Goal: Transaction & Acquisition: Deposit product/service

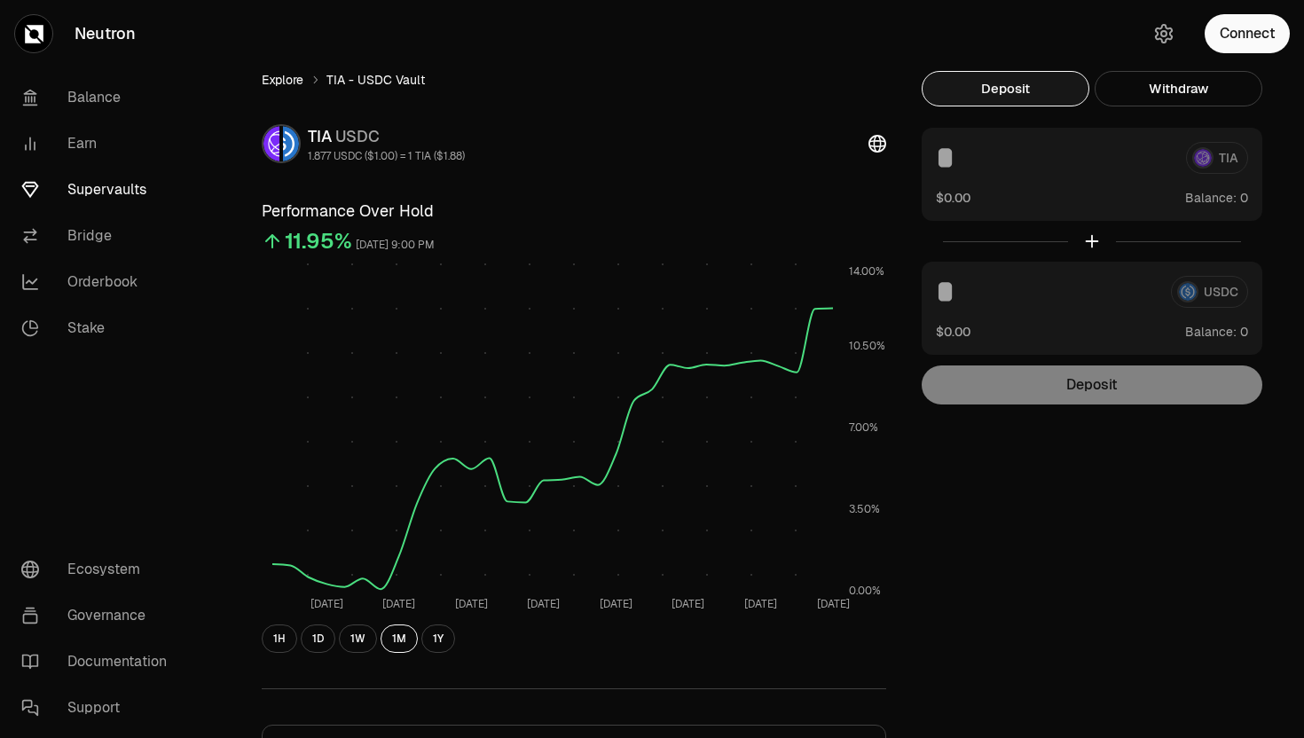
click at [269, 76] on link "Explore" at bounding box center [283, 80] width 42 height 18
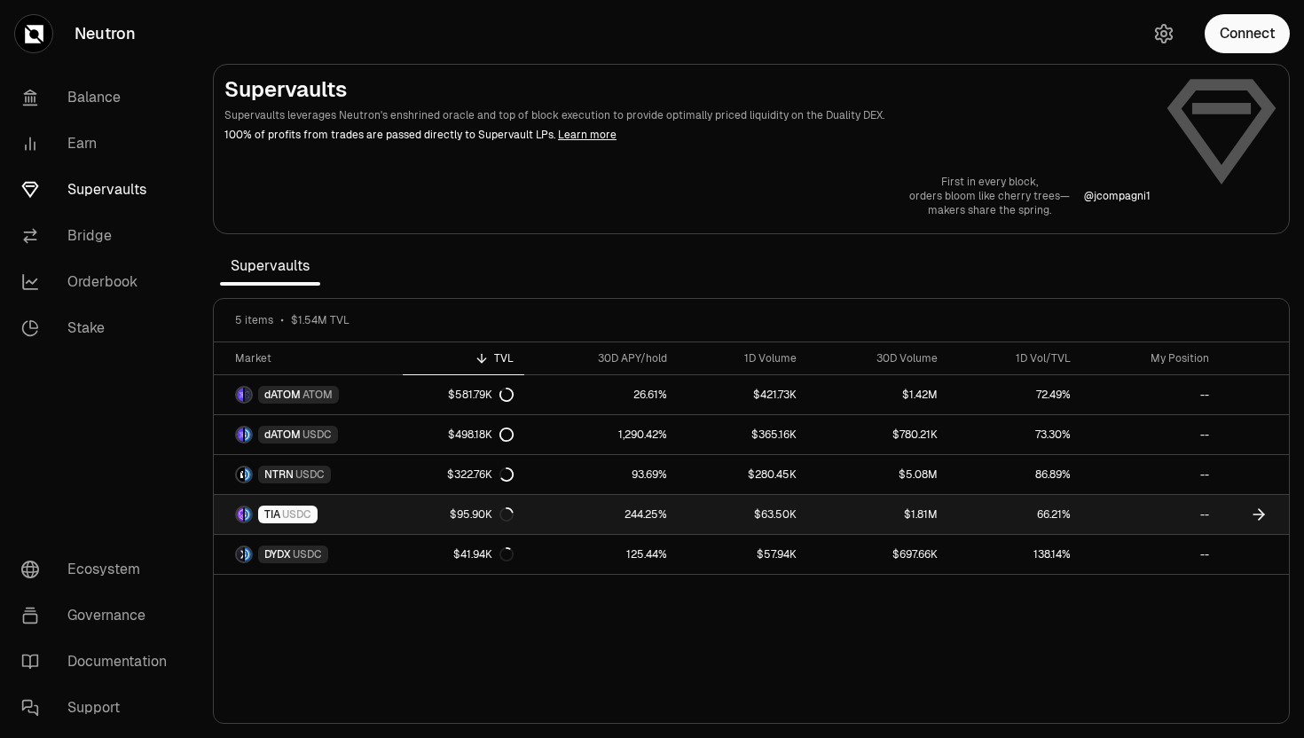
click at [274, 515] on span "TIA" at bounding box center [272, 514] width 16 height 14
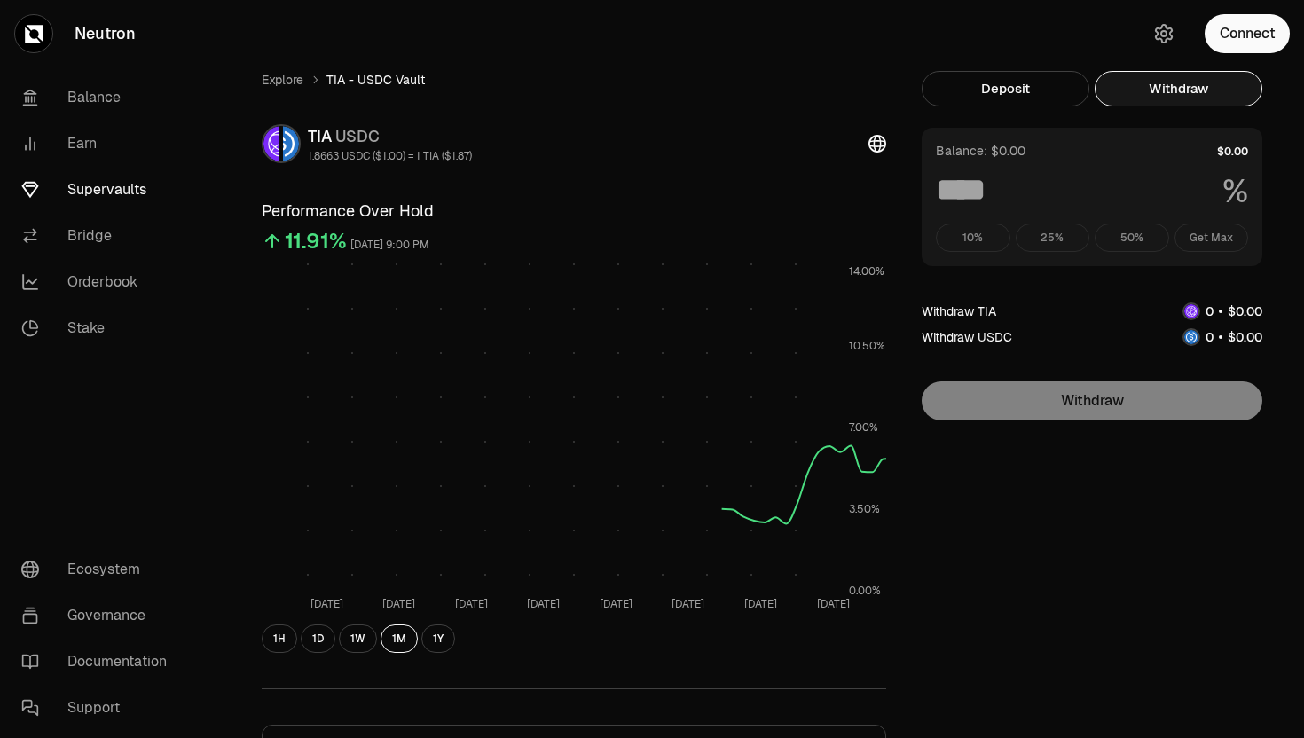
click at [1147, 90] on button "Withdraw" at bounding box center [1178, 88] width 168 height 35
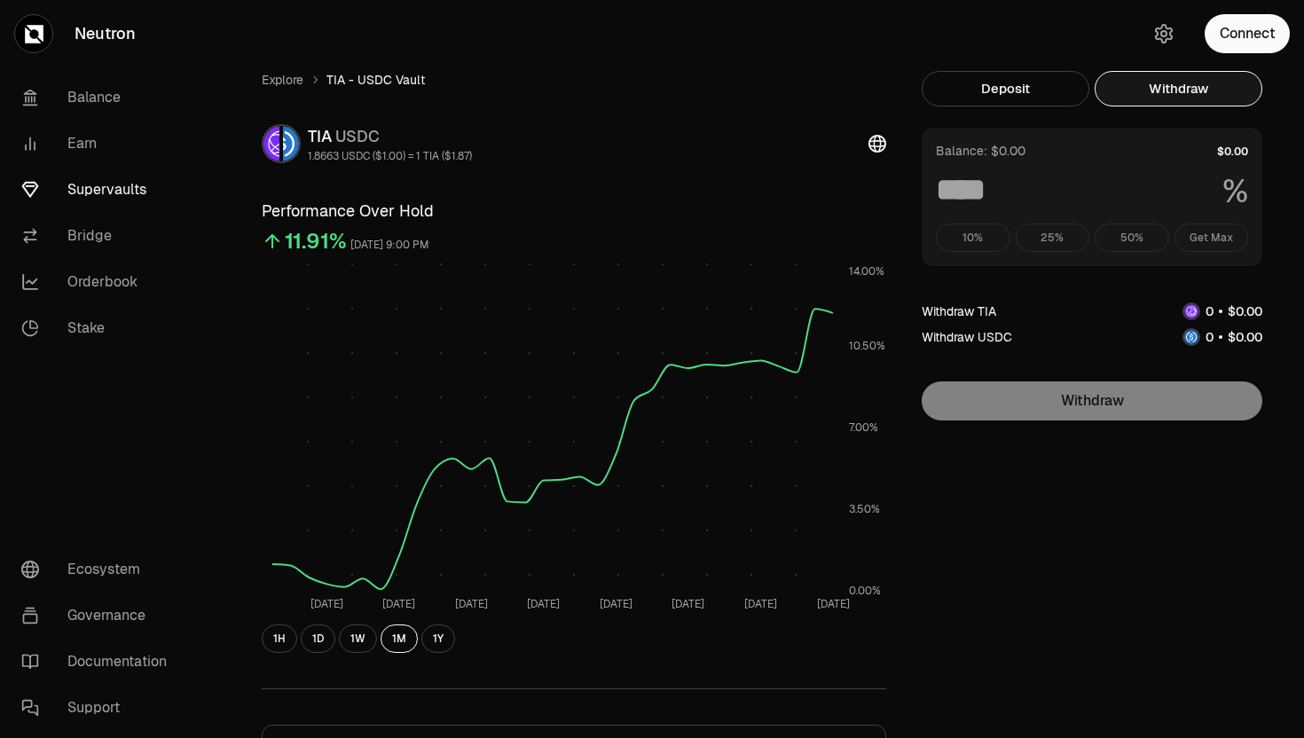
click at [1070, 233] on div "10% 25% 50% Get Max" at bounding box center [1092, 237] width 312 height 28
click at [1240, 49] on button "Connect" at bounding box center [1246, 33] width 85 height 39
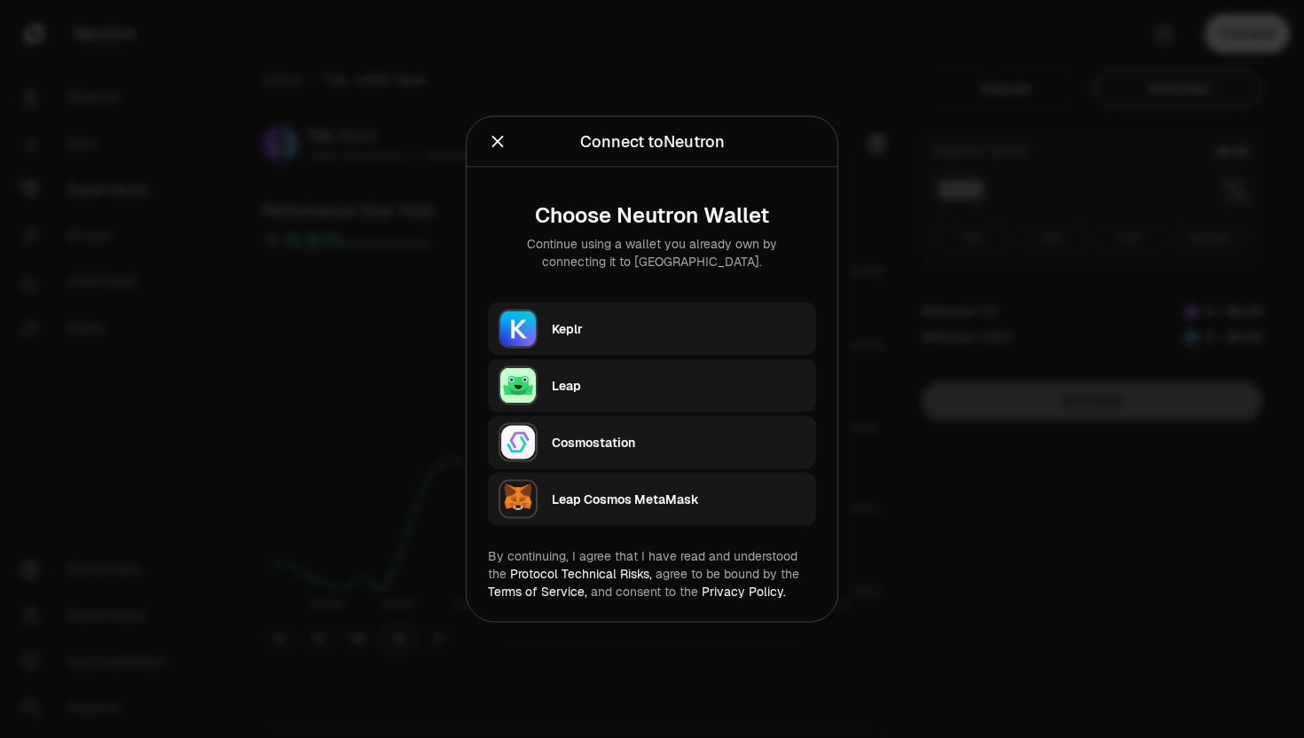
click at [686, 334] on div "Keplr" at bounding box center [679, 329] width 254 height 18
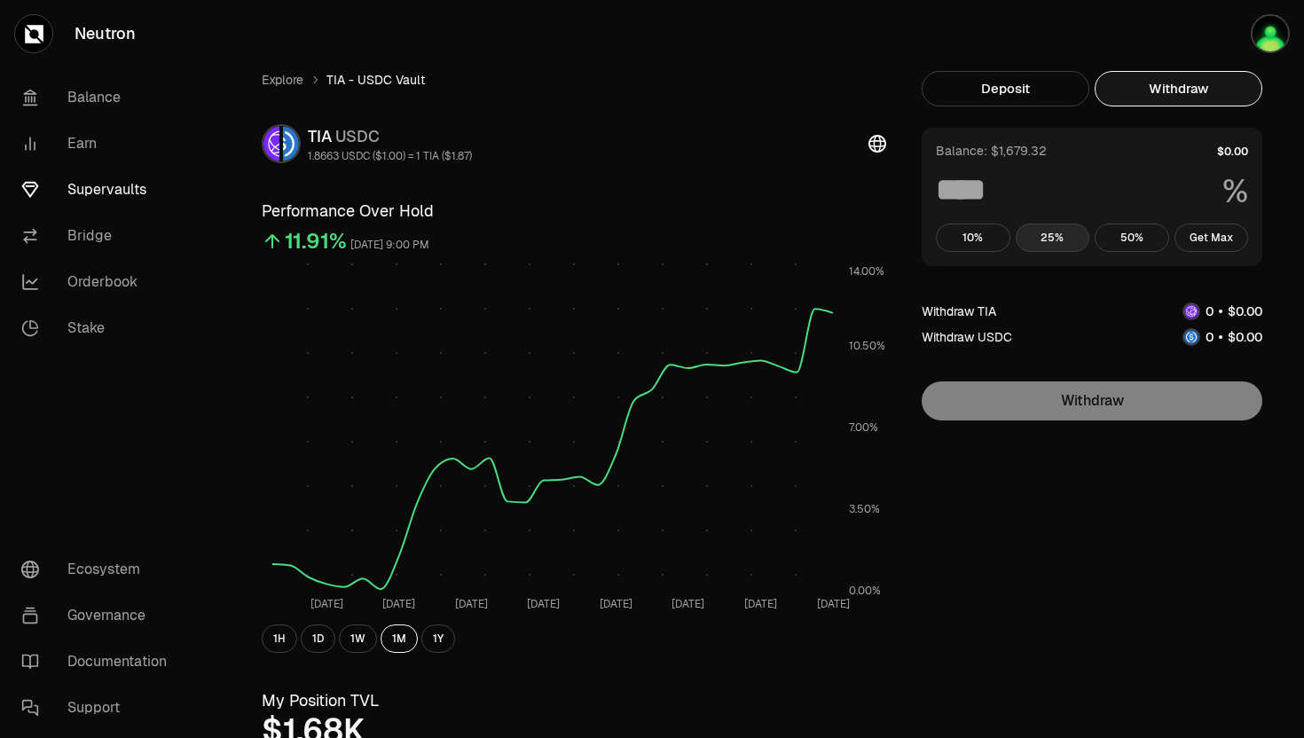
click at [1060, 235] on button "25%" at bounding box center [1052, 237] width 74 height 28
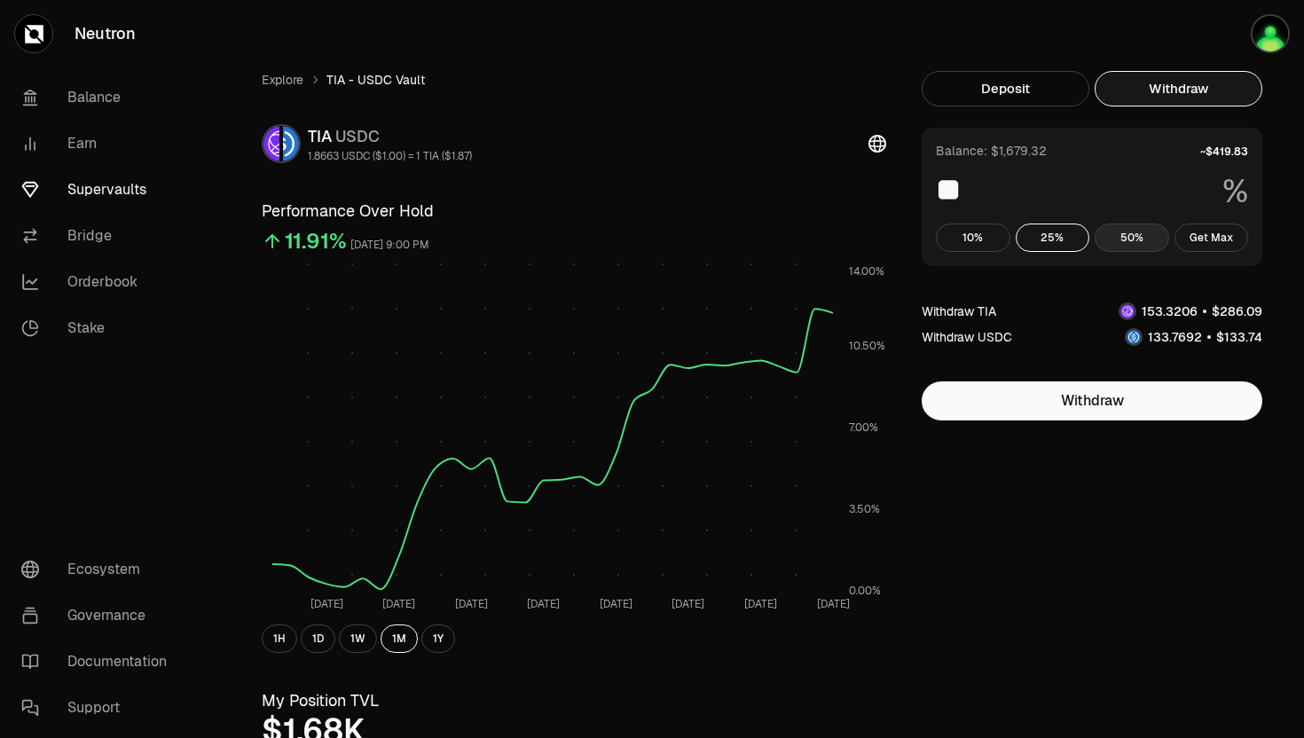
click at [1107, 240] on button "50%" at bounding box center [1131, 237] width 74 height 28
type input "**"
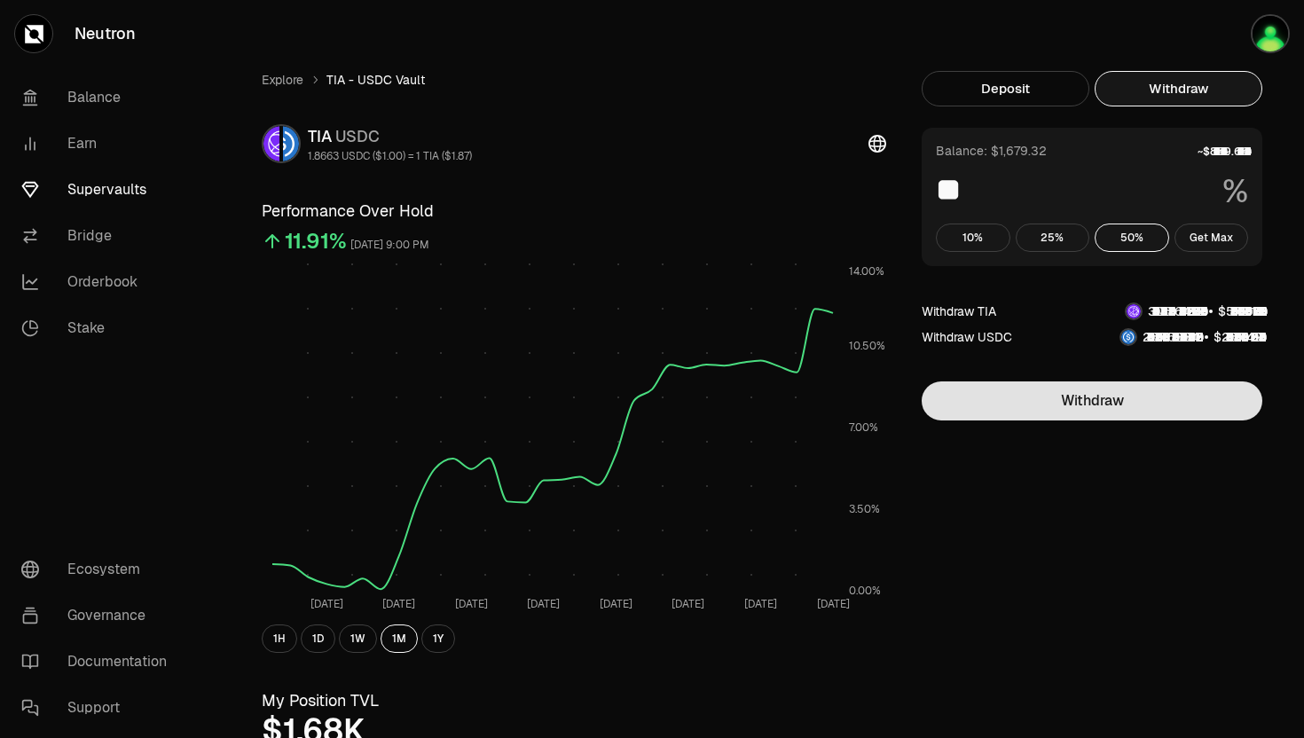
click at [1104, 399] on button "Withdraw" at bounding box center [1091, 400] width 341 height 39
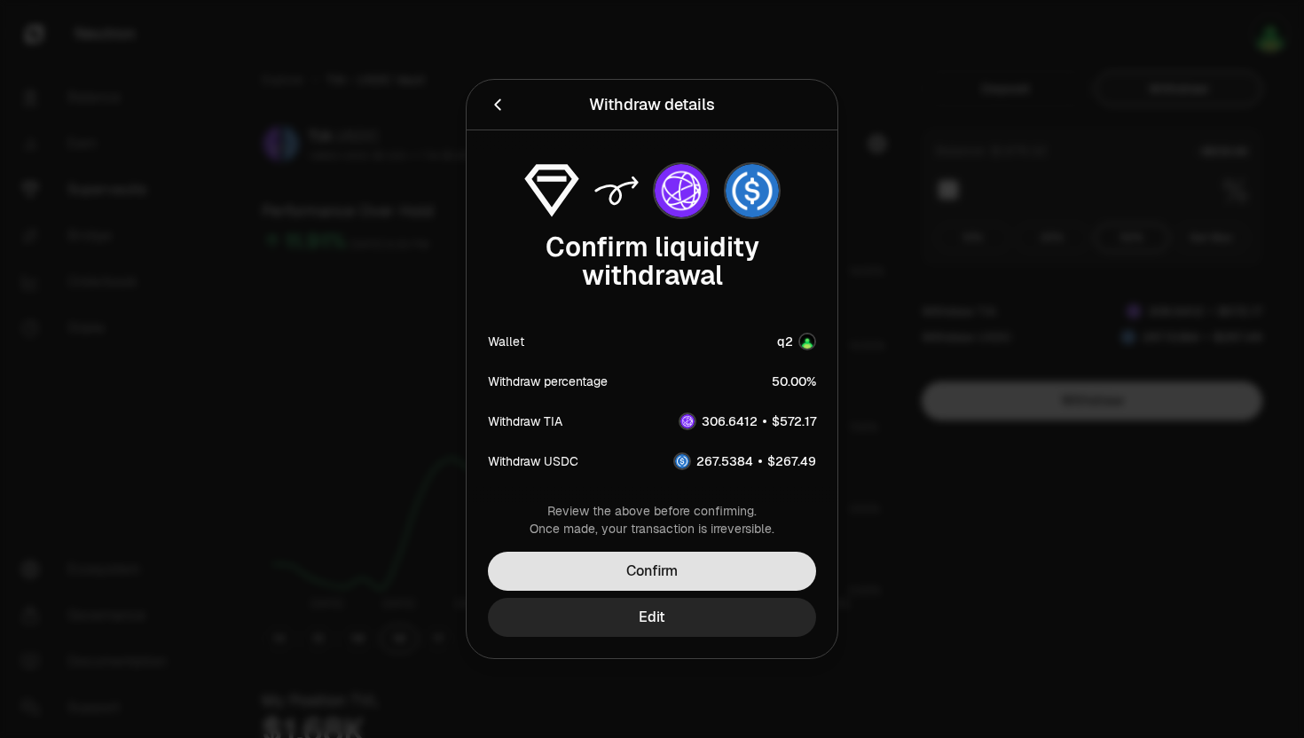
click at [661, 564] on button "Confirm" at bounding box center [652, 571] width 328 height 39
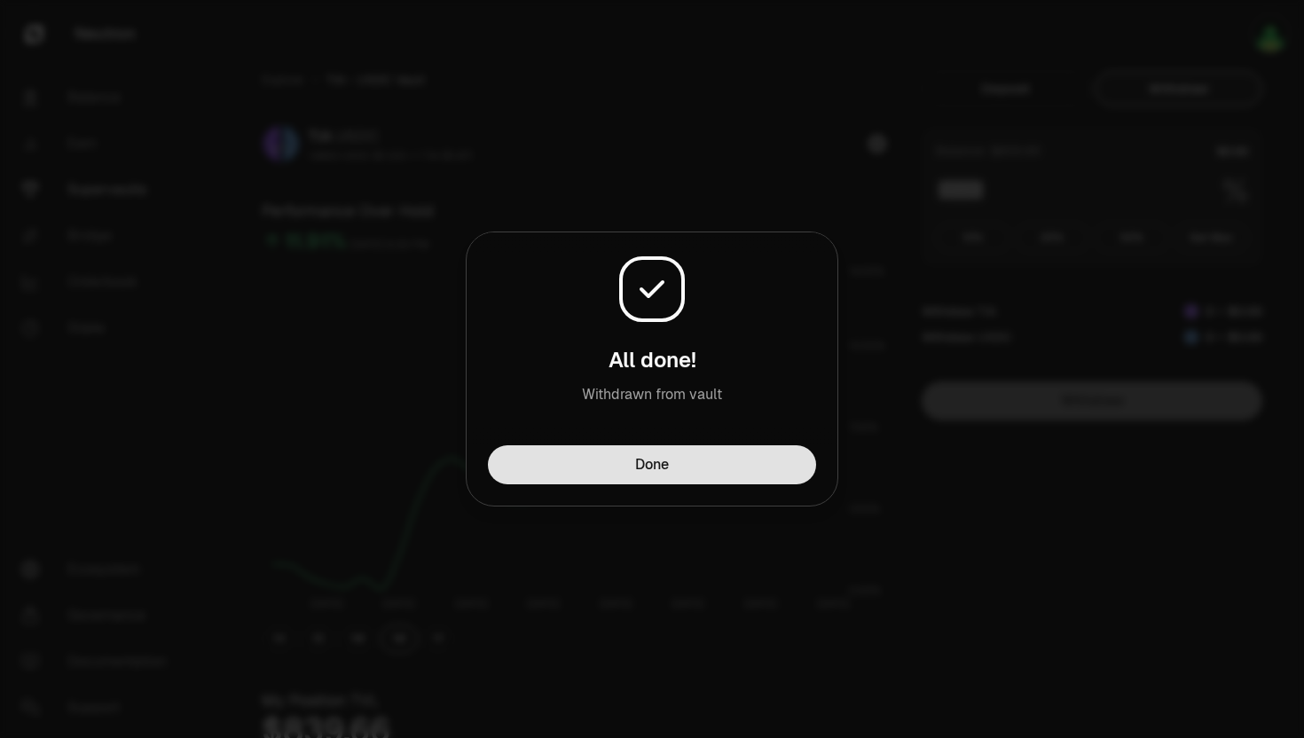
click at [531, 470] on button "Done" at bounding box center [652, 464] width 328 height 39
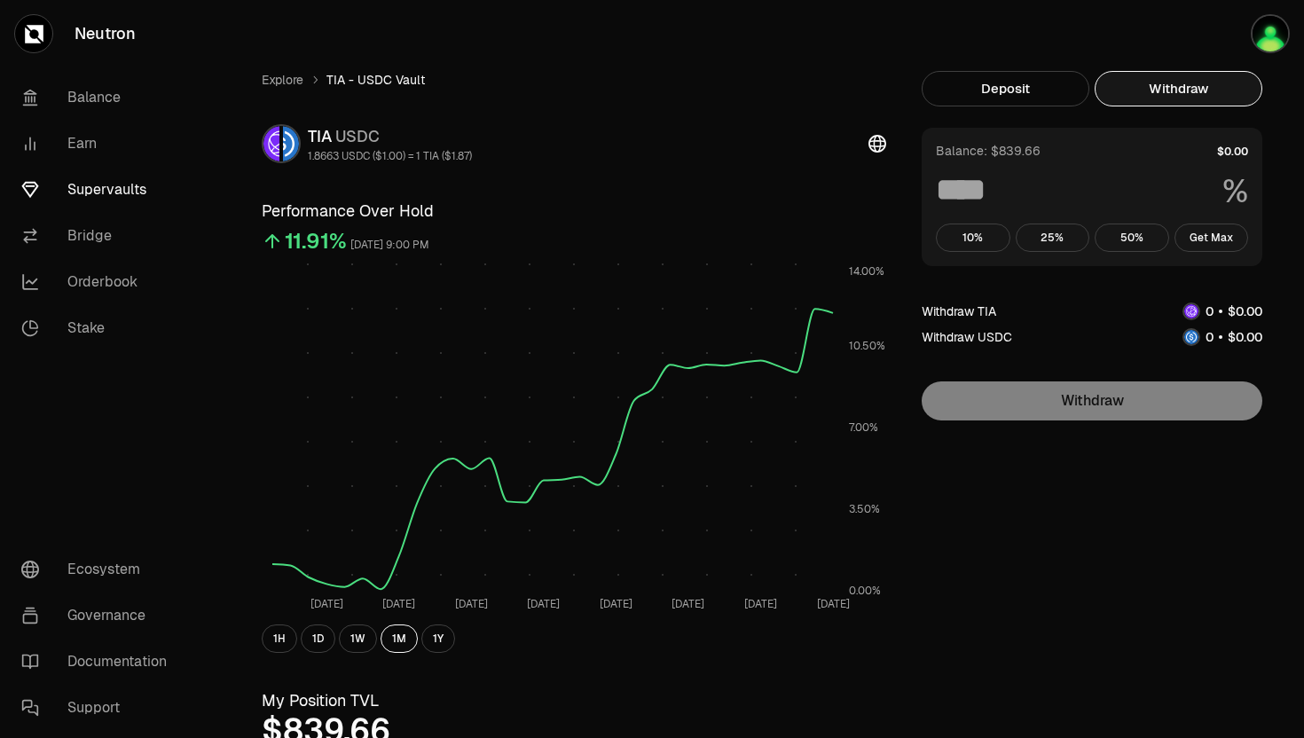
click at [274, 82] on link "Explore" at bounding box center [283, 80] width 42 height 18
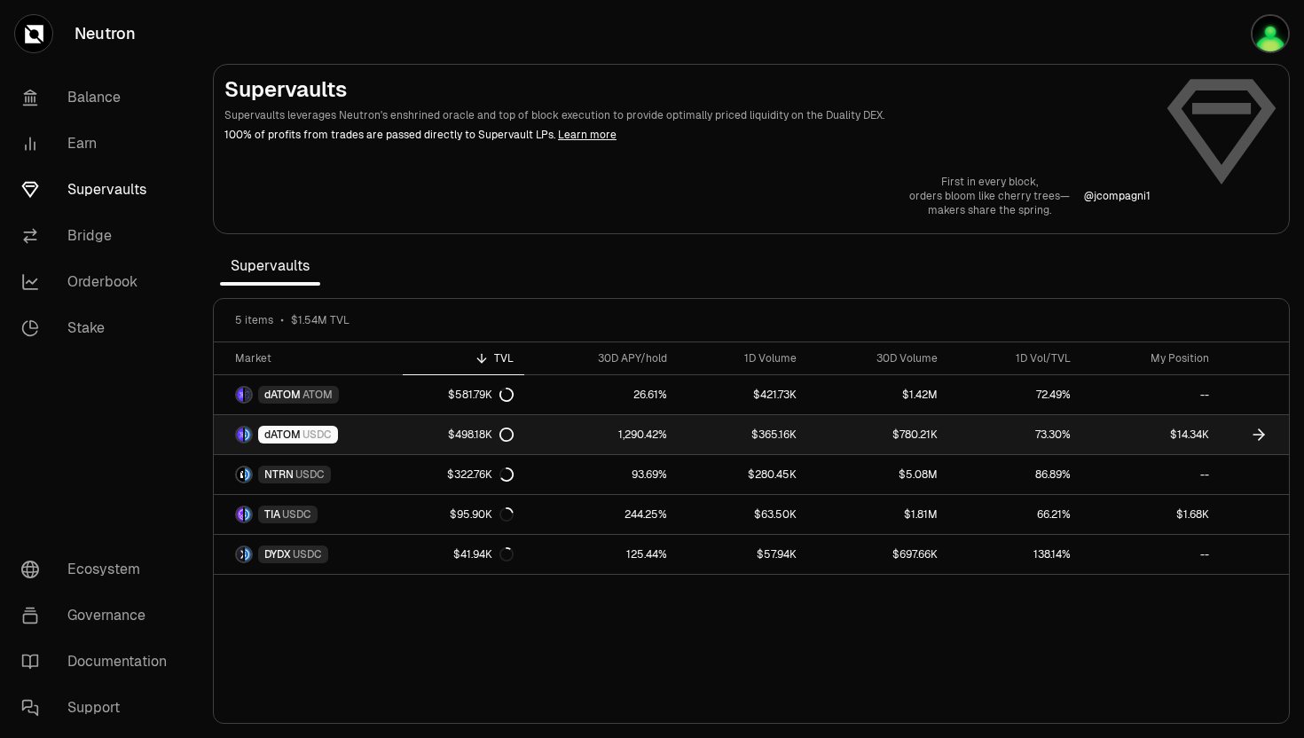
click at [320, 426] on div "dATOM USDC" at bounding box center [298, 435] width 80 height 18
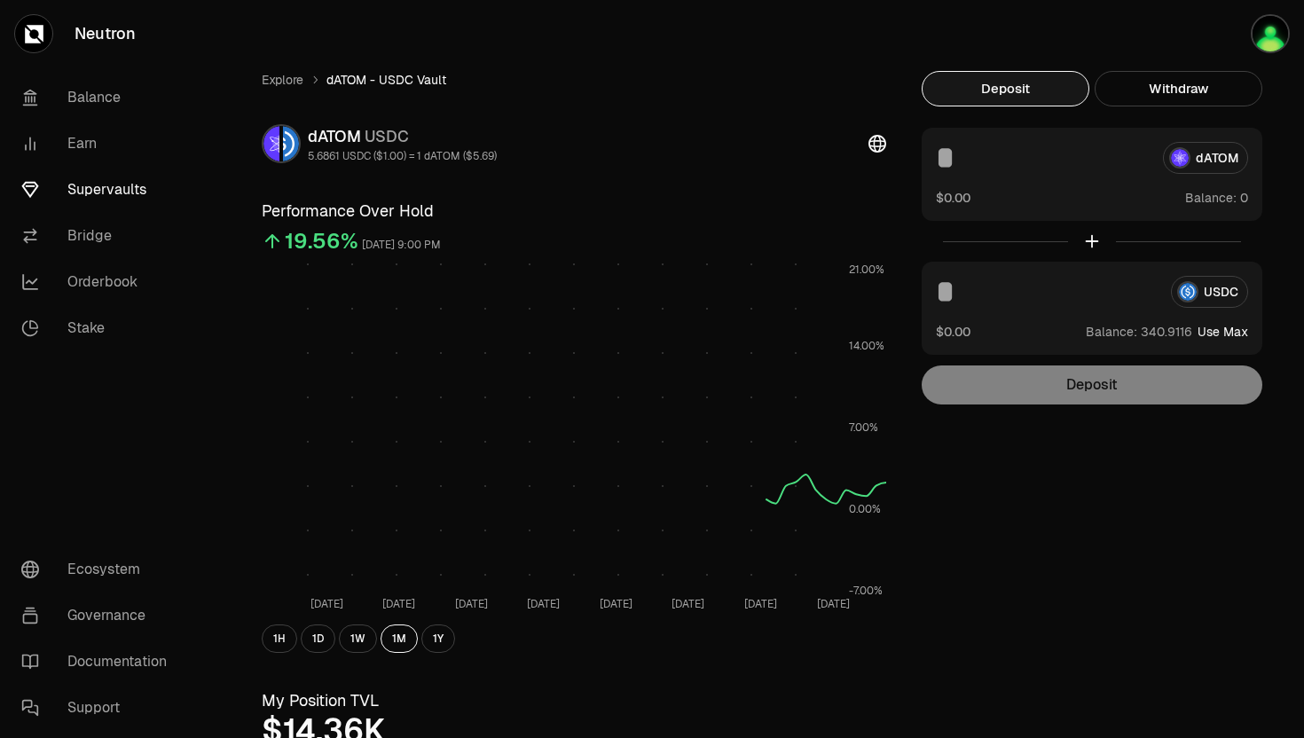
click at [1218, 320] on div "USDC $0.00 Balance: Use Max" at bounding box center [1091, 308] width 341 height 93
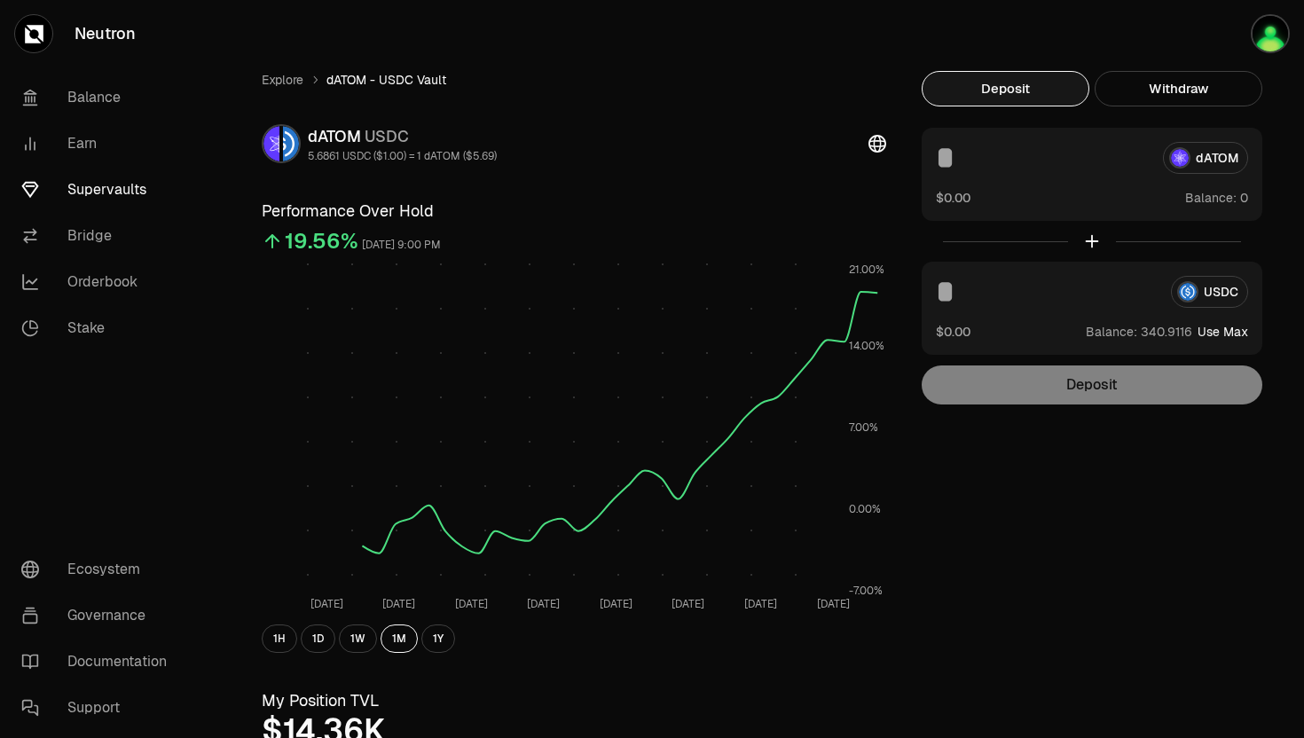
click at [1213, 331] on button "Use Max" at bounding box center [1222, 332] width 51 height 18
type input "**********"
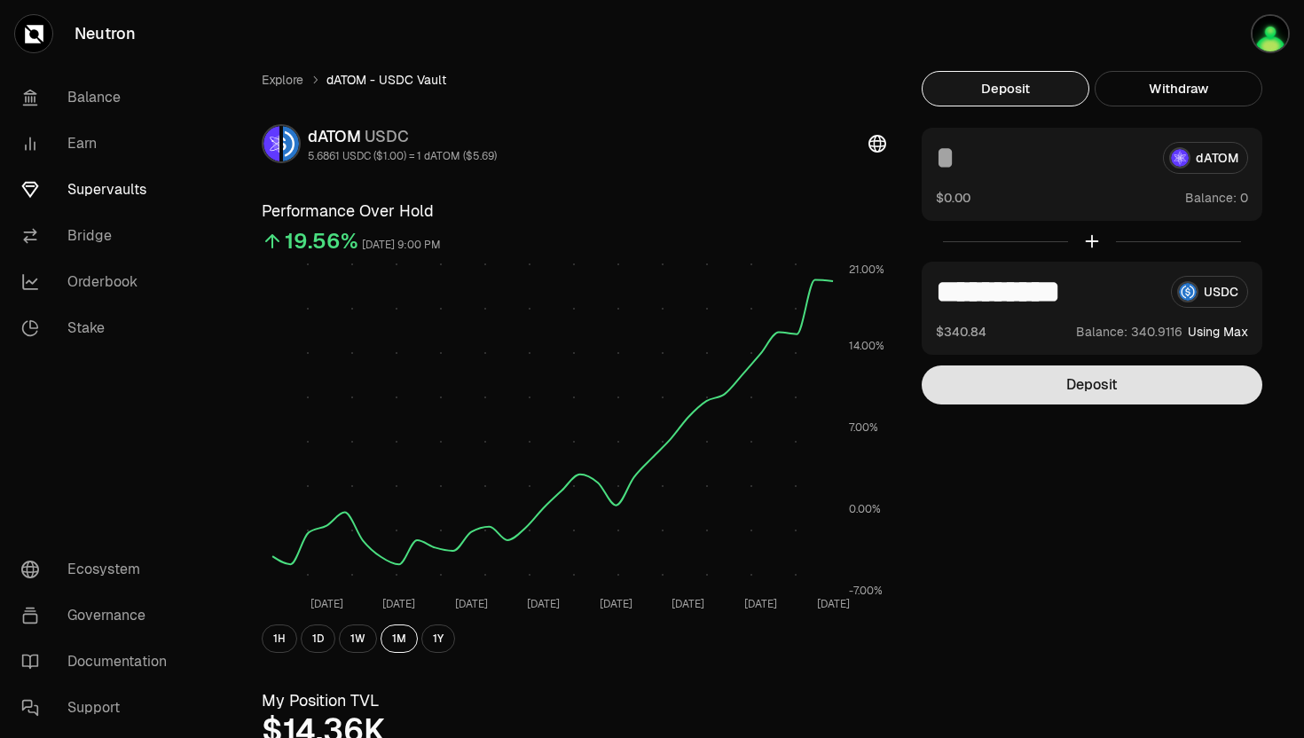
click at [1132, 375] on button "Deposit" at bounding box center [1091, 384] width 341 height 39
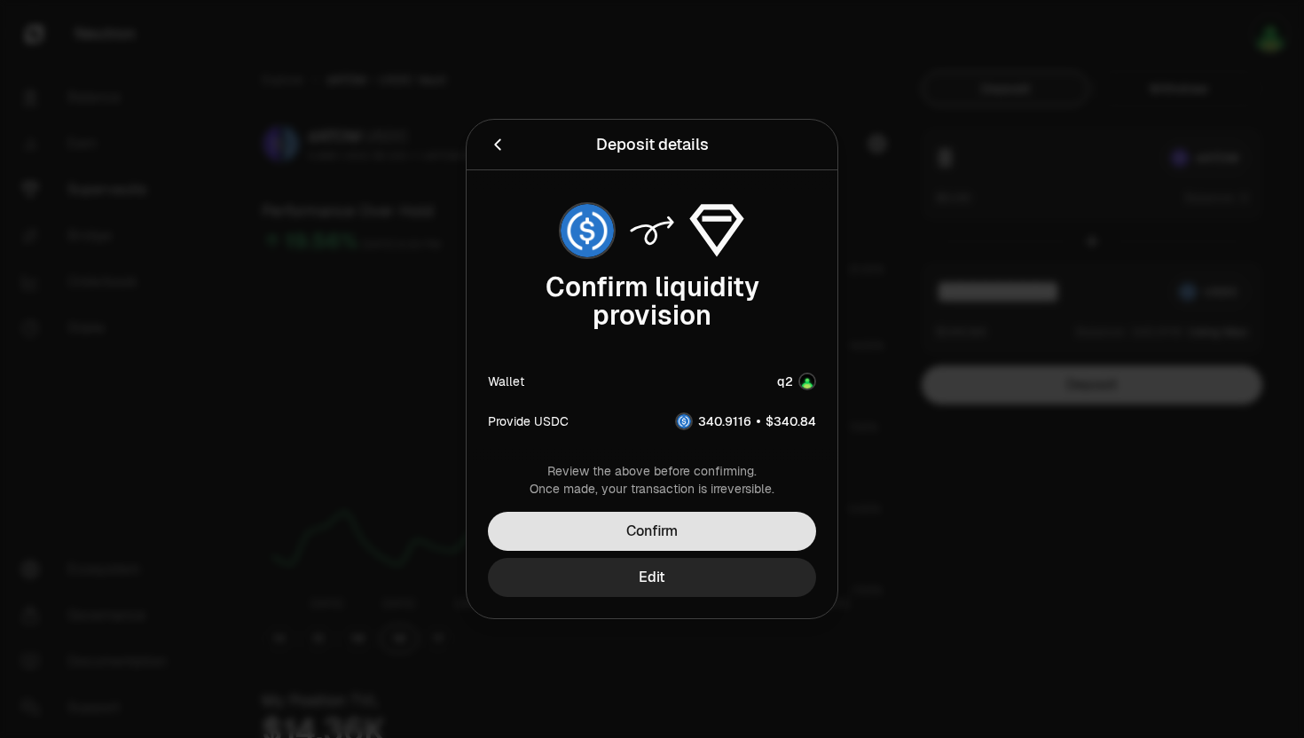
click at [625, 517] on button "Confirm" at bounding box center [652, 531] width 328 height 39
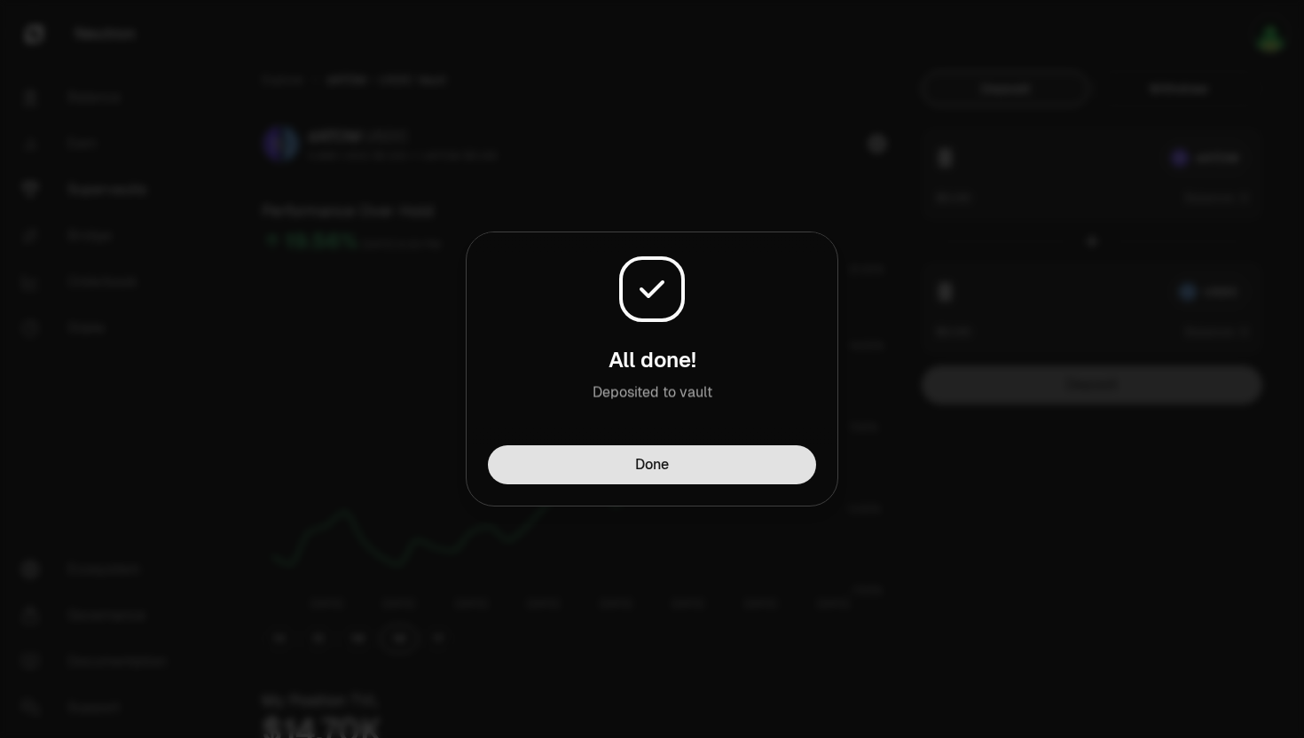
click at [625, 476] on button "Done" at bounding box center [652, 464] width 328 height 39
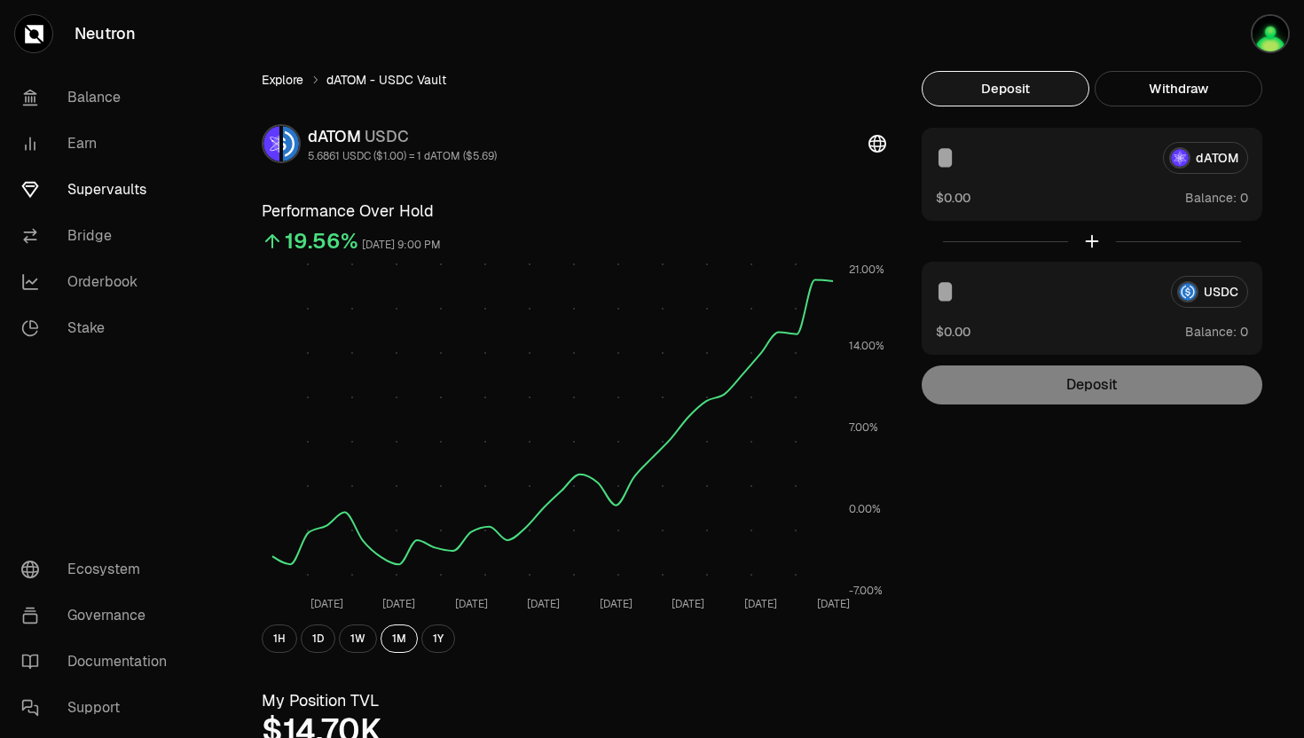
click at [290, 81] on link "Explore" at bounding box center [283, 80] width 42 height 18
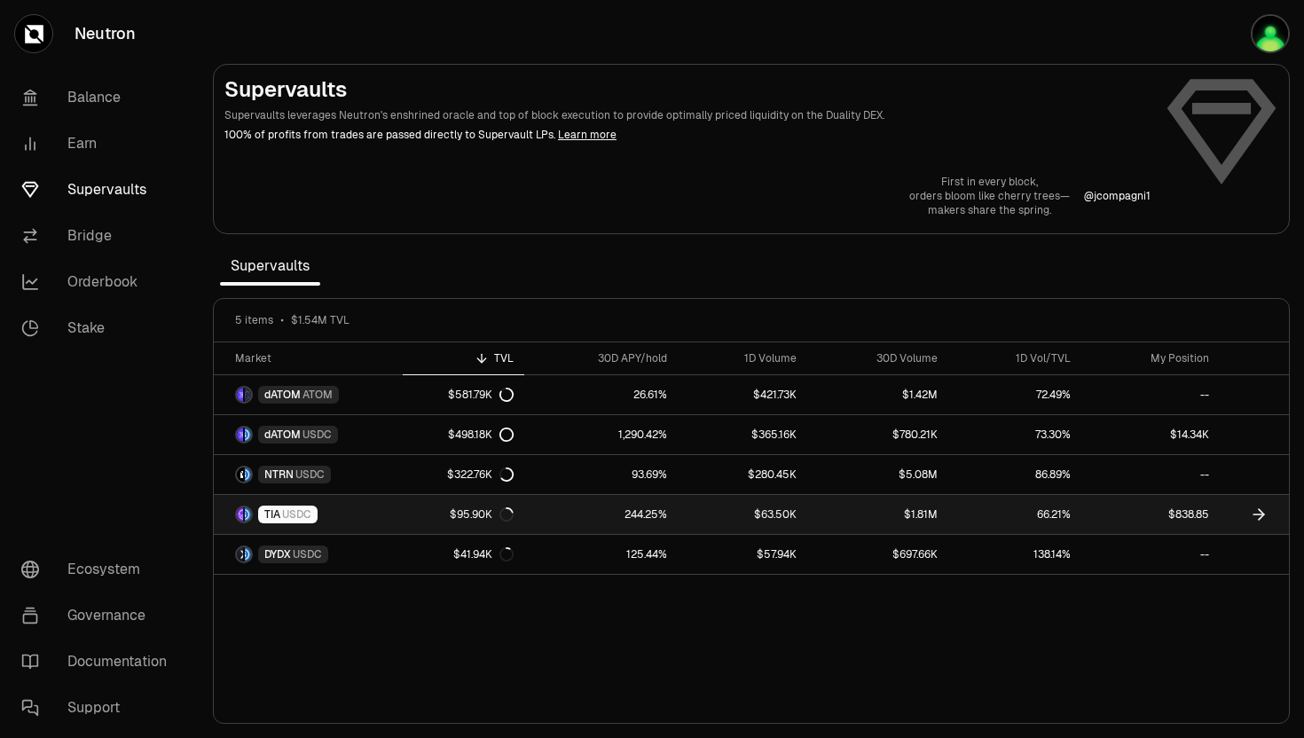
click at [272, 514] on span "TIA" at bounding box center [272, 514] width 16 height 14
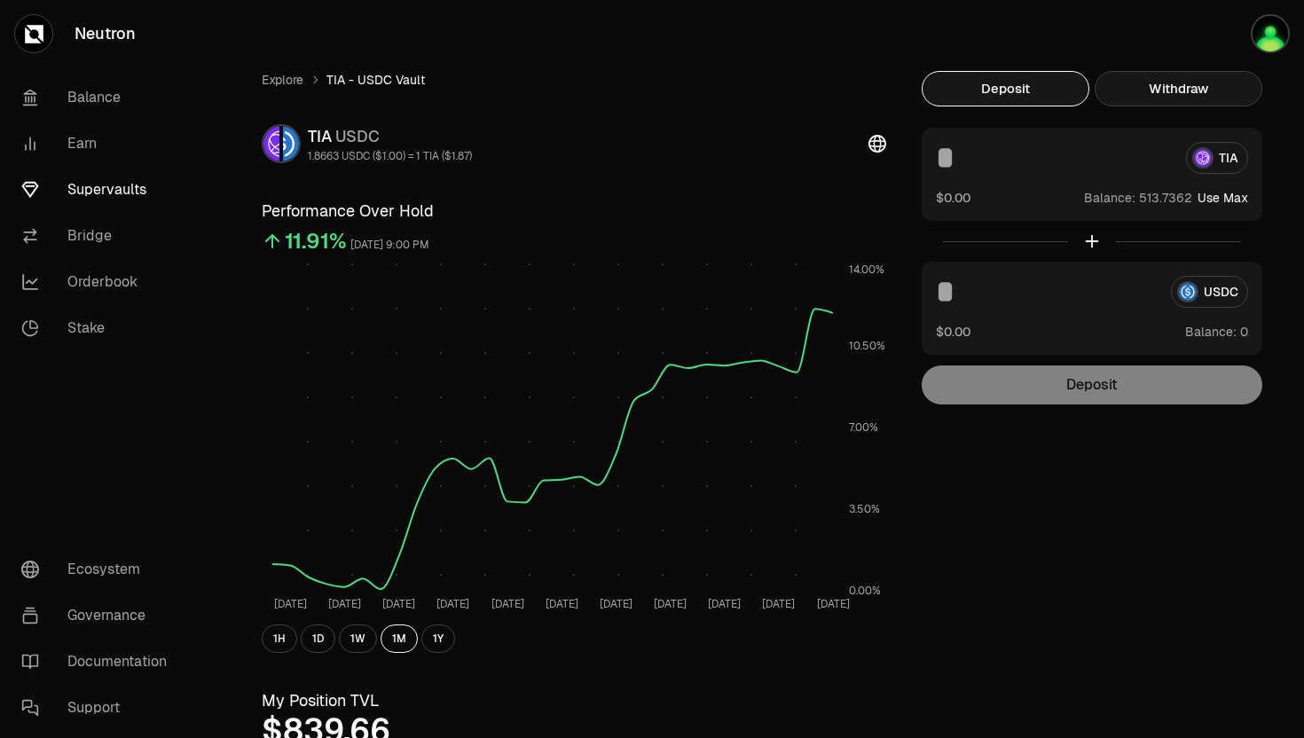
click at [1143, 79] on button "Withdraw" at bounding box center [1178, 88] width 168 height 35
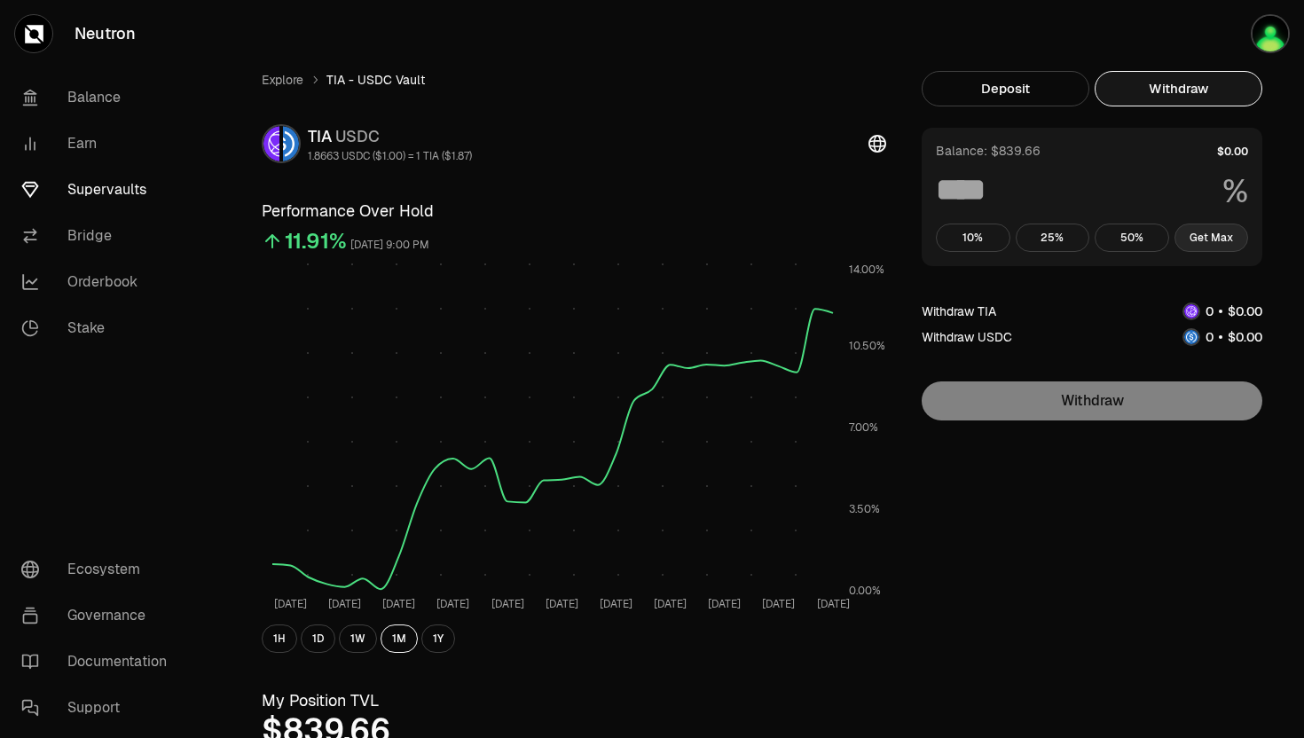
click at [1208, 239] on button "Get Max" at bounding box center [1211, 237] width 74 height 28
type input "***"
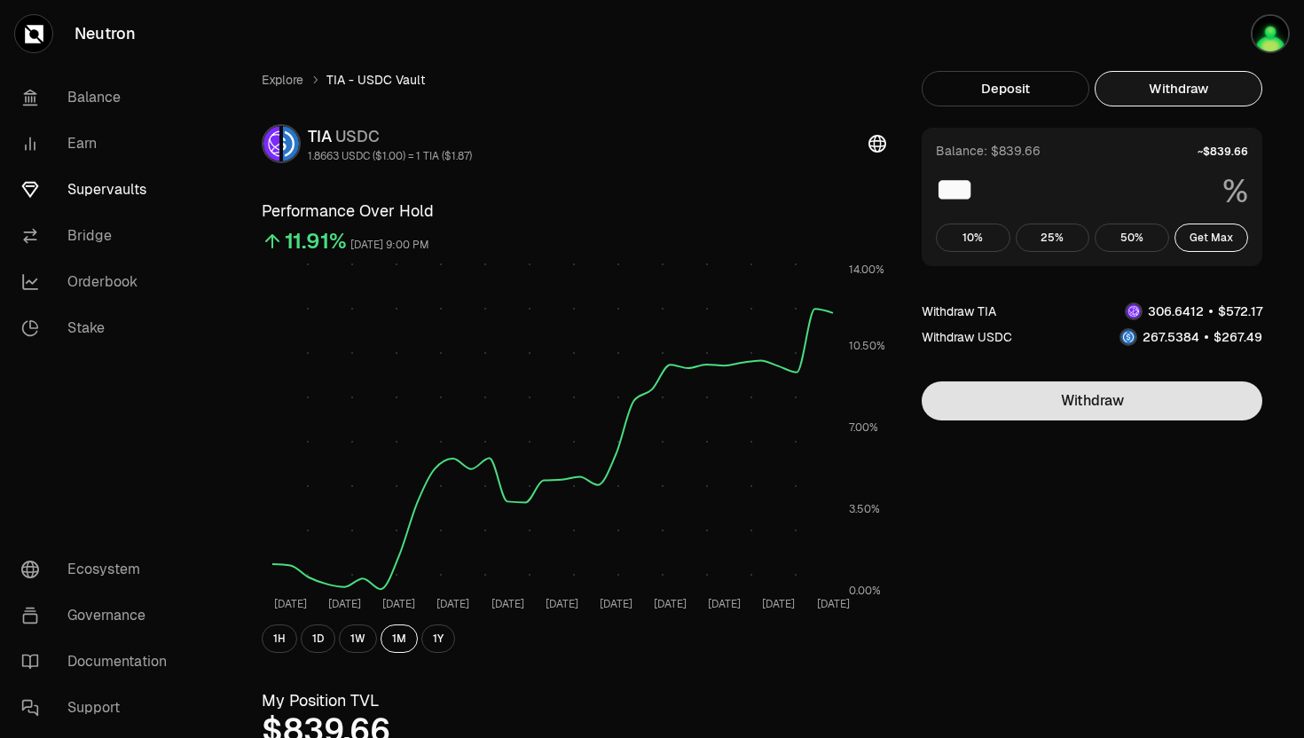
click at [1071, 406] on button "Withdraw" at bounding box center [1091, 400] width 341 height 39
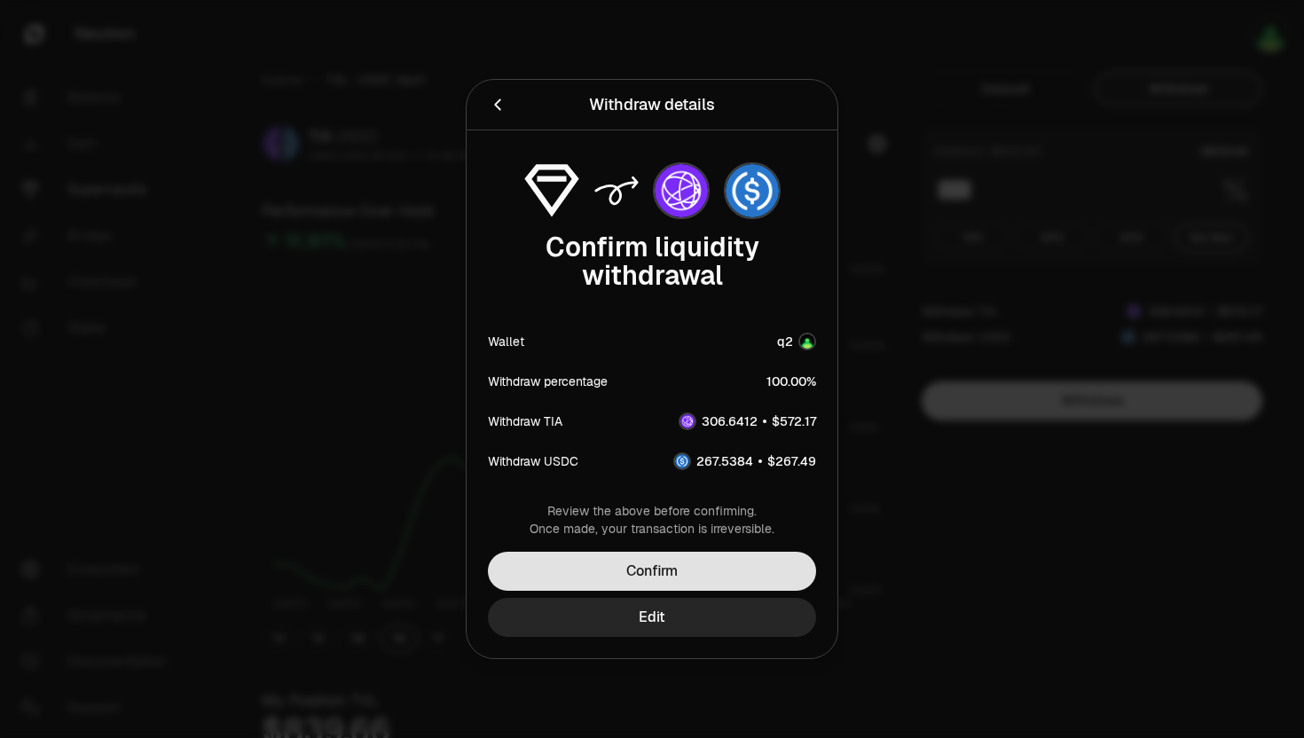
click at [685, 568] on button "Confirm" at bounding box center [652, 571] width 328 height 39
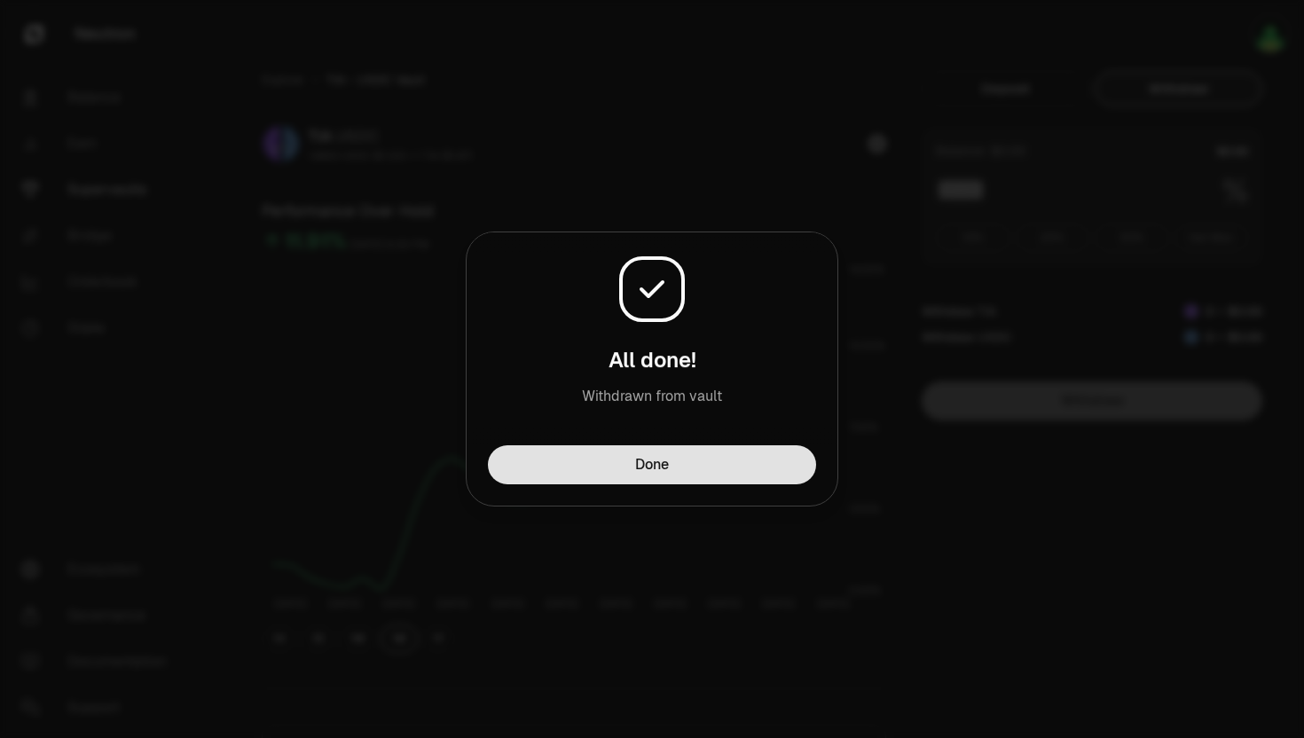
click at [566, 474] on button "Done" at bounding box center [652, 464] width 328 height 39
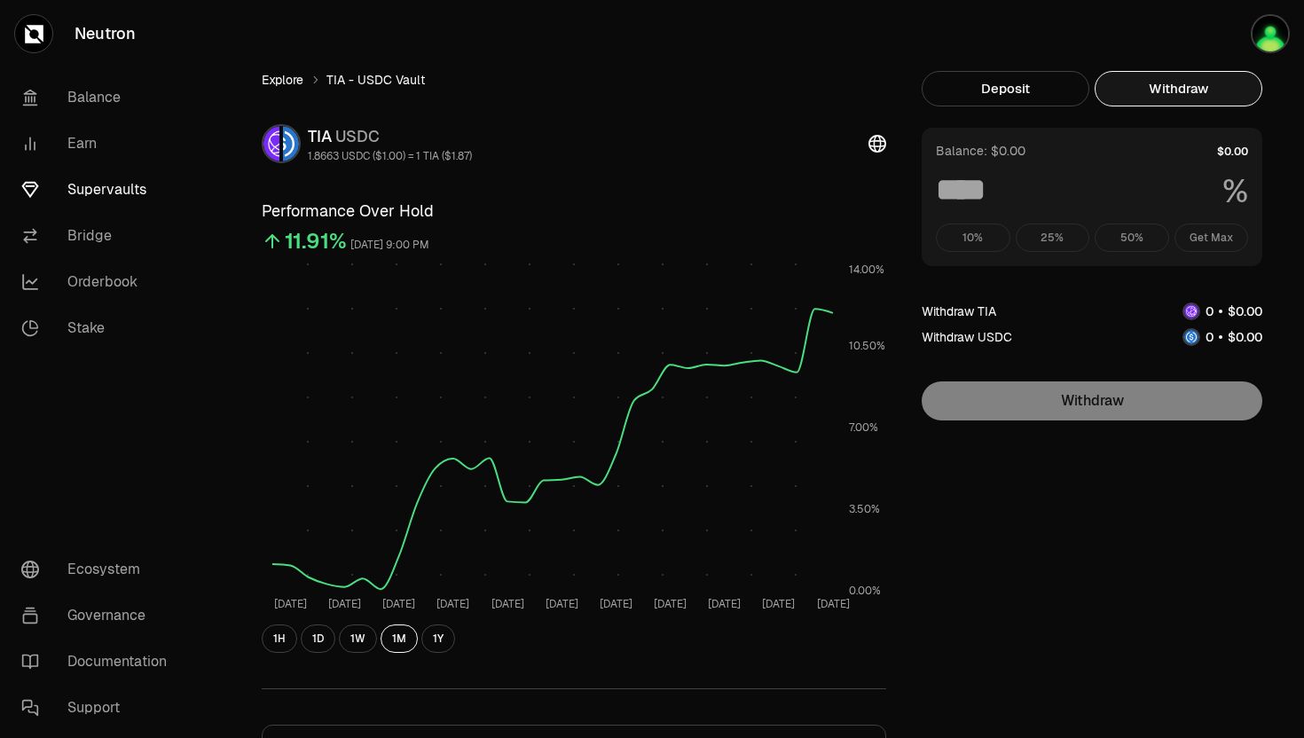
click at [266, 77] on link "Explore" at bounding box center [283, 80] width 42 height 18
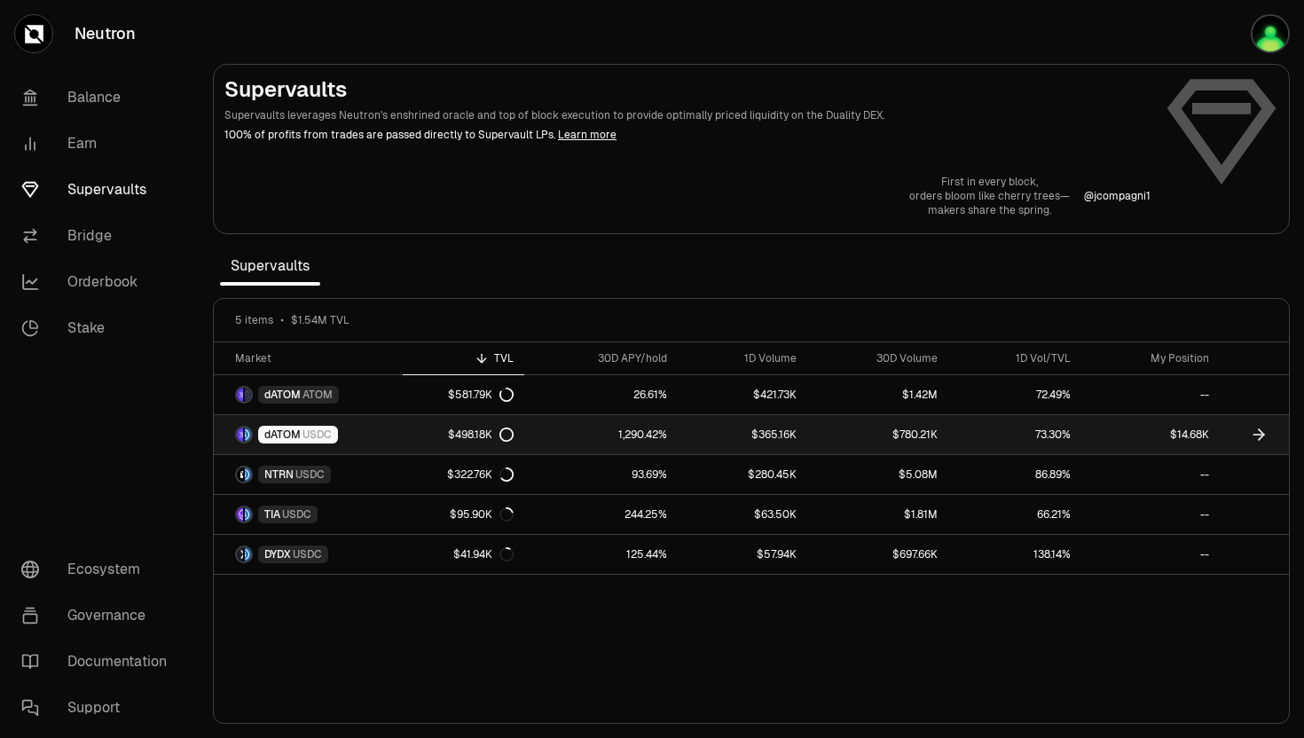
click at [304, 430] on span "USDC" at bounding box center [316, 434] width 29 height 14
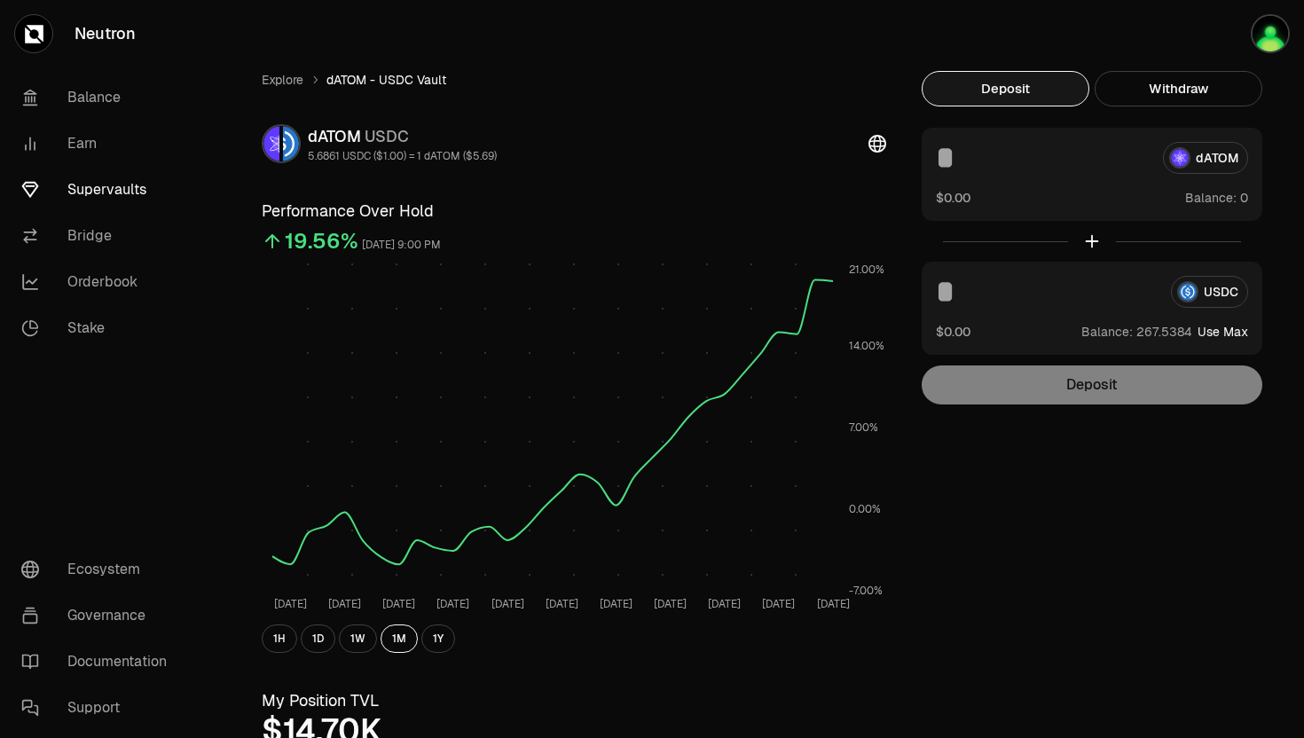
click at [1221, 334] on button "Use Max" at bounding box center [1222, 332] width 51 height 18
type input "*********"
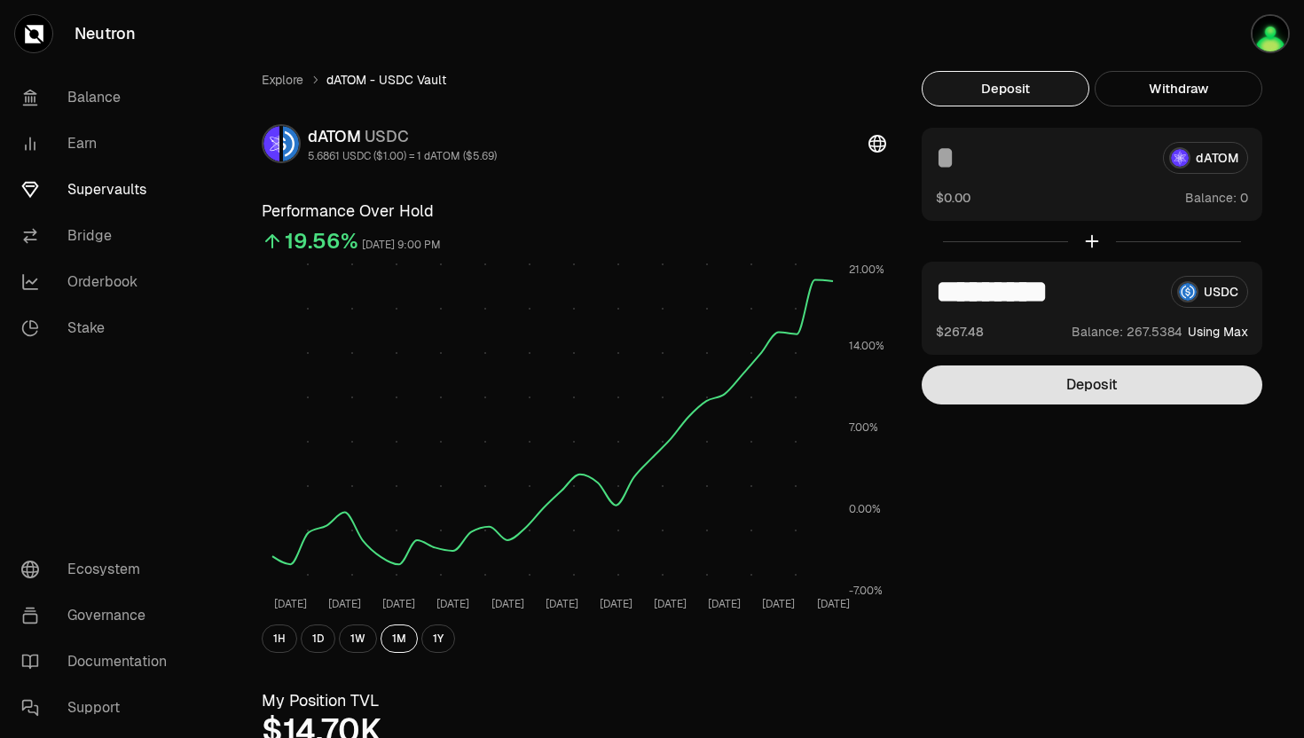
click at [1100, 375] on button "Deposit" at bounding box center [1091, 384] width 341 height 39
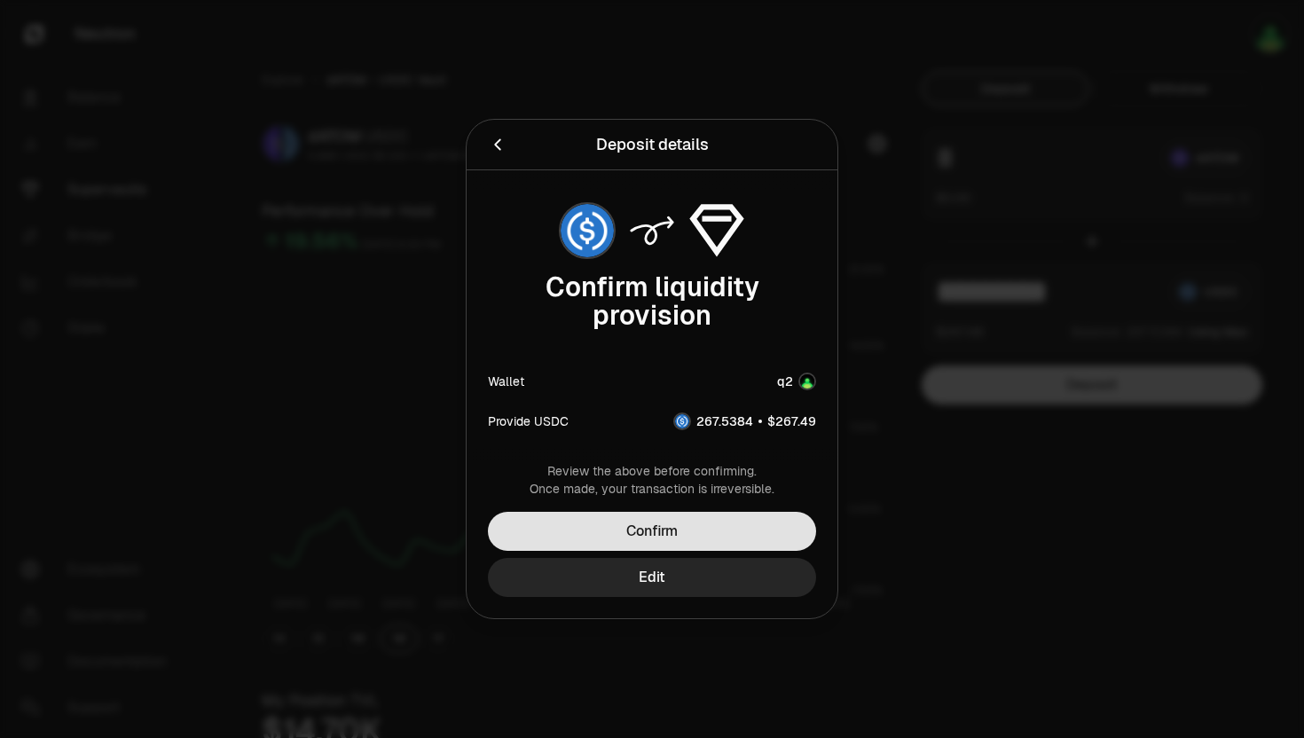
click at [724, 525] on button "Confirm" at bounding box center [652, 531] width 328 height 39
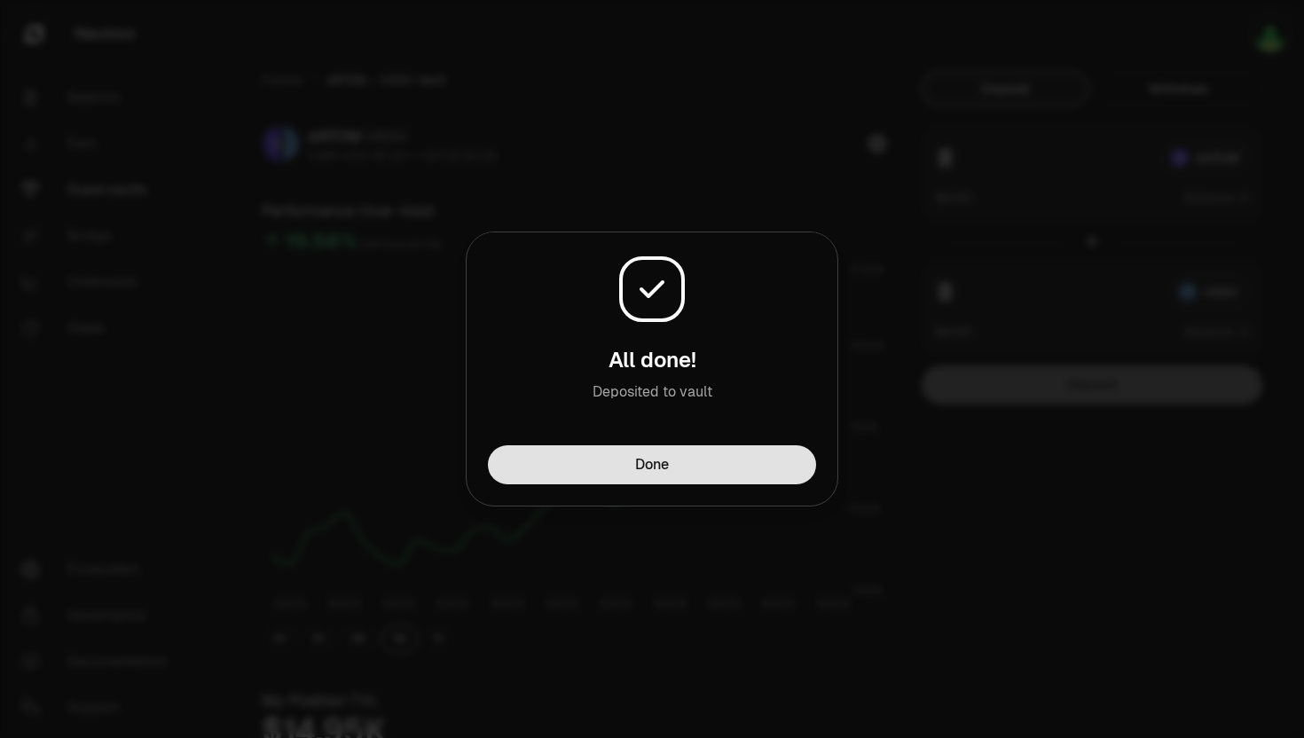
click at [647, 479] on button "Done" at bounding box center [652, 464] width 328 height 39
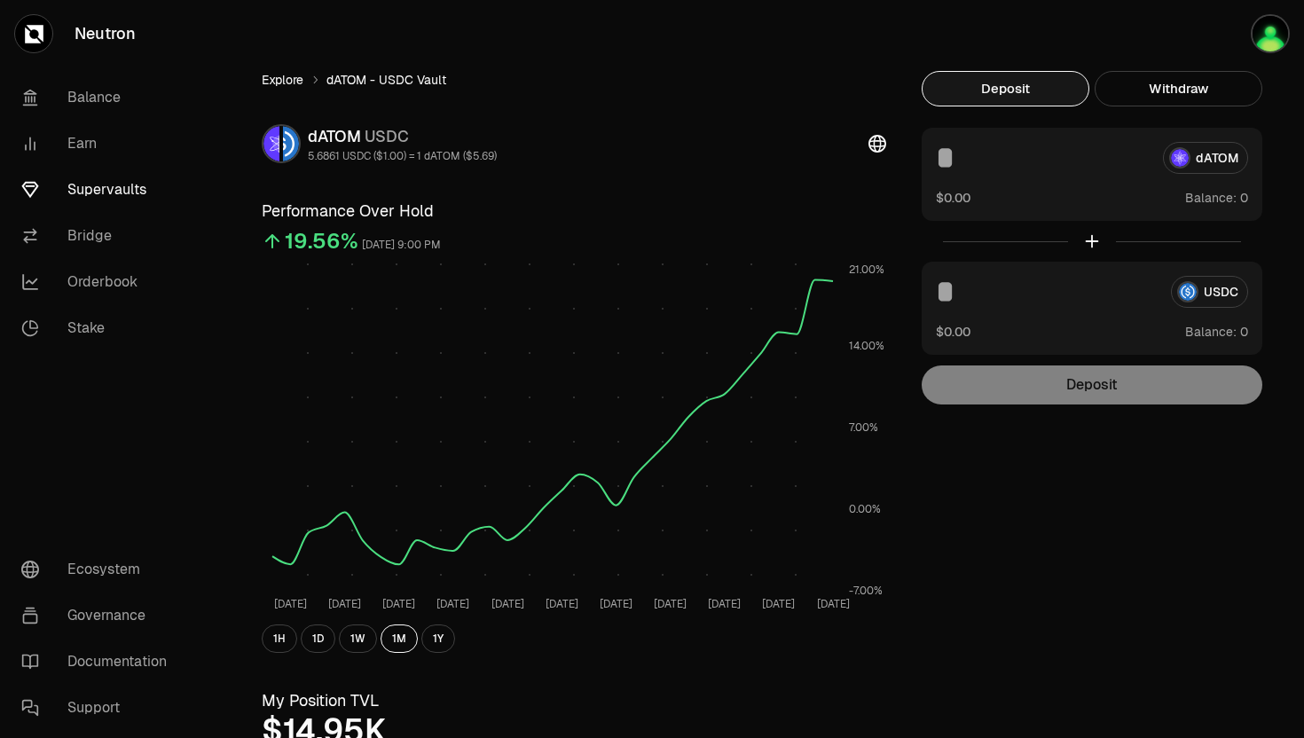
click at [278, 84] on link "Explore" at bounding box center [283, 80] width 42 height 18
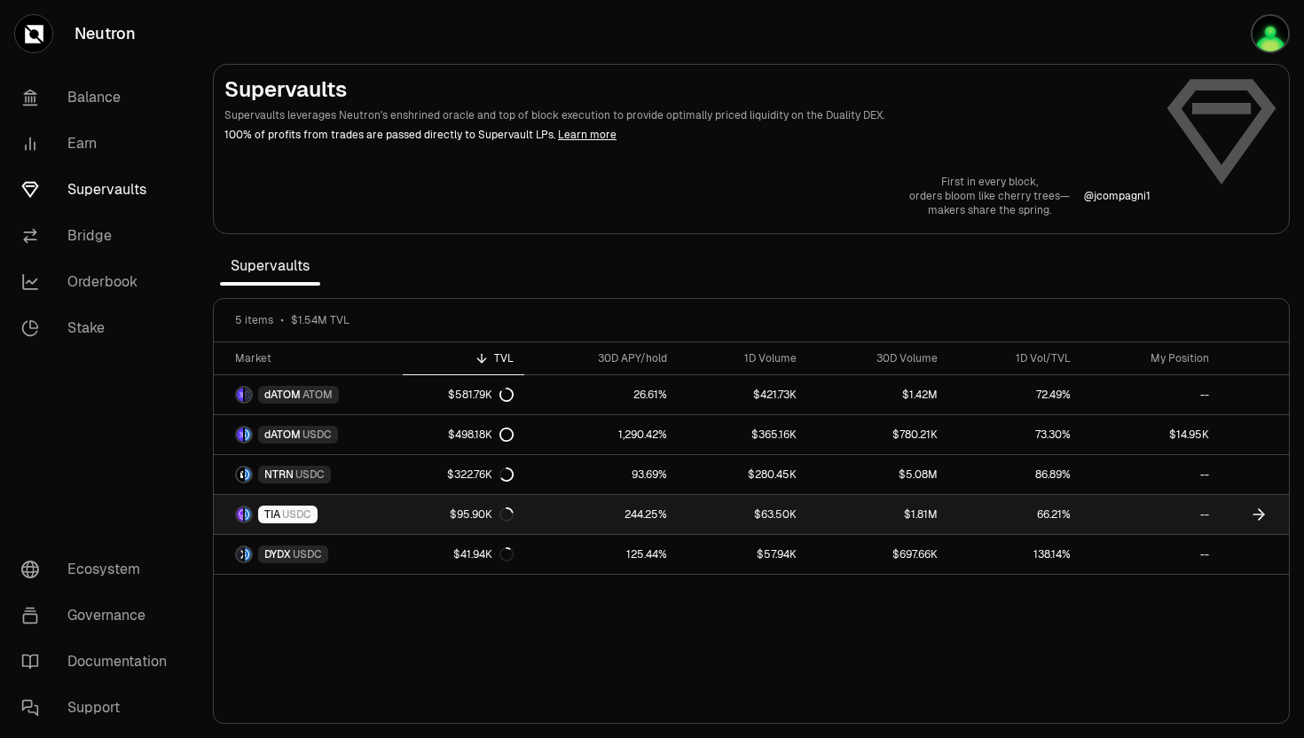
click at [279, 520] on span "TIA" at bounding box center [272, 514] width 16 height 14
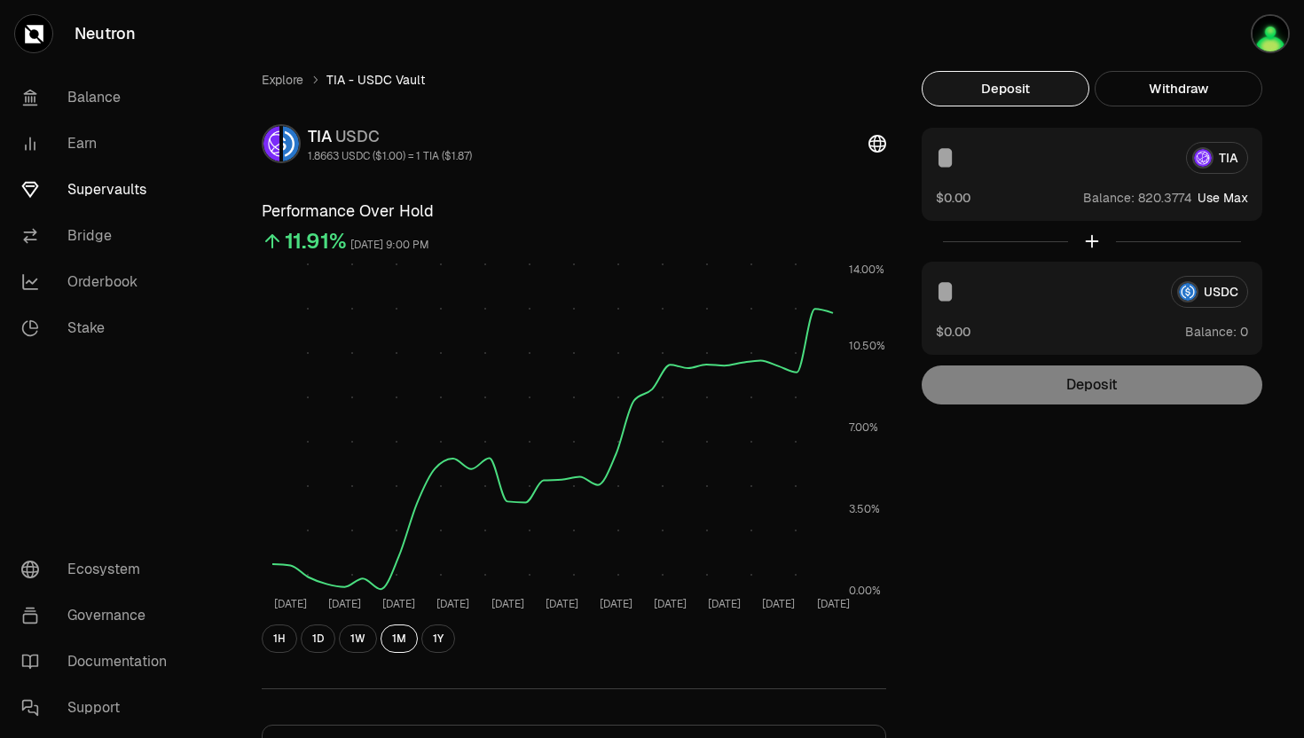
click at [1225, 200] on button "Use Max" at bounding box center [1222, 198] width 51 height 18
type input "**********"
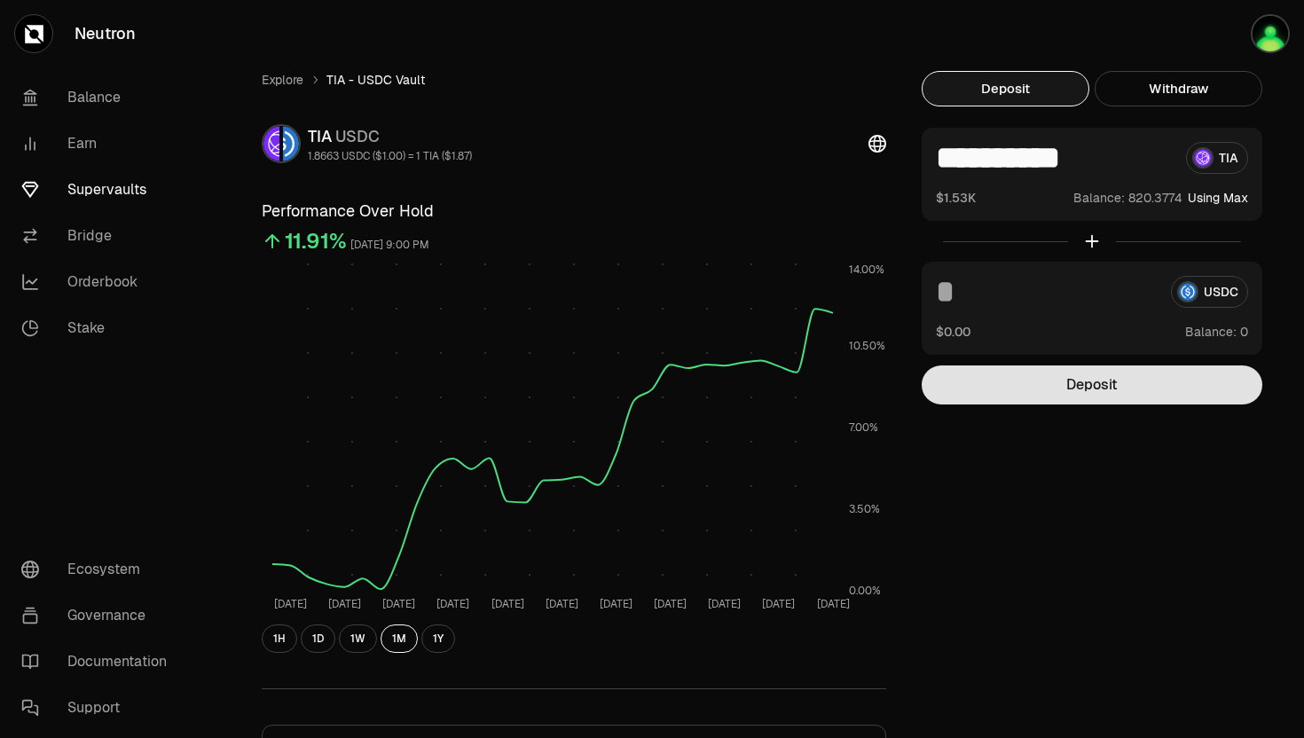
click at [1061, 381] on button "Deposit" at bounding box center [1091, 384] width 341 height 39
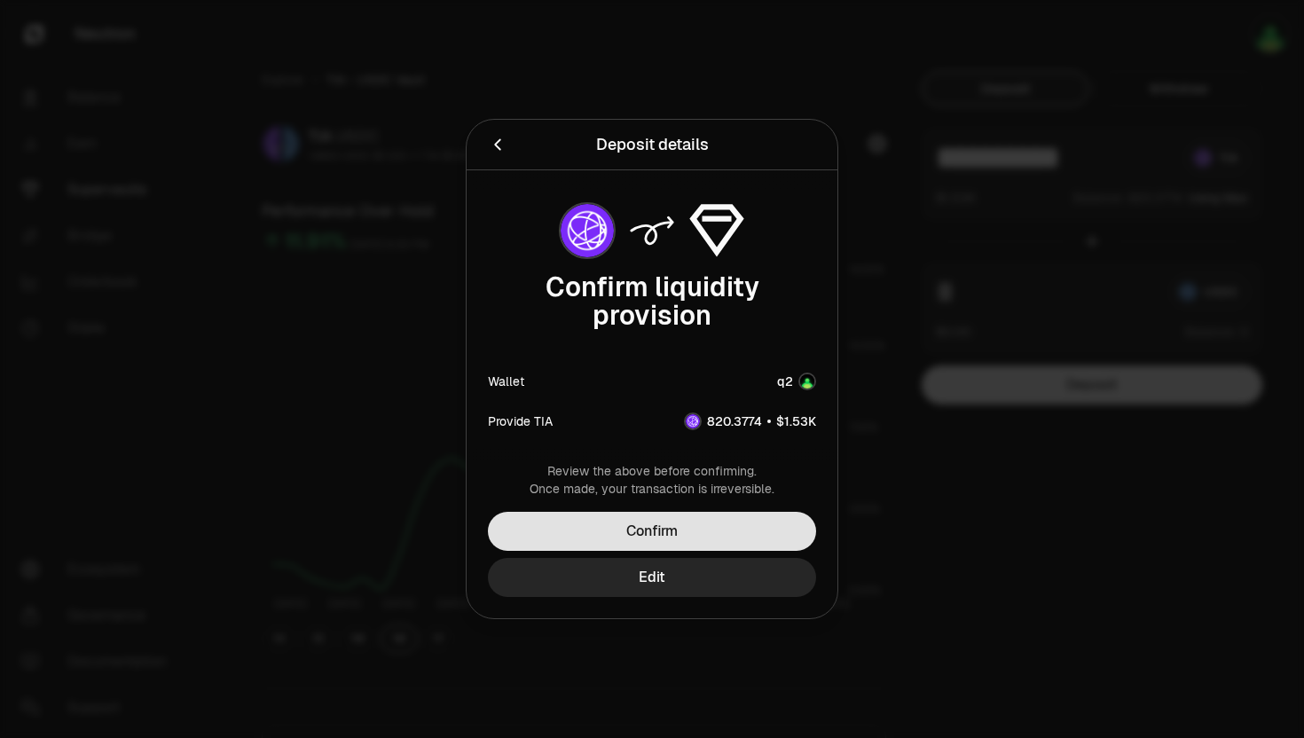
click at [635, 532] on button "Confirm" at bounding box center [652, 531] width 328 height 39
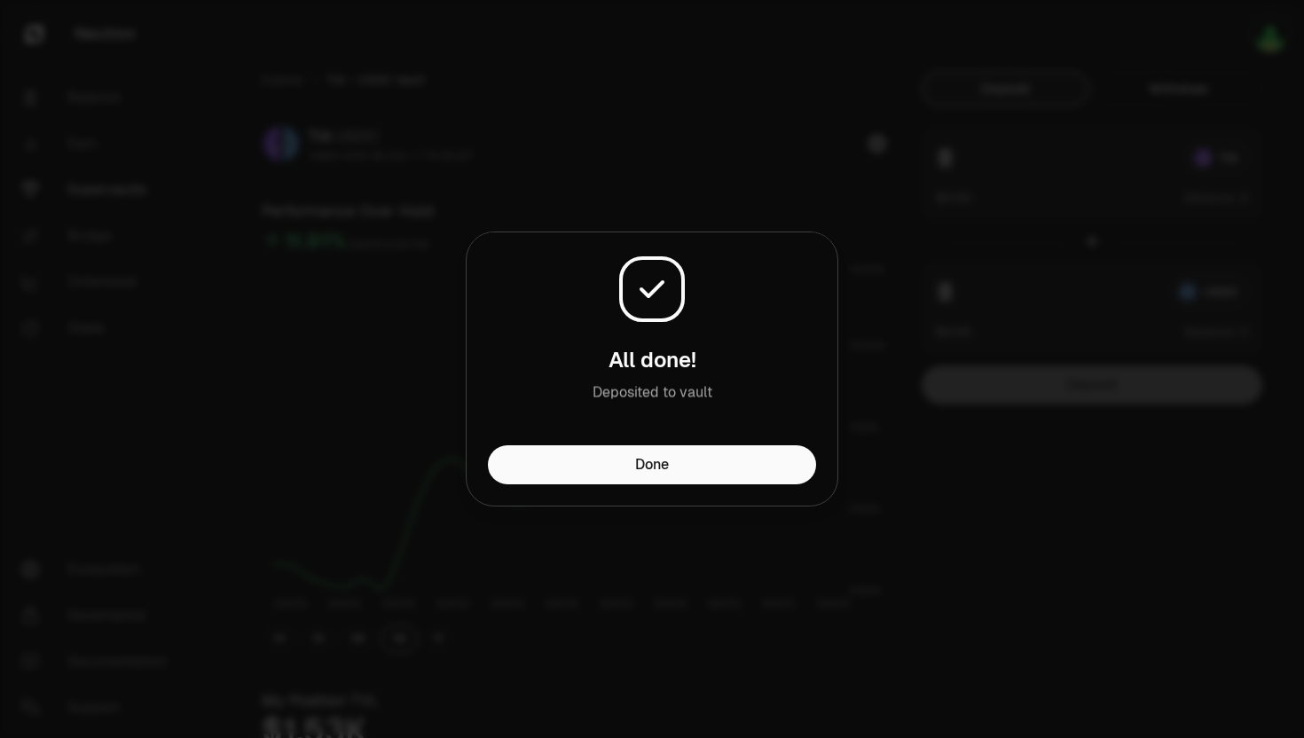
click at [641, 444] on div "All done! Deposited to vault" at bounding box center [651, 338] width 371 height 213
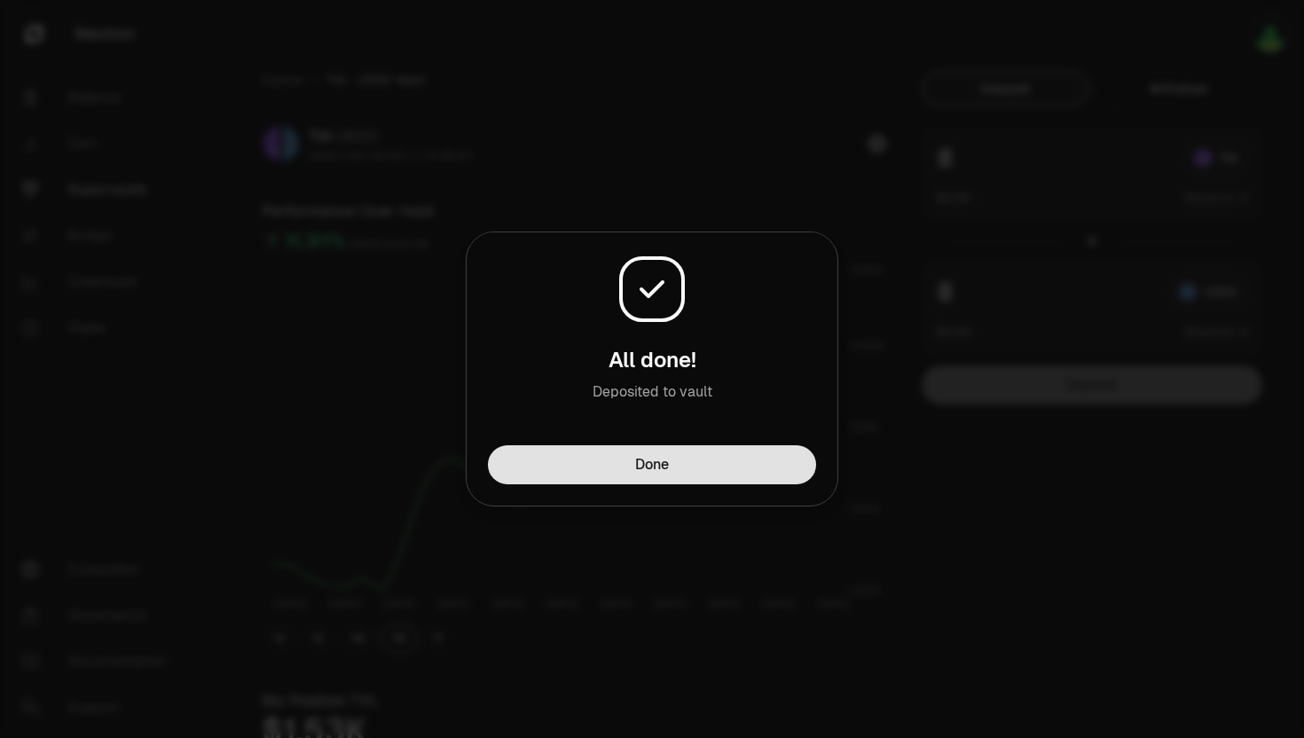
click at [635, 466] on button "Done" at bounding box center [652, 464] width 328 height 39
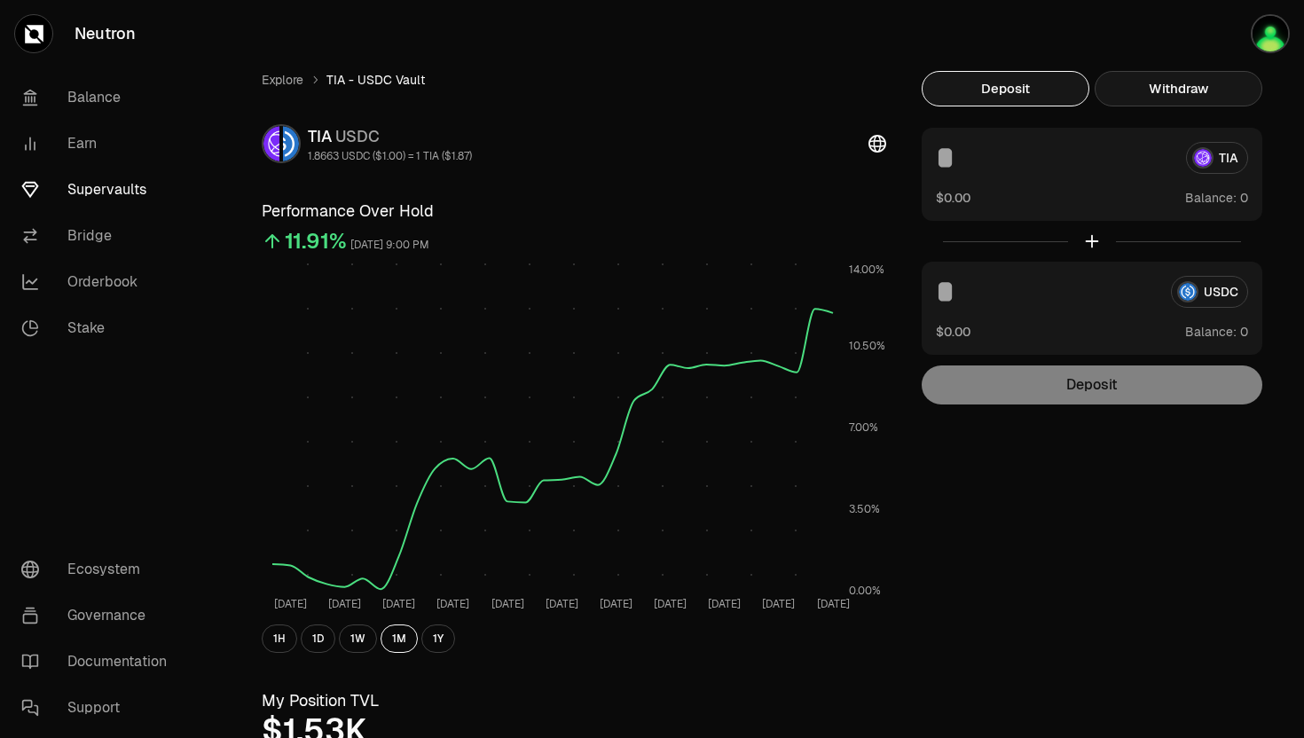
click at [1198, 90] on button "Withdraw" at bounding box center [1178, 88] width 168 height 35
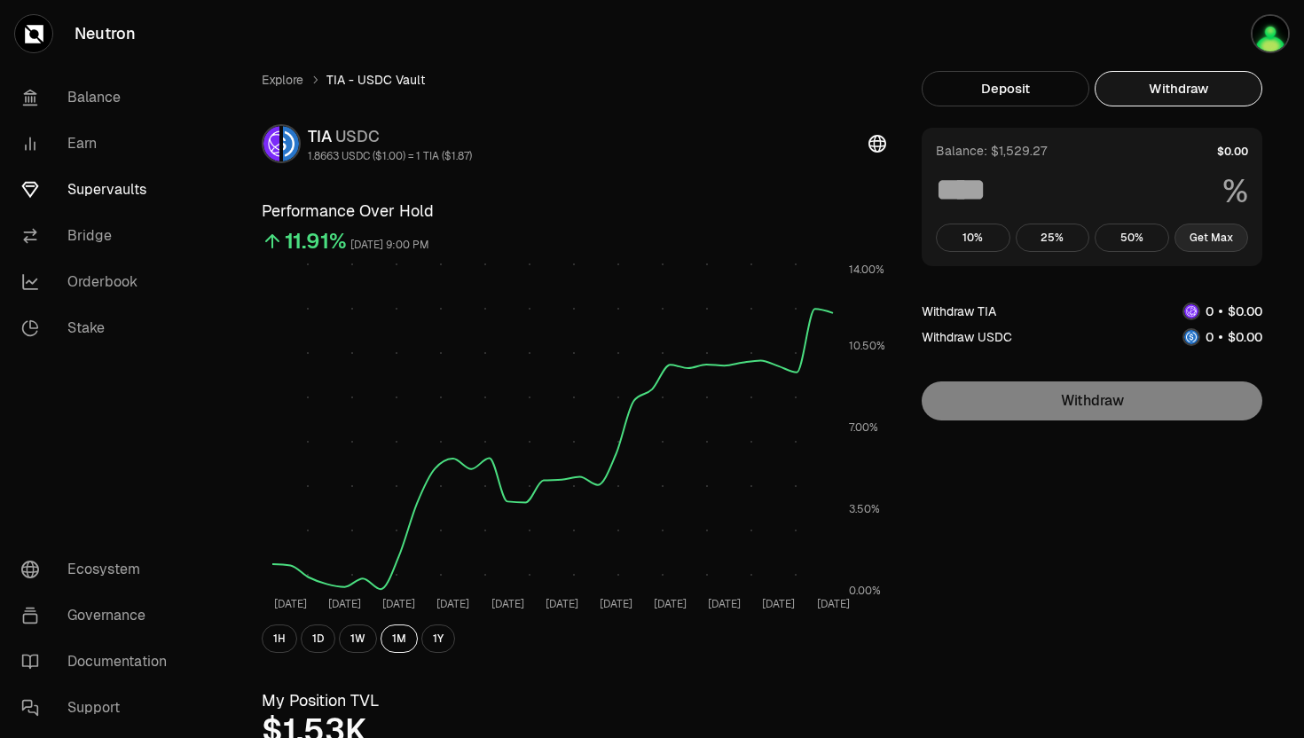
click at [1209, 234] on button "Get Max" at bounding box center [1211, 237] width 74 height 28
type input "***"
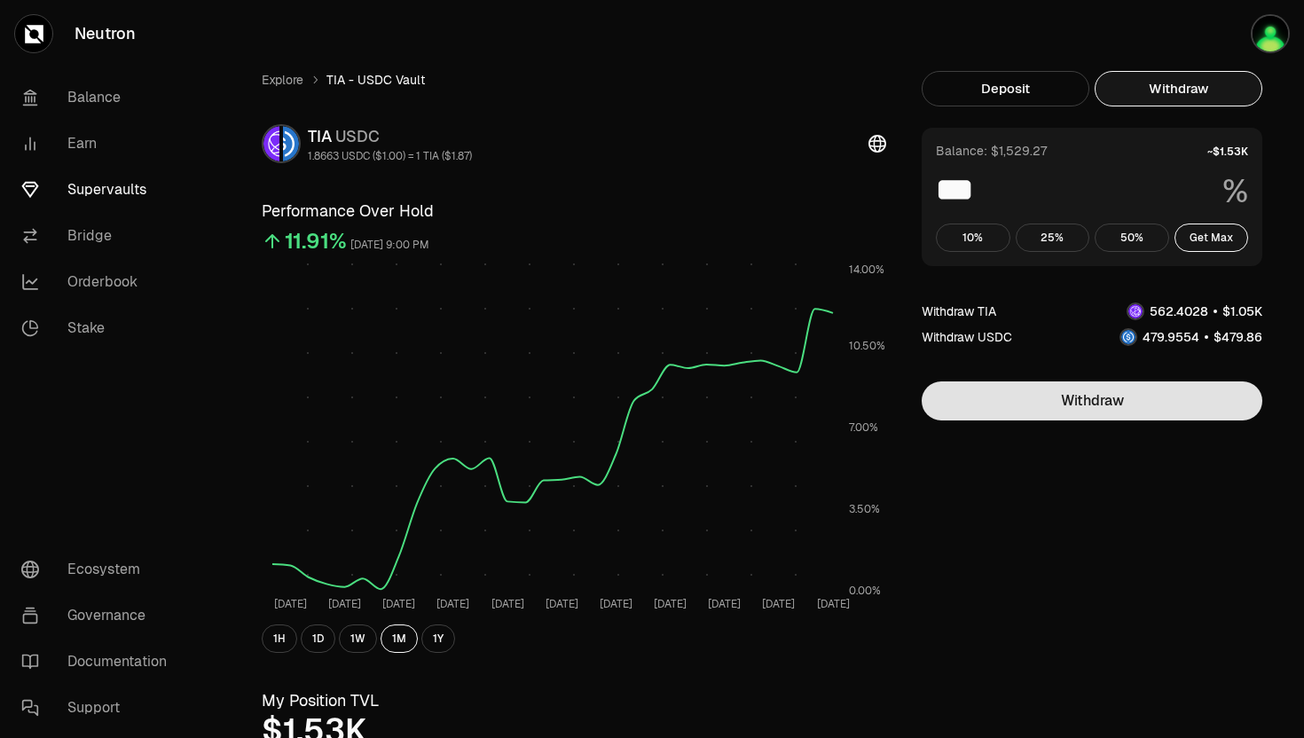
click at [1081, 403] on button "Withdraw" at bounding box center [1091, 400] width 341 height 39
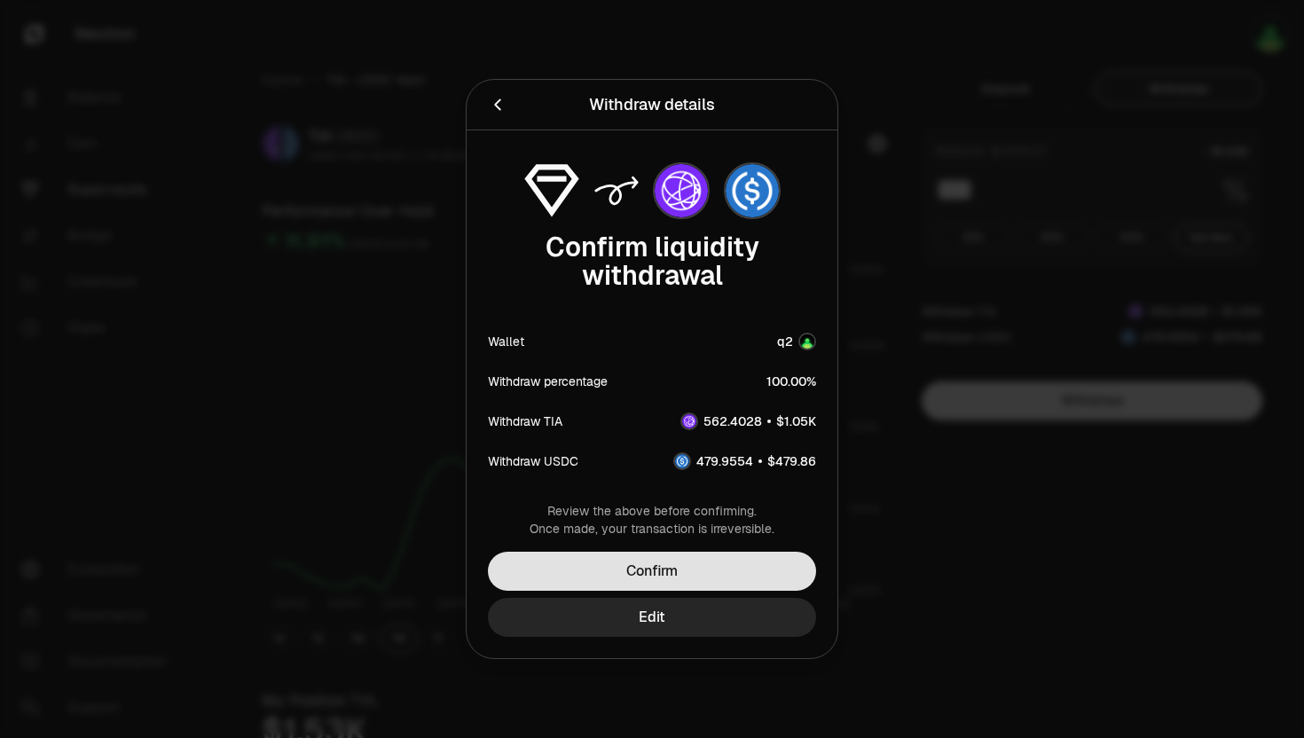
click at [623, 568] on button "Confirm" at bounding box center [652, 571] width 328 height 39
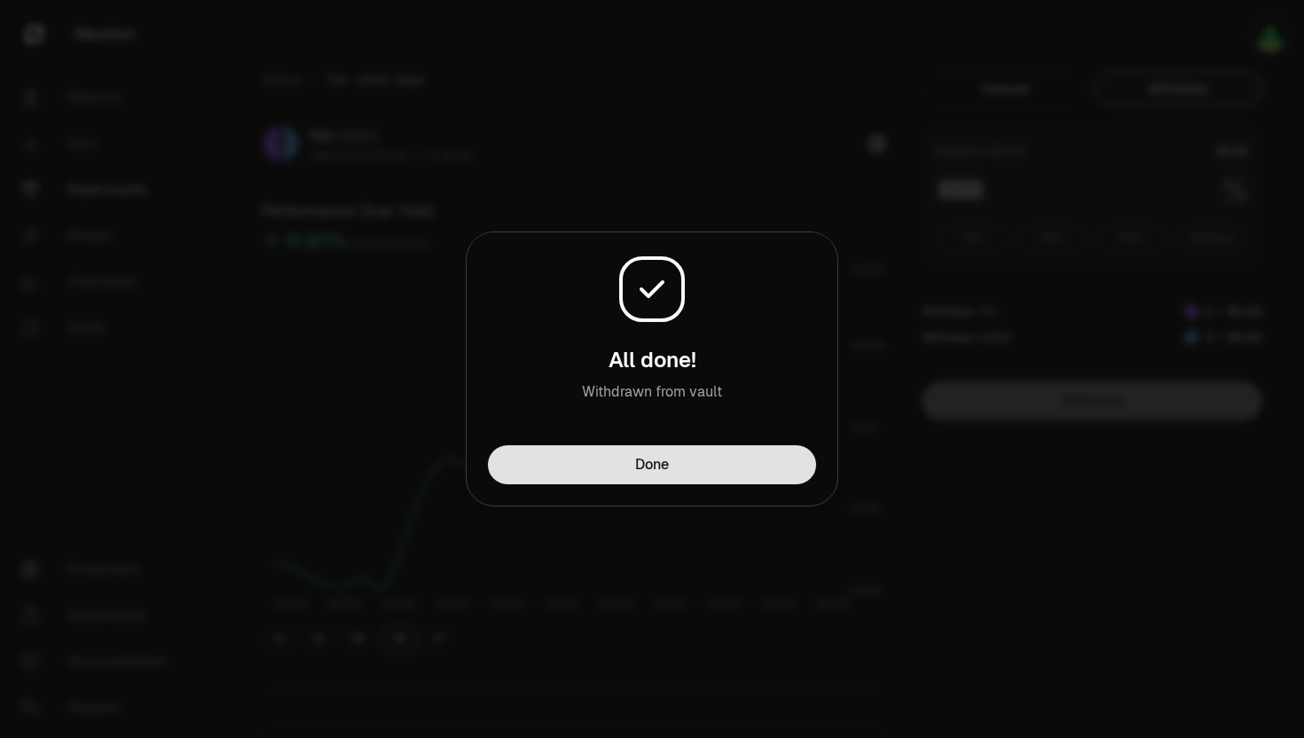
click at [631, 465] on button "Done" at bounding box center [652, 464] width 328 height 39
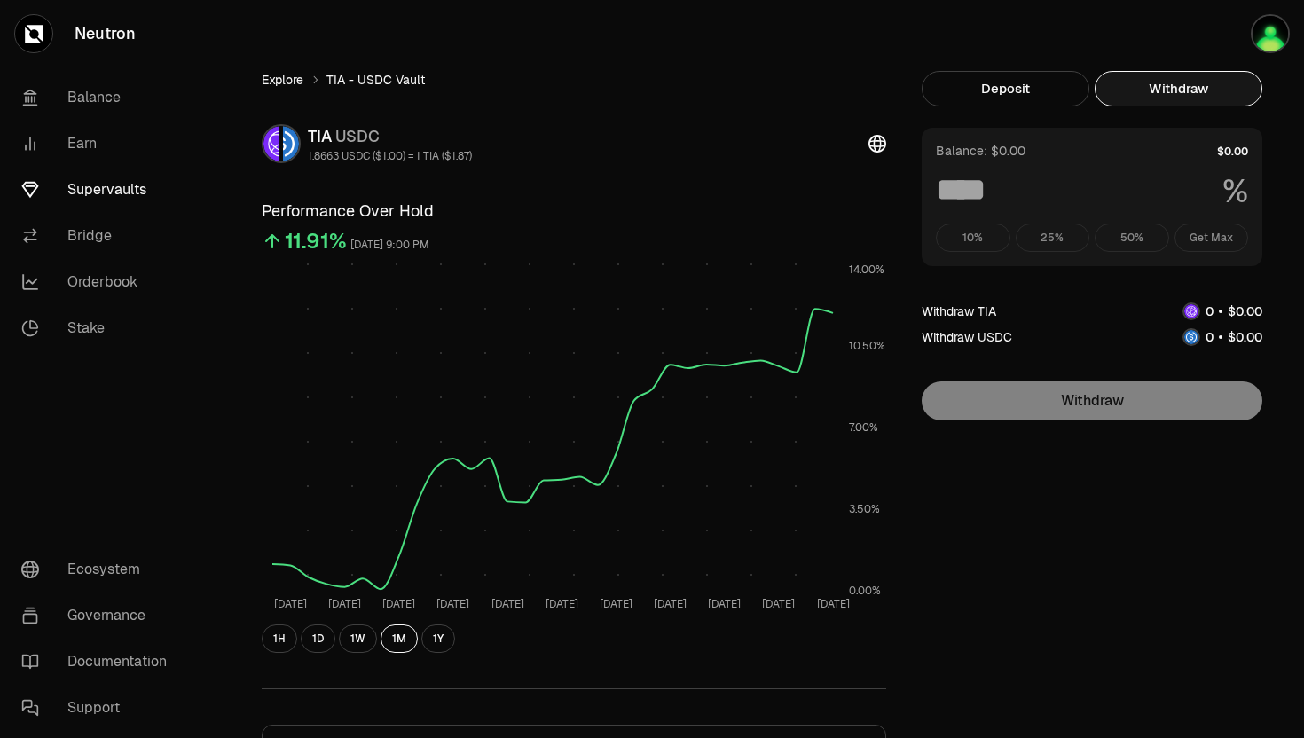
click at [275, 76] on link "Explore" at bounding box center [283, 80] width 42 height 18
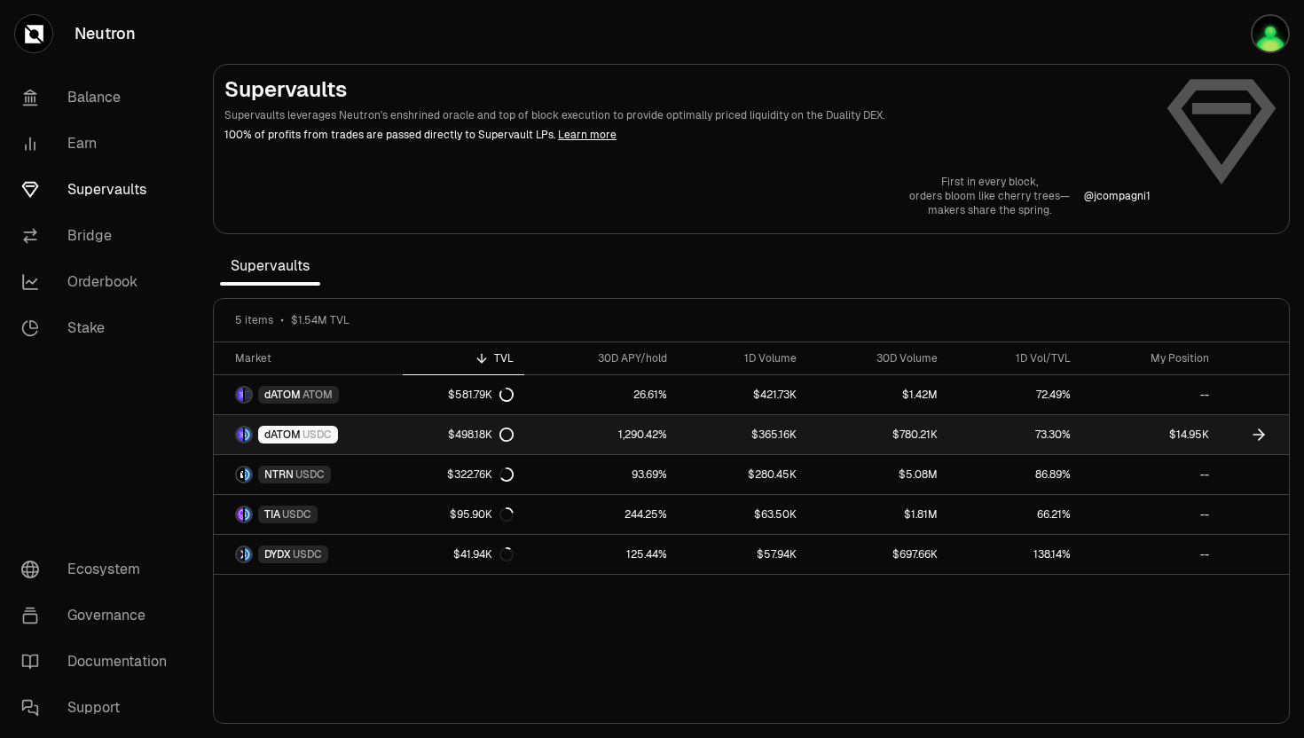
click at [268, 443] on link "dATOM USDC" at bounding box center [308, 434] width 189 height 39
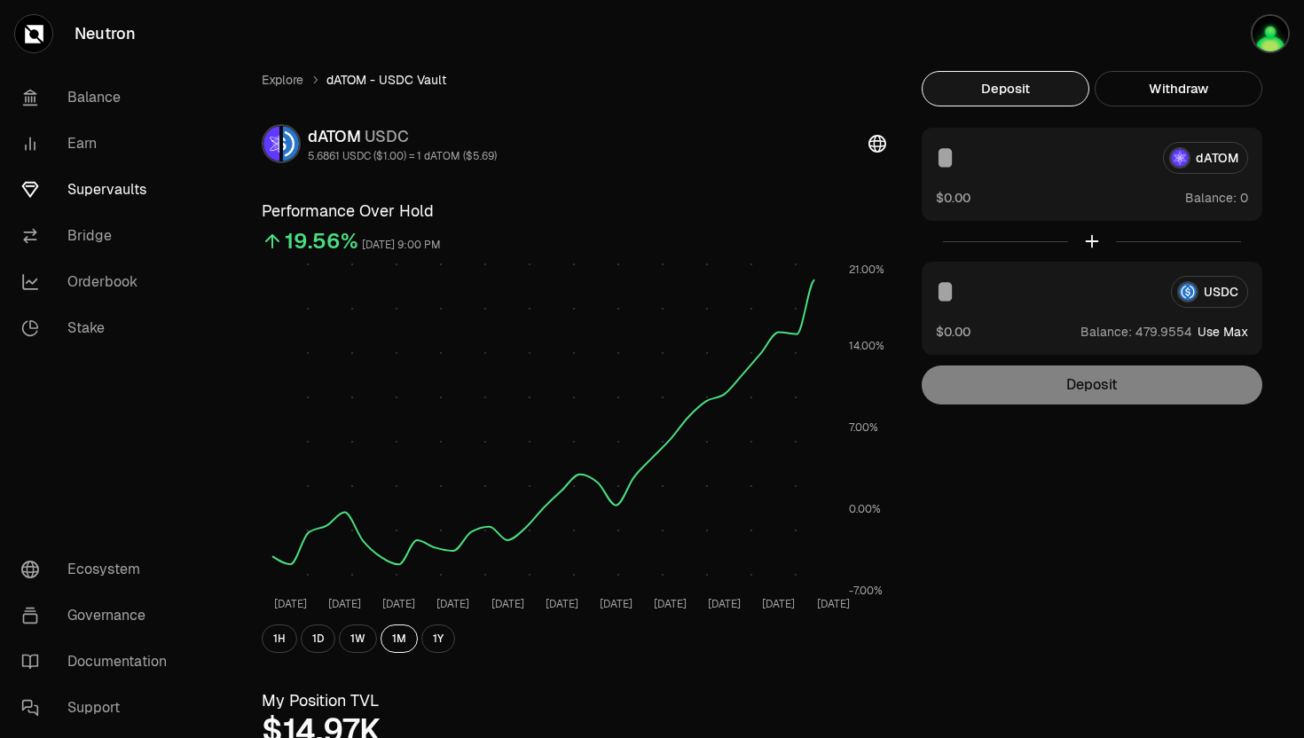
click at [1213, 330] on button "Use Max" at bounding box center [1222, 332] width 51 height 18
type input "**********"
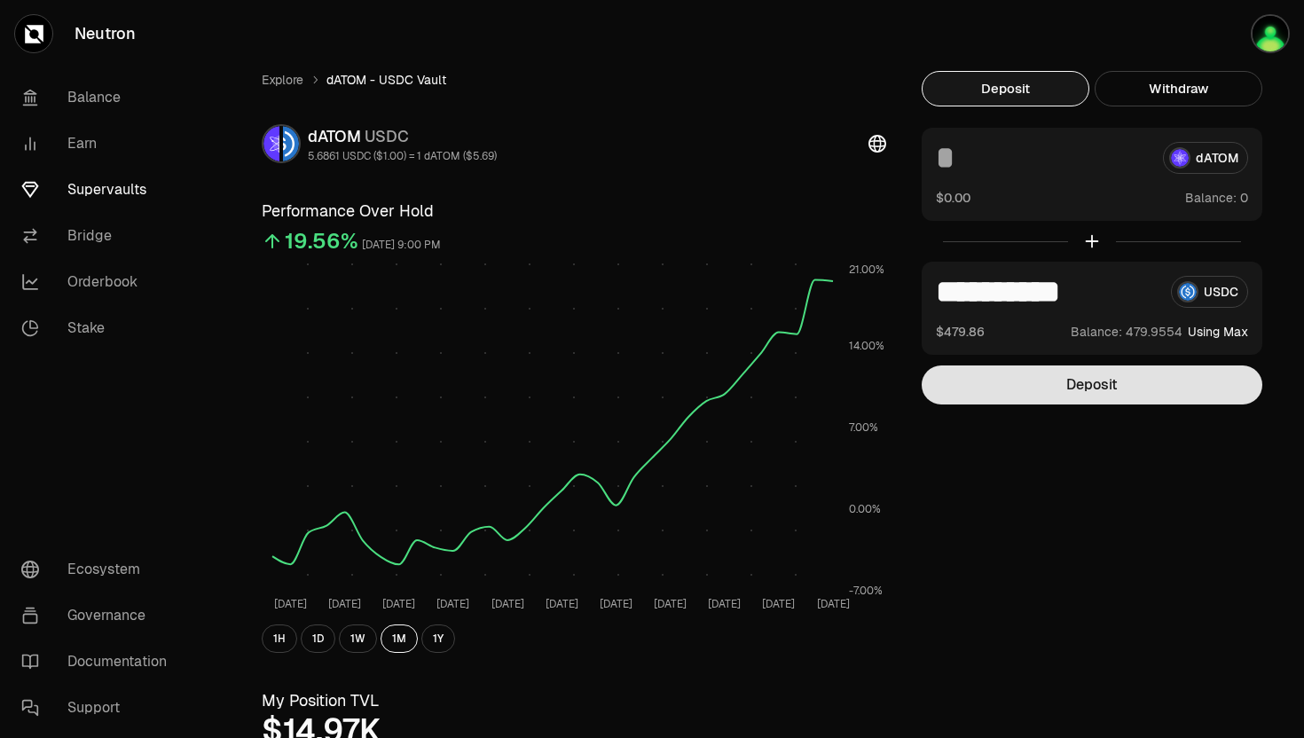
click at [1094, 384] on button "Deposit" at bounding box center [1091, 384] width 341 height 39
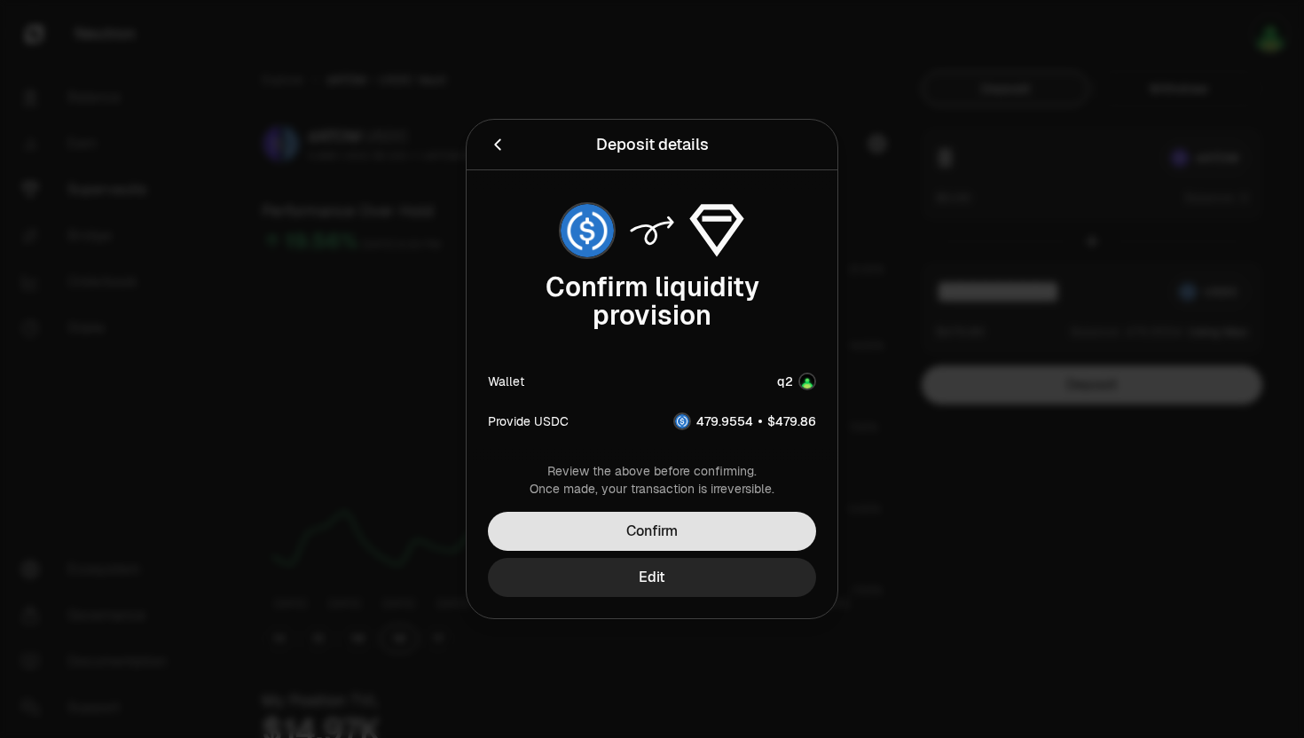
click at [657, 523] on button "Confirm" at bounding box center [652, 531] width 328 height 39
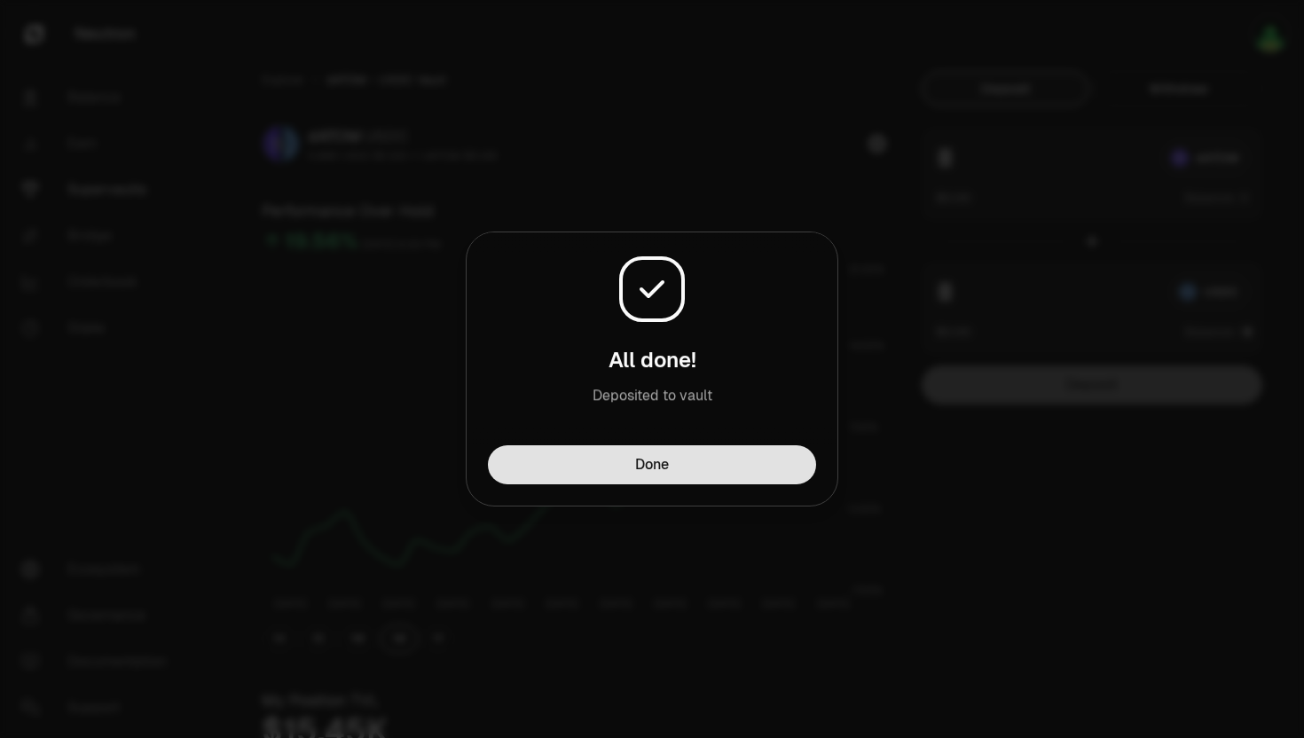
click at [631, 458] on button "Done" at bounding box center [652, 464] width 328 height 39
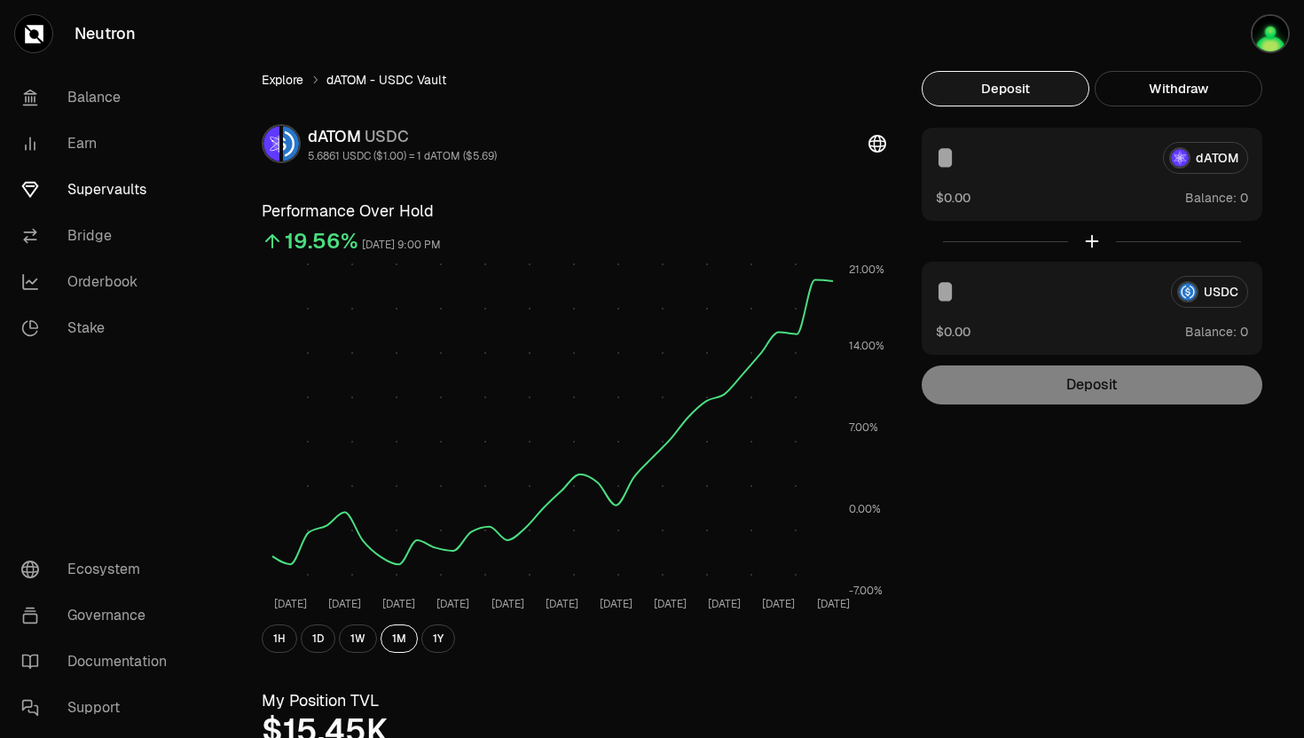
click at [284, 82] on link "Explore" at bounding box center [283, 80] width 42 height 18
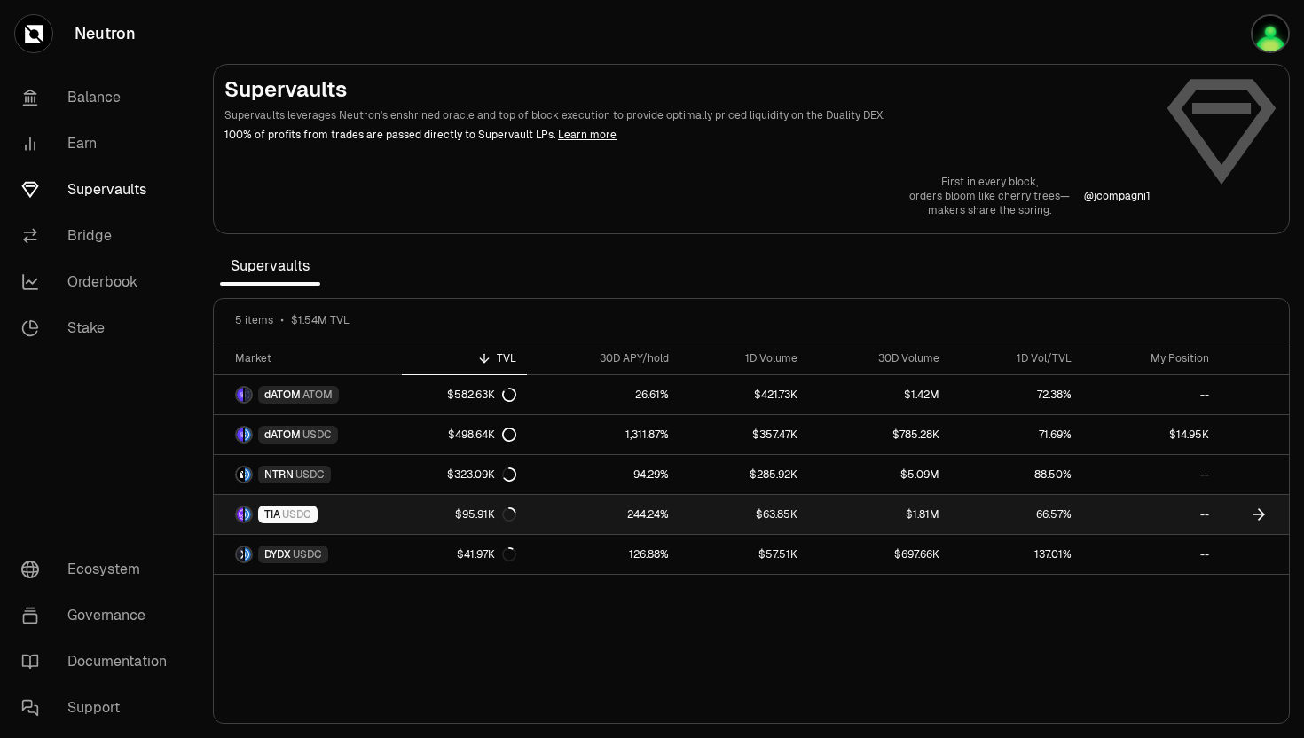
click at [276, 516] on span "TIA" at bounding box center [272, 514] width 16 height 14
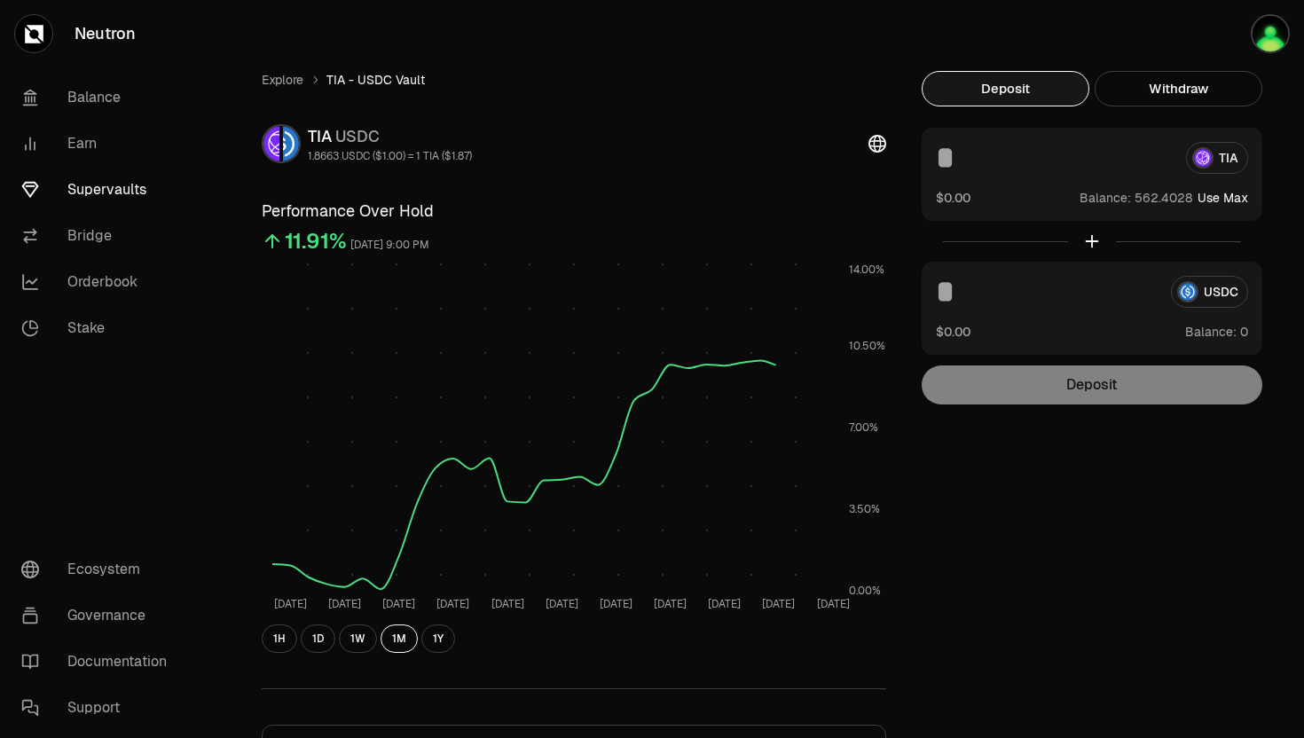
click at [1222, 200] on button "Use Max" at bounding box center [1222, 198] width 51 height 18
type input "**********"
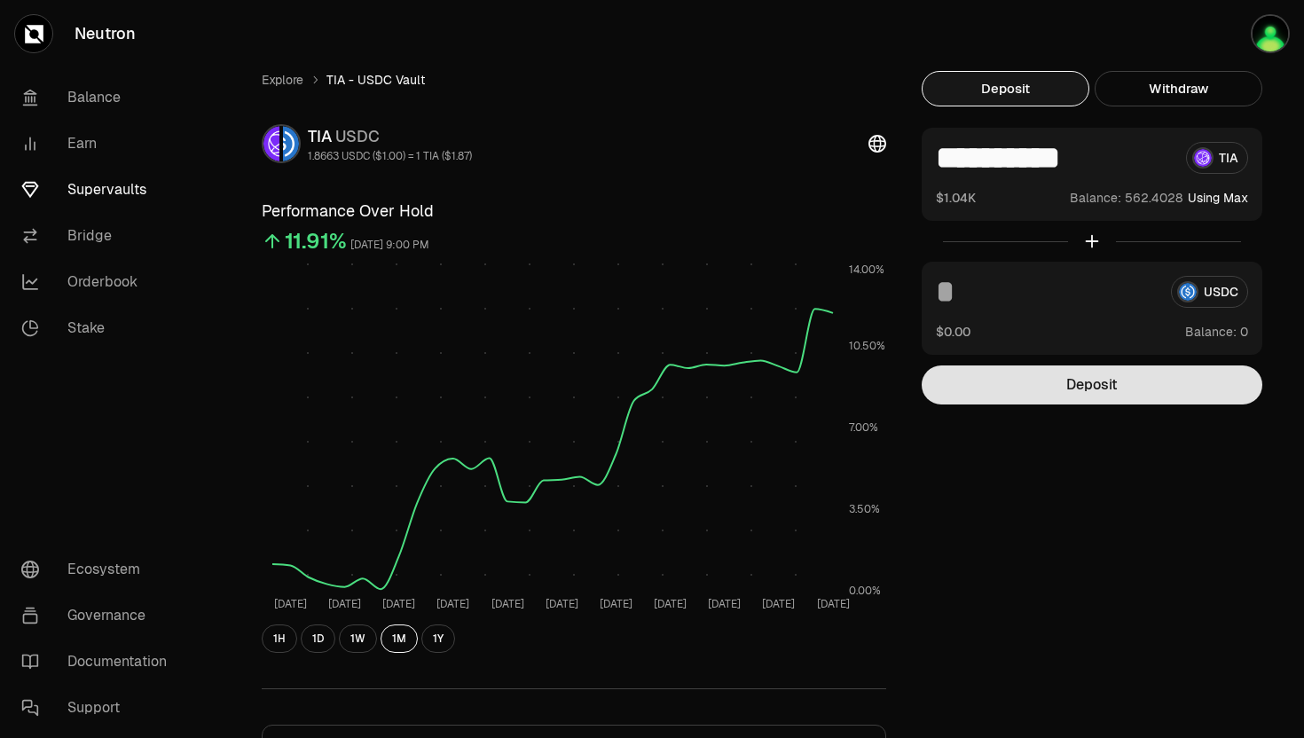
click at [1077, 388] on button "Deposit" at bounding box center [1091, 384] width 341 height 39
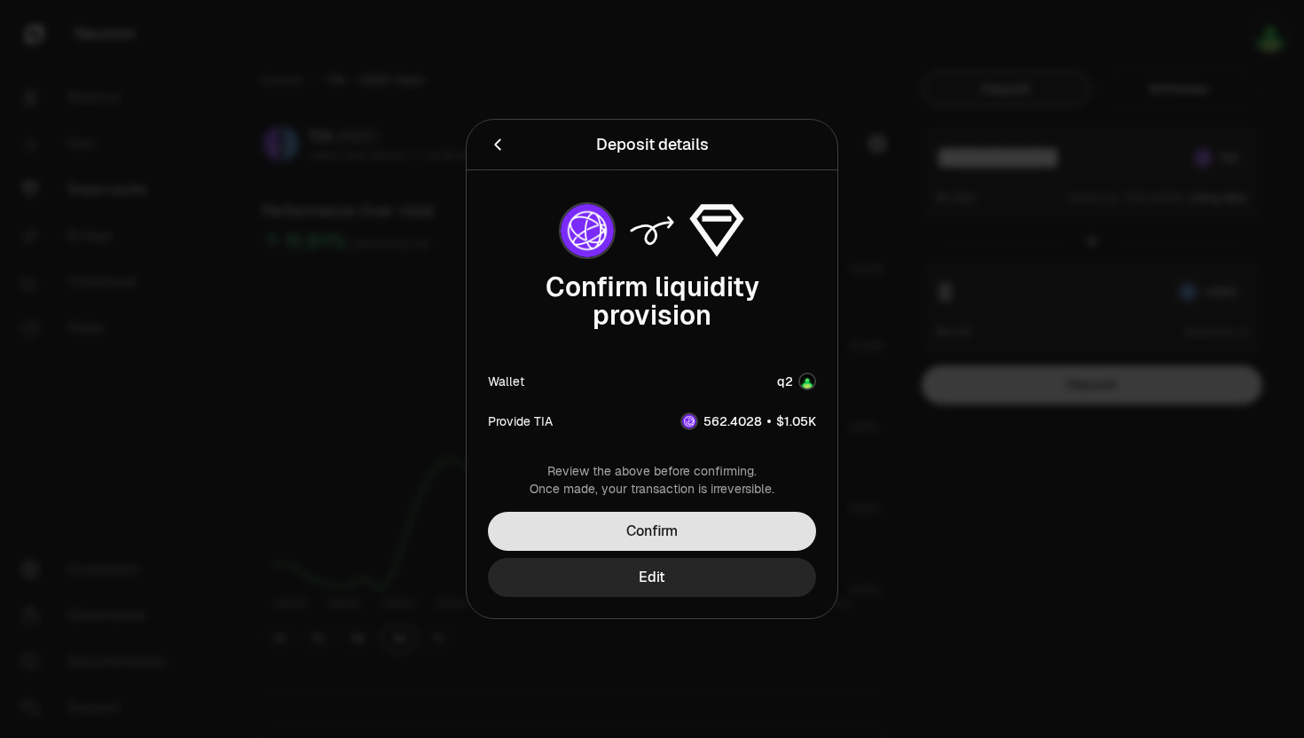
click at [695, 532] on button "Confirm" at bounding box center [652, 531] width 328 height 39
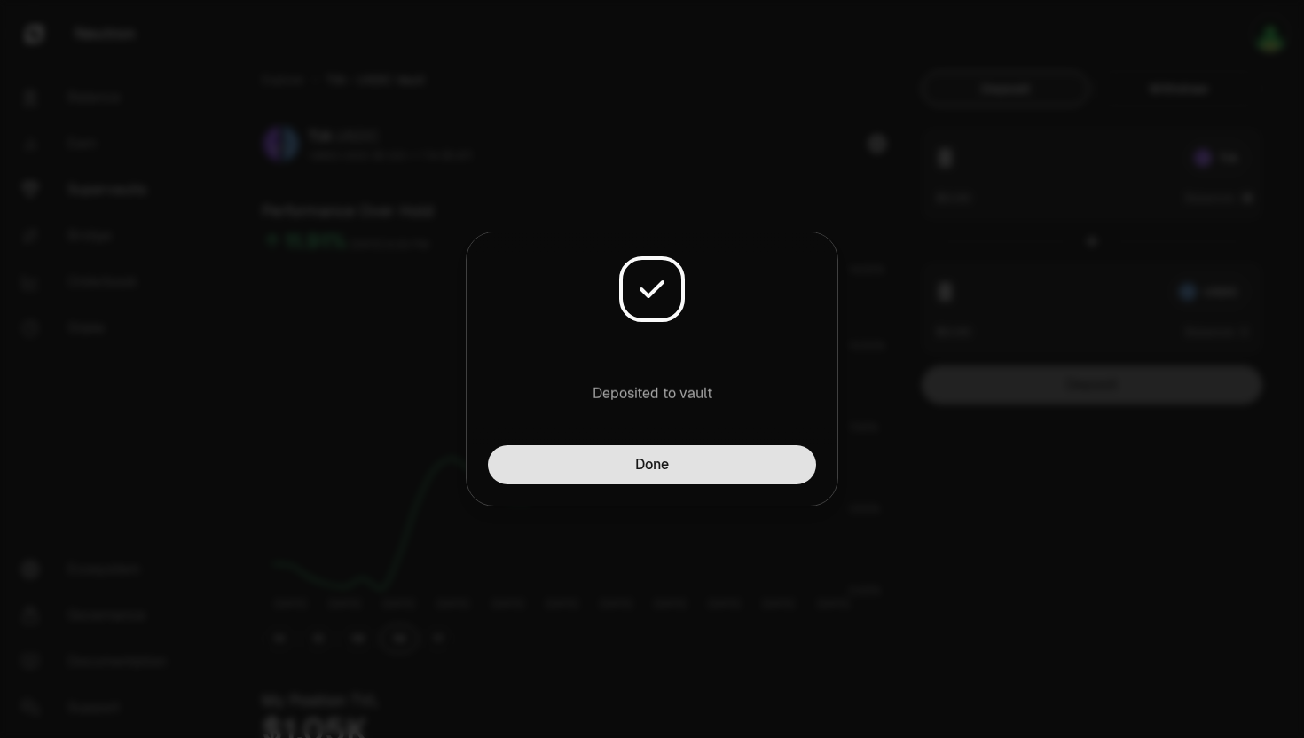
click at [685, 448] on button "Done" at bounding box center [652, 464] width 328 height 39
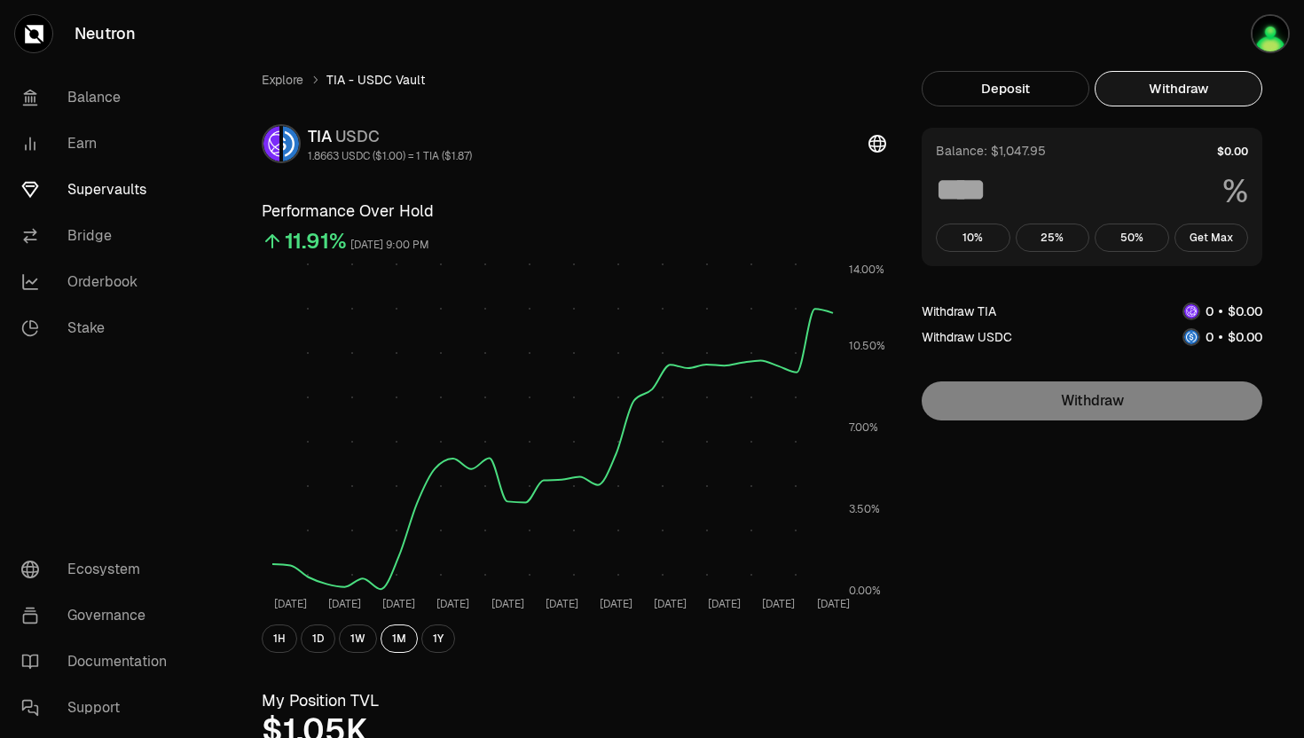
click at [1123, 95] on button "Withdraw" at bounding box center [1178, 88] width 168 height 35
click at [1190, 236] on button "Get Max" at bounding box center [1211, 237] width 74 height 28
type input "***"
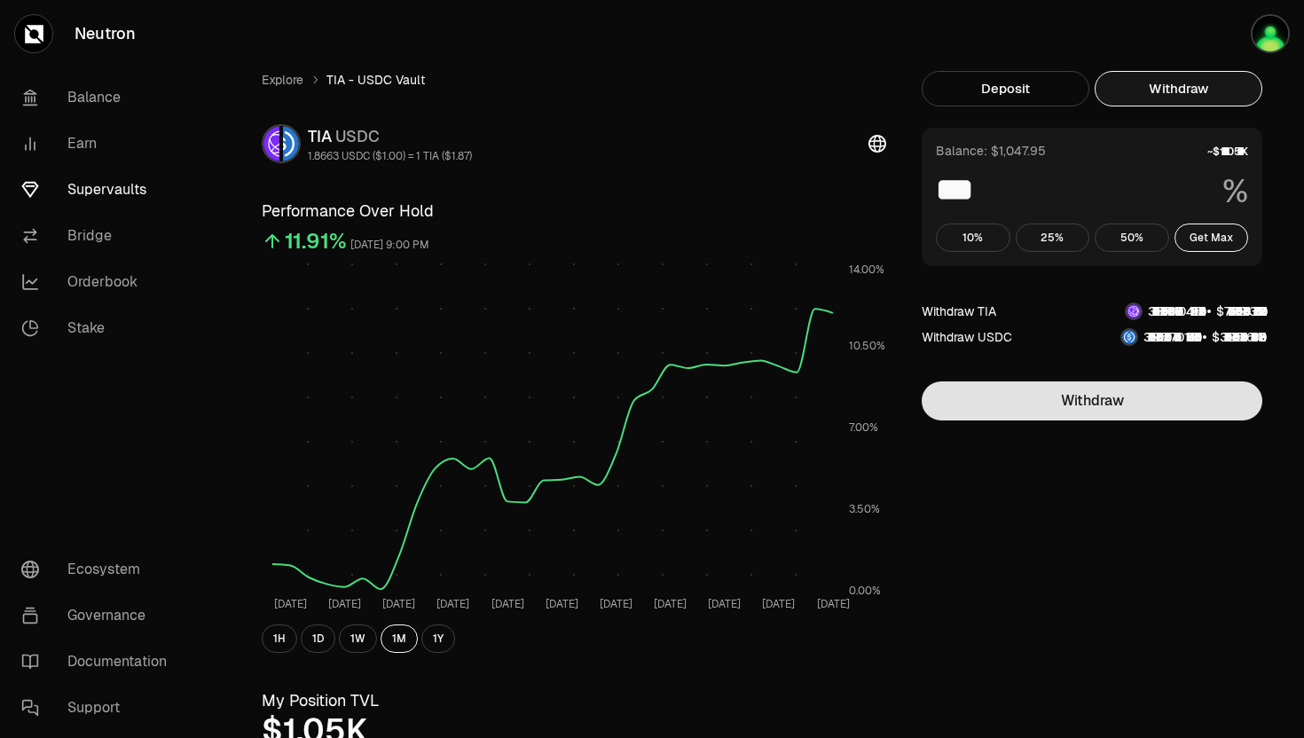
click at [1097, 393] on button "Withdraw" at bounding box center [1091, 400] width 341 height 39
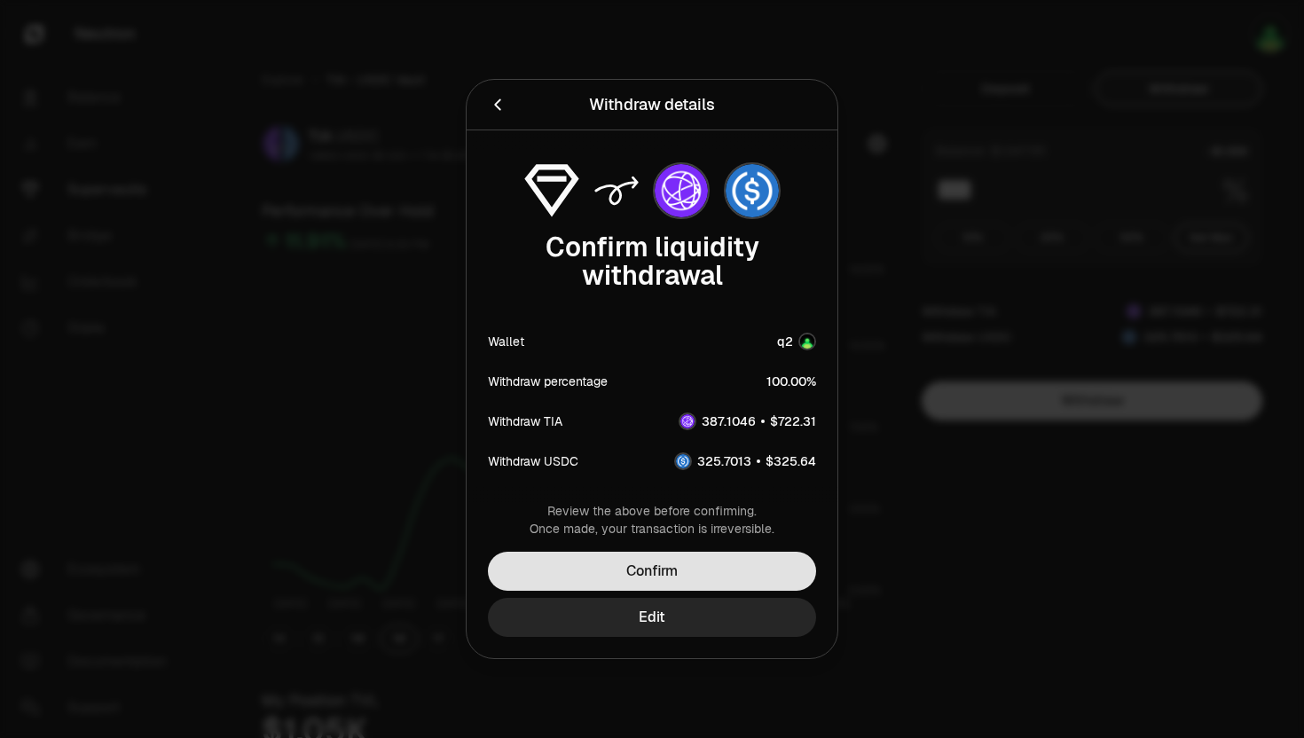
click at [706, 552] on button "Confirm" at bounding box center [652, 571] width 328 height 39
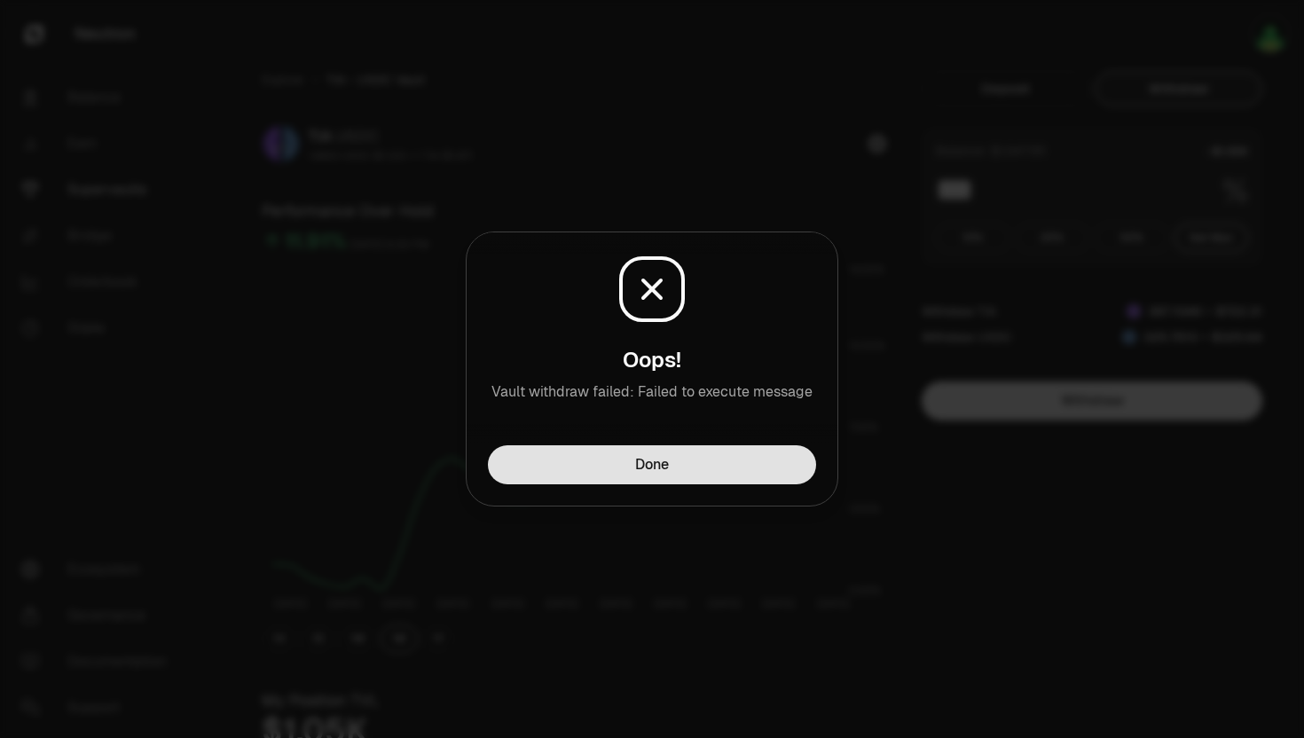
click at [665, 463] on button "Done" at bounding box center [652, 464] width 328 height 39
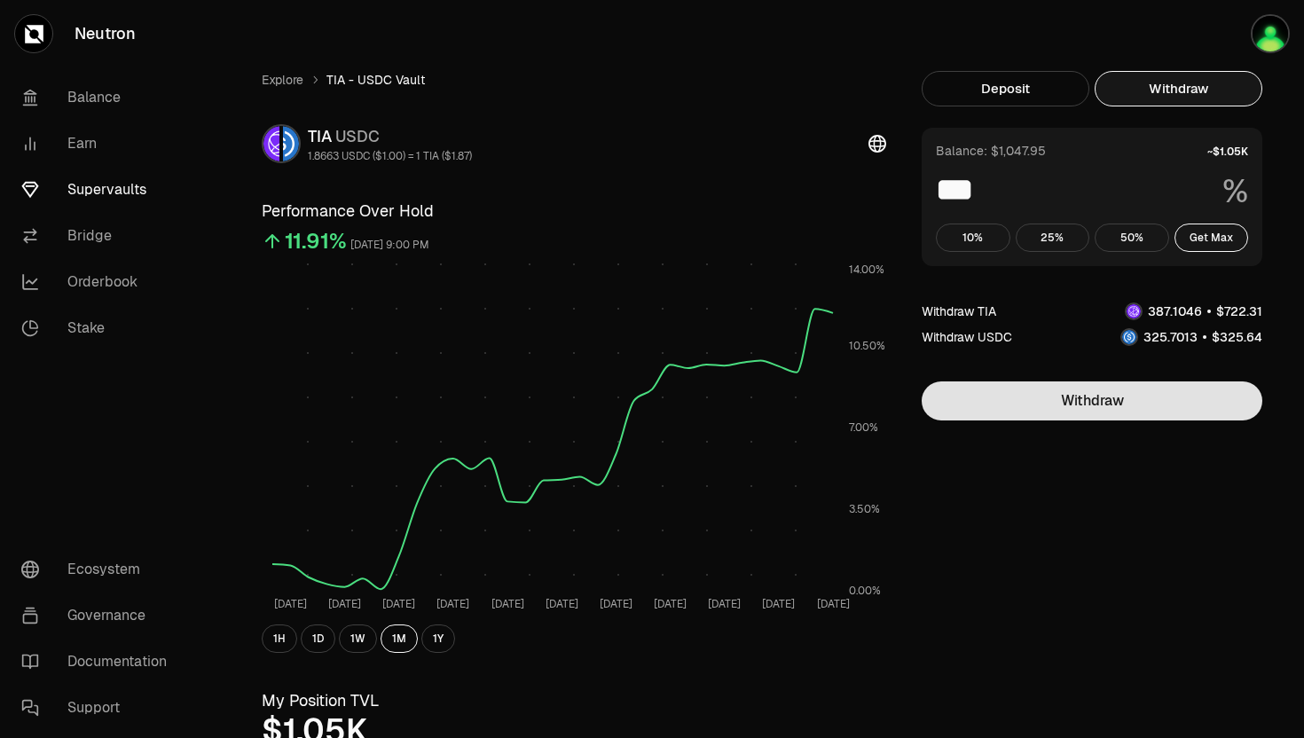
click at [1060, 419] on button "Withdraw" at bounding box center [1091, 400] width 341 height 39
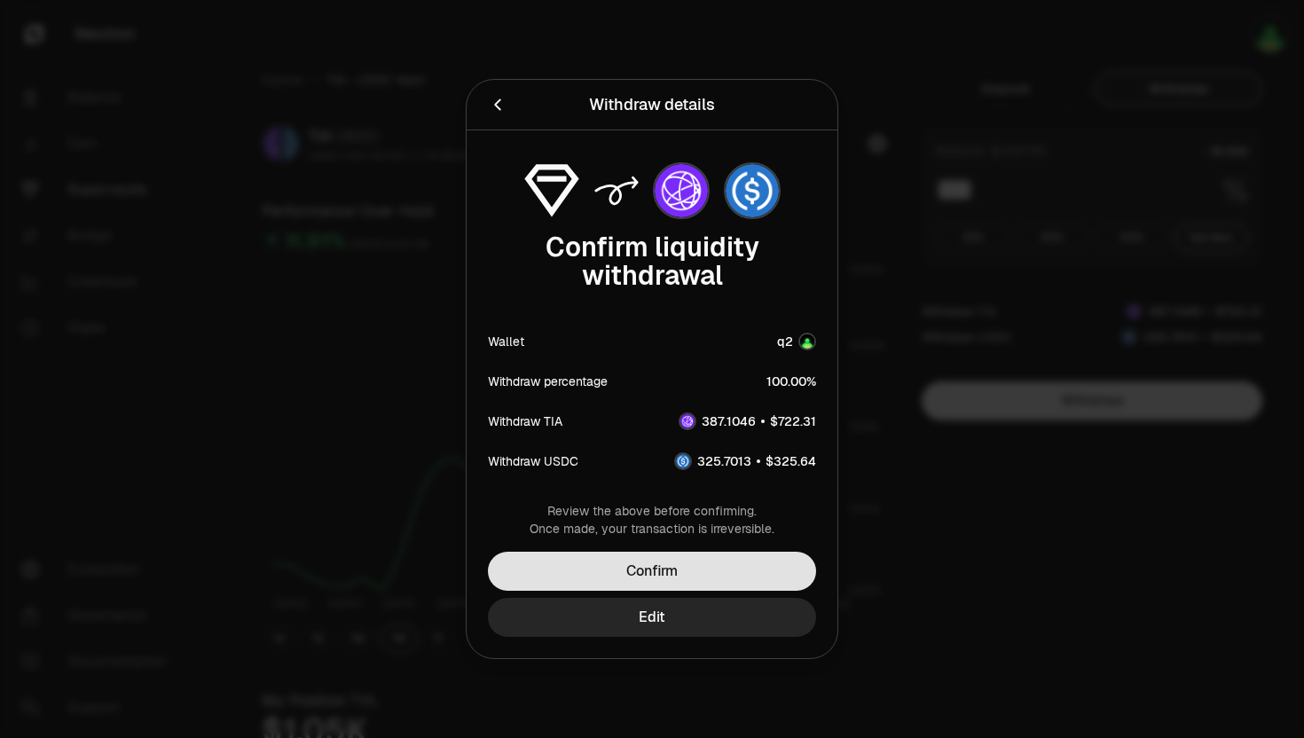
click at [663, 564] on button "Confirm" at bounding box center [652, 571] width 328 height 39
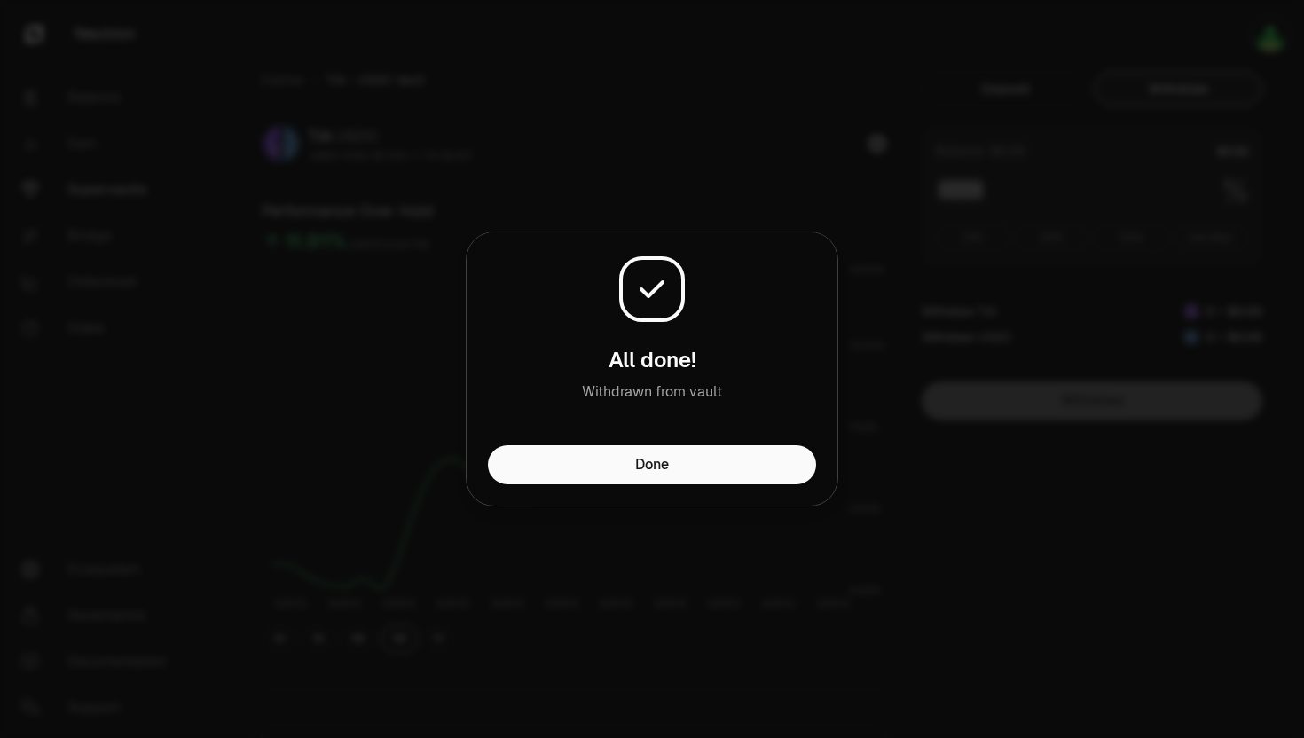
click at [601, 495] on div "Done" at bounding box center [651, 475] width 371 height 60
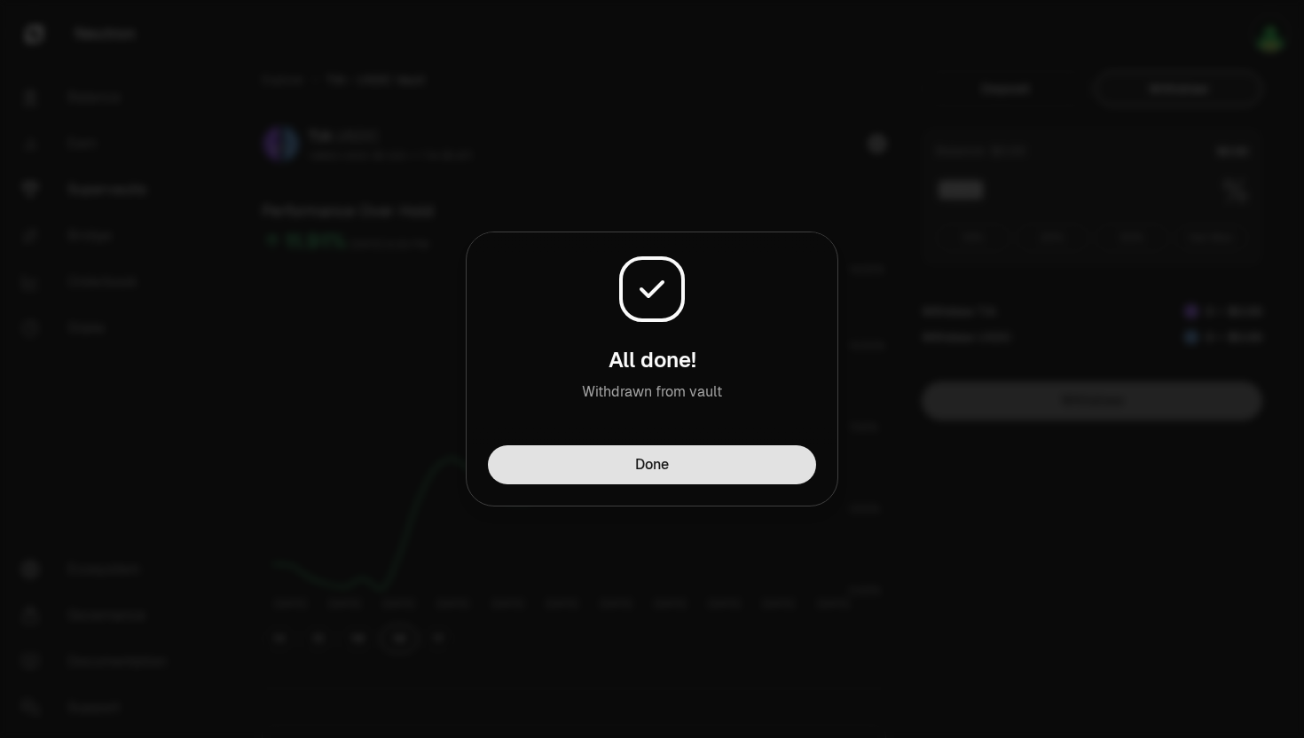
click at [605, 471] on button "Done" at bounding box center [652, 464] width 328 height 39
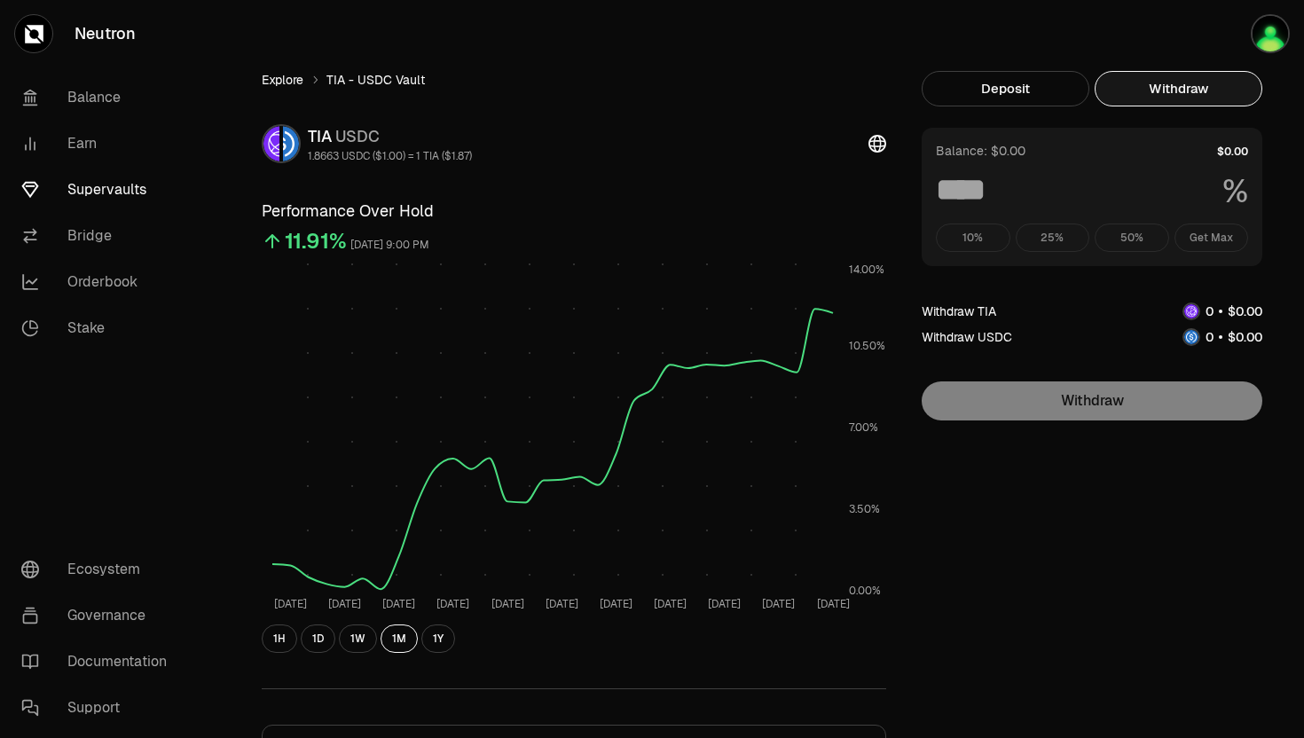
click at [273, 72] on link "Explore" at bounding box center [283, 80] width 42 height 18
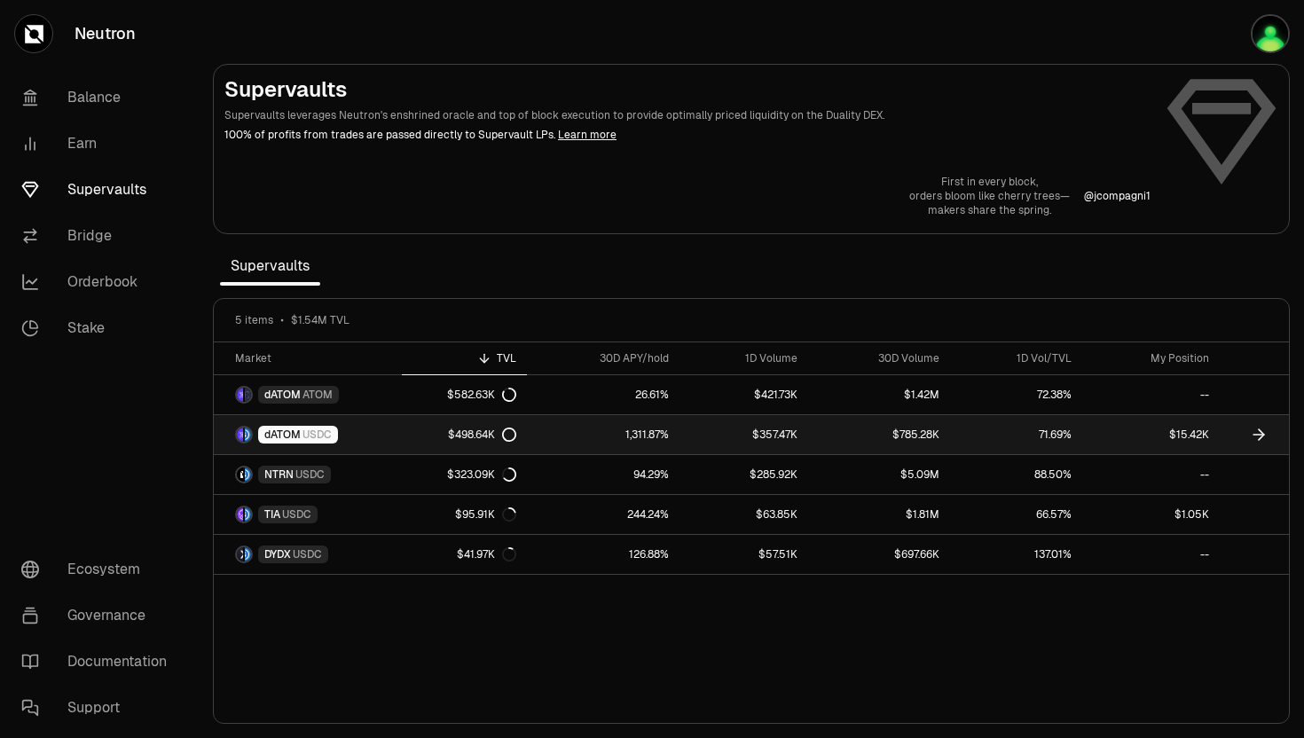
click at [309, 436] on span "USDC" at bounding box center [316, 434] width 29 height 14
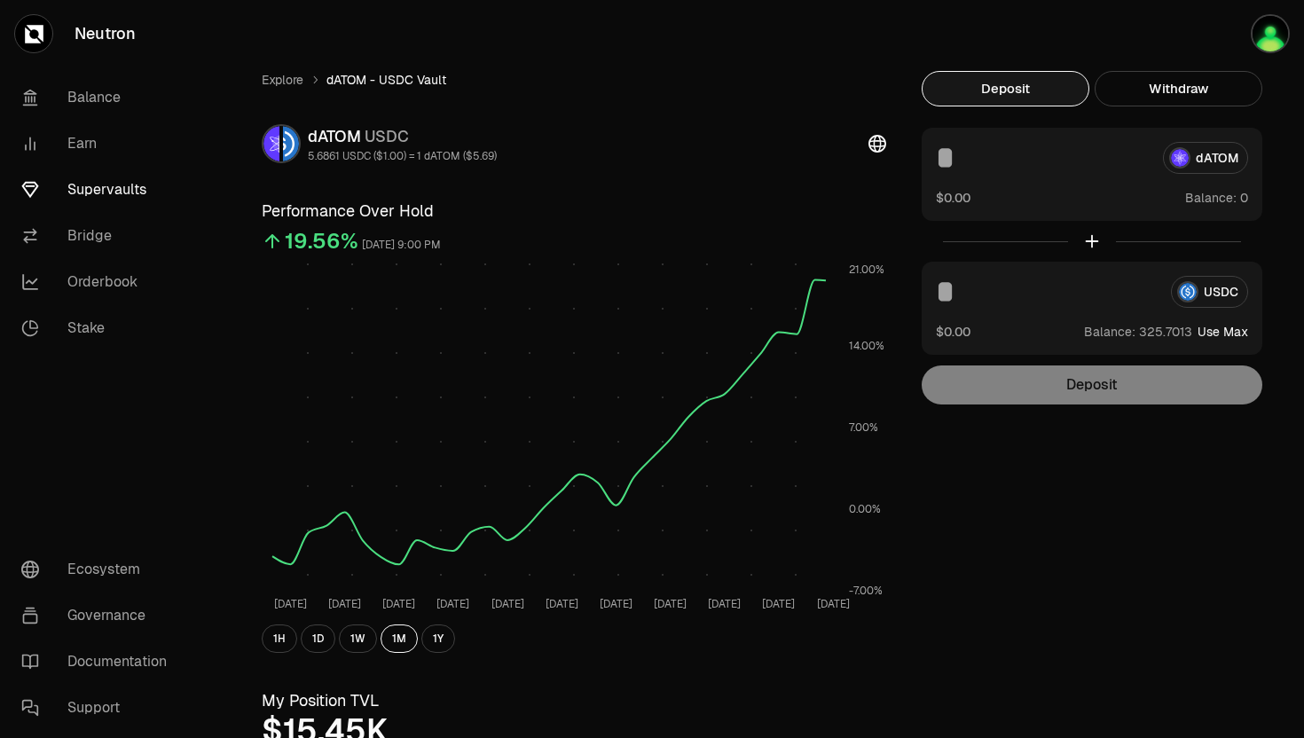
click at [1212, 335] on button "Use Max" at bounding box center [1222, 332] width 51 height 18
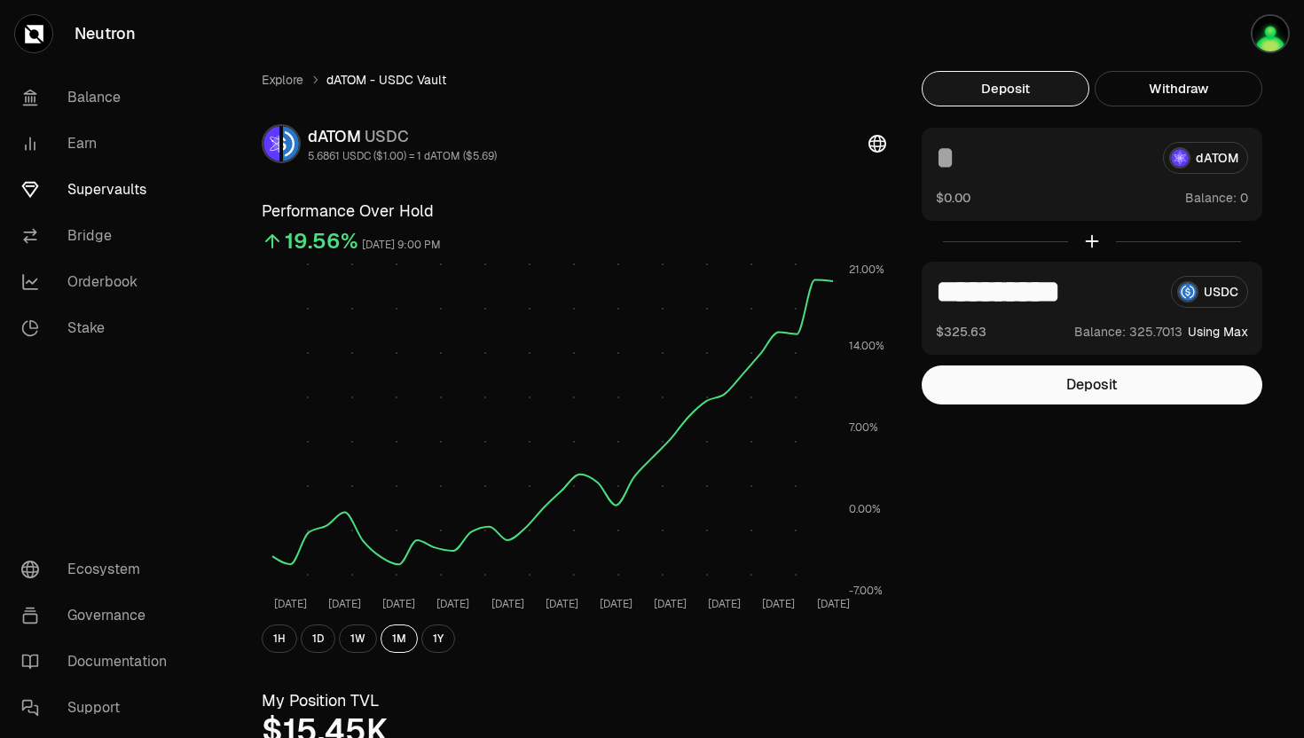
type input "**********"
click at [1095, 391] on button "Deposit" at bounding box center [1091, 384] width 341 height 39
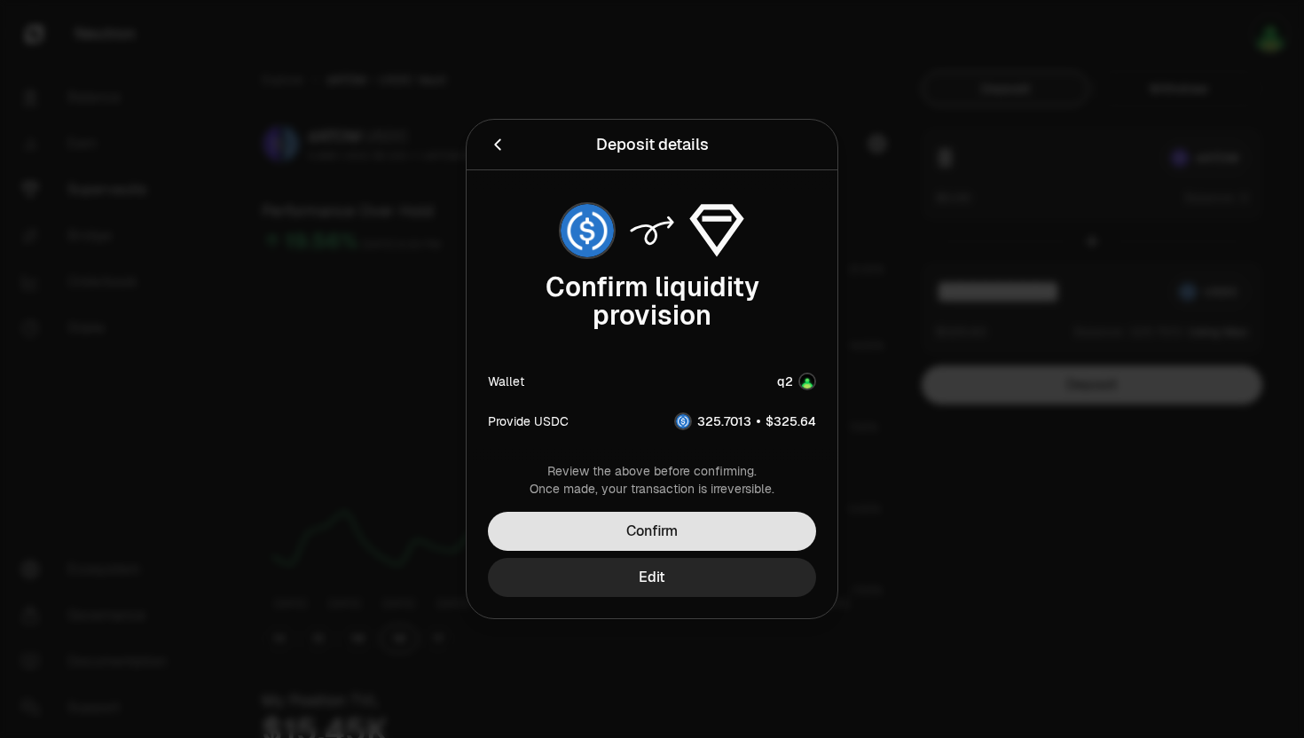
click at [663, 539] on button "Confirm" at bounding box center [652, 531] width 328 height 39
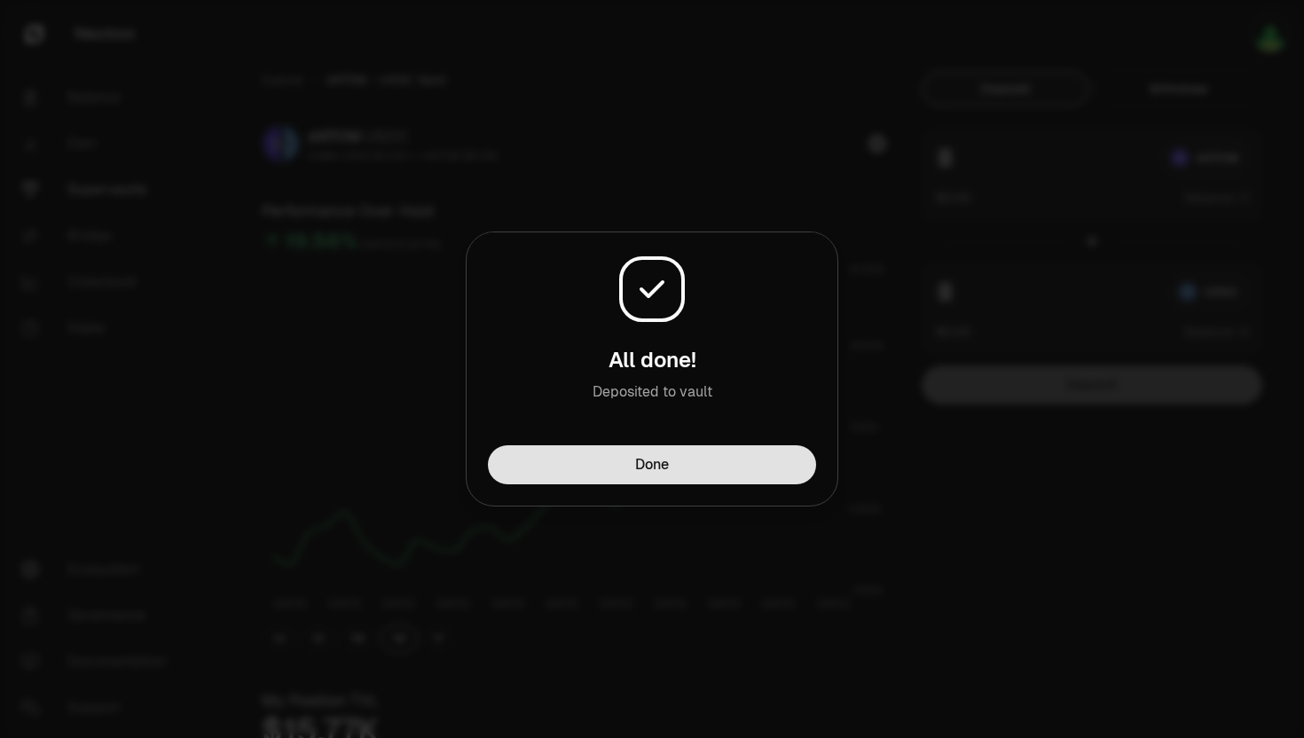
click at [556, 473] on button "Done" at bounding box center [652, 464] width 328 height 39
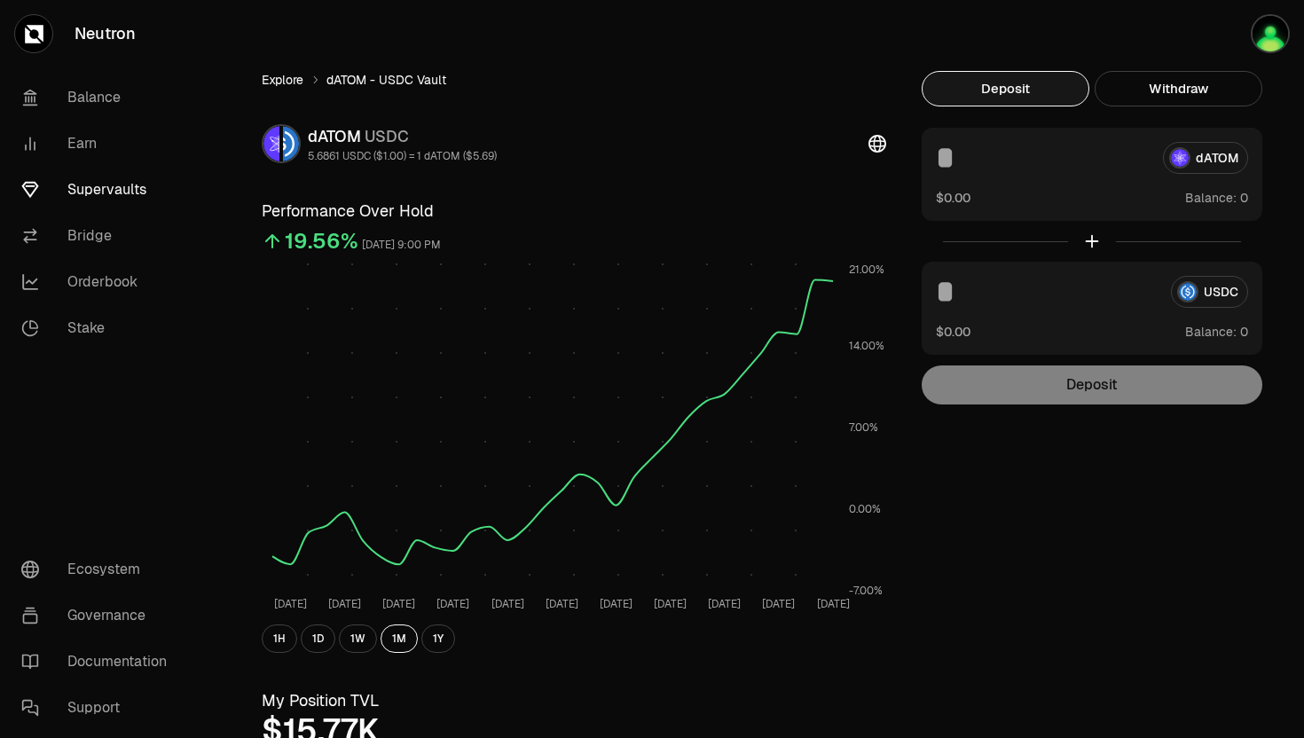
click at [274, 82] on link "Explore" at bounding box center [283, 80] width 42 height 18
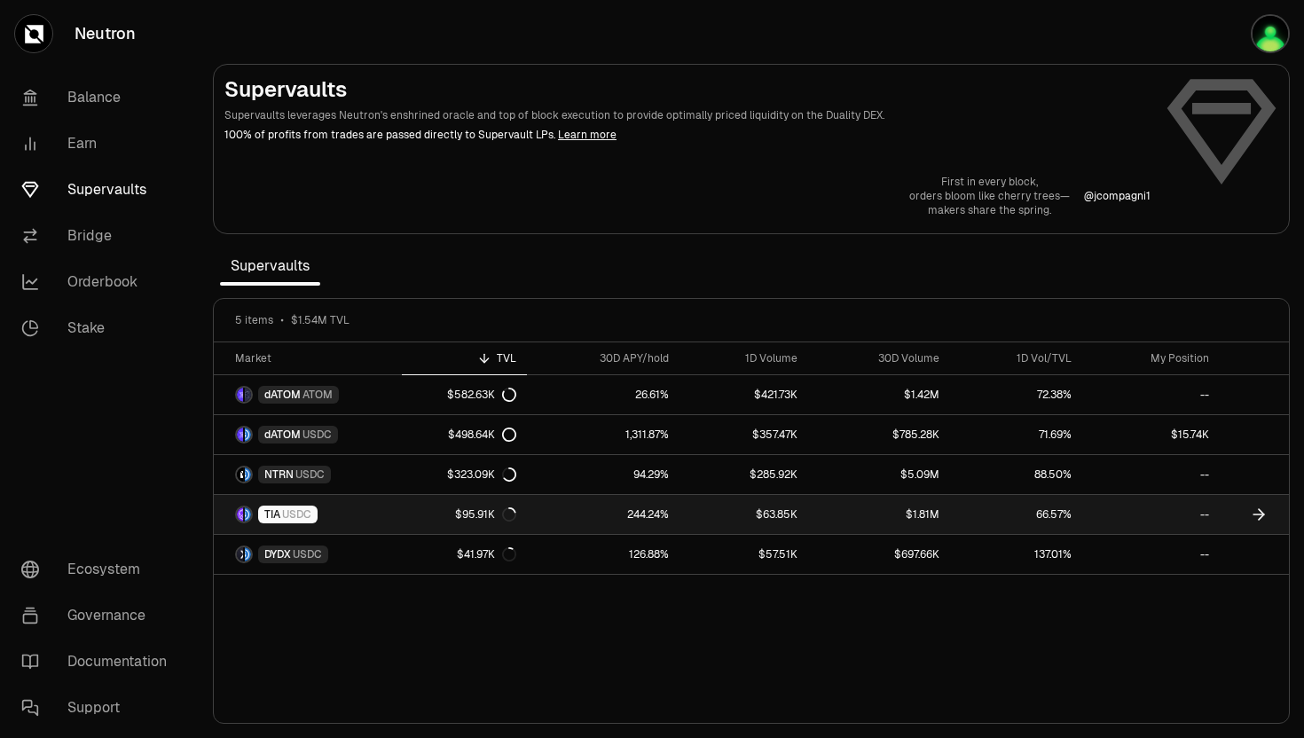
click at [278, 517] on span "TIA" at bounding box center [272, 514] width 16 height 14
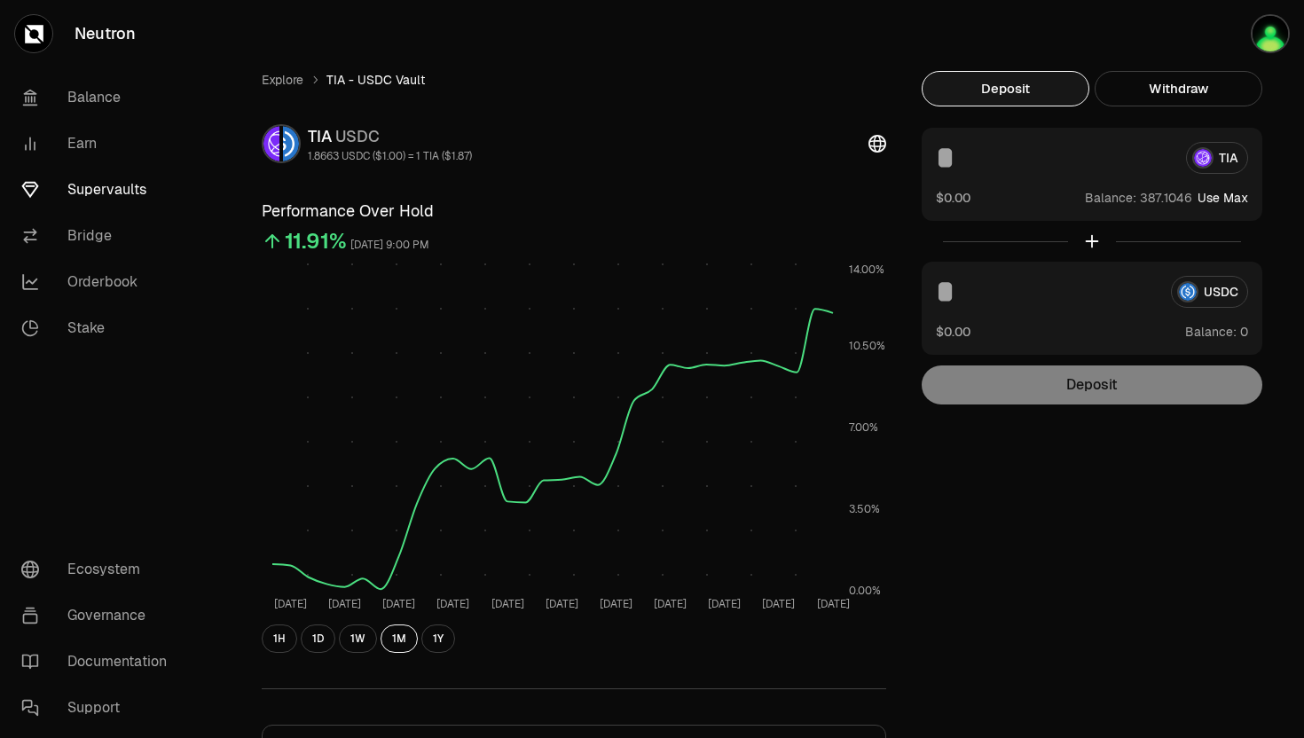
click at [1215, 198] on button "Use Max" at bounding box center [1222, 198] width 51 height 18
type input "**********"
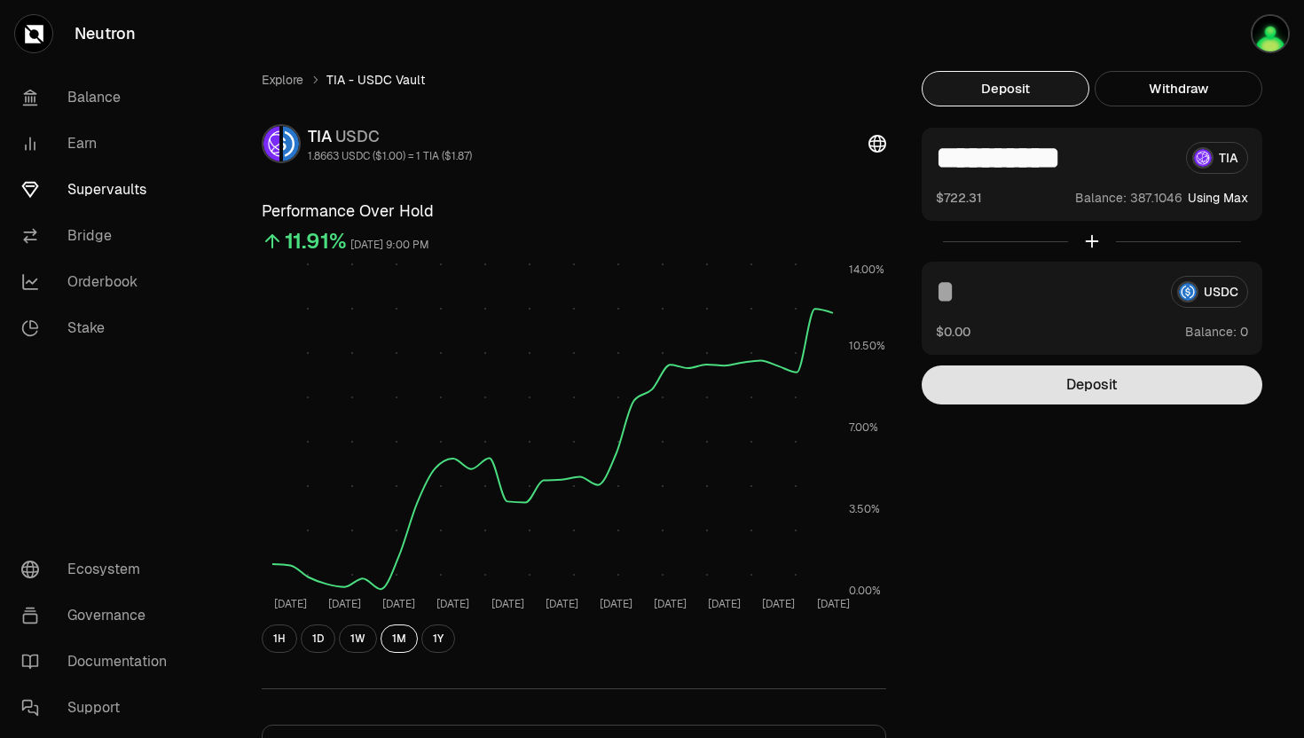
click at [1073, 398] on button "Deposit" at bounding box center [1091, 384] width 341 height 39
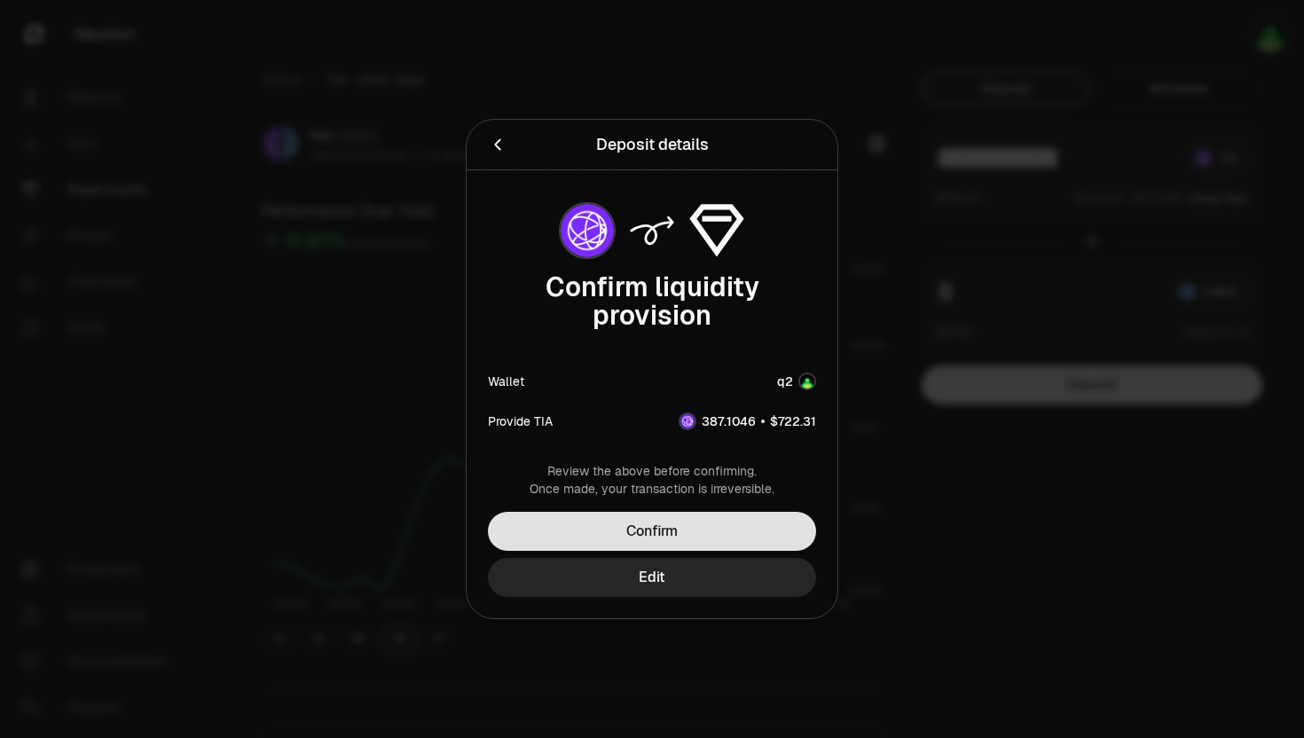
click at [695, 531] on button "Confirm" at bounding box center [652, 531] width 328 height 39
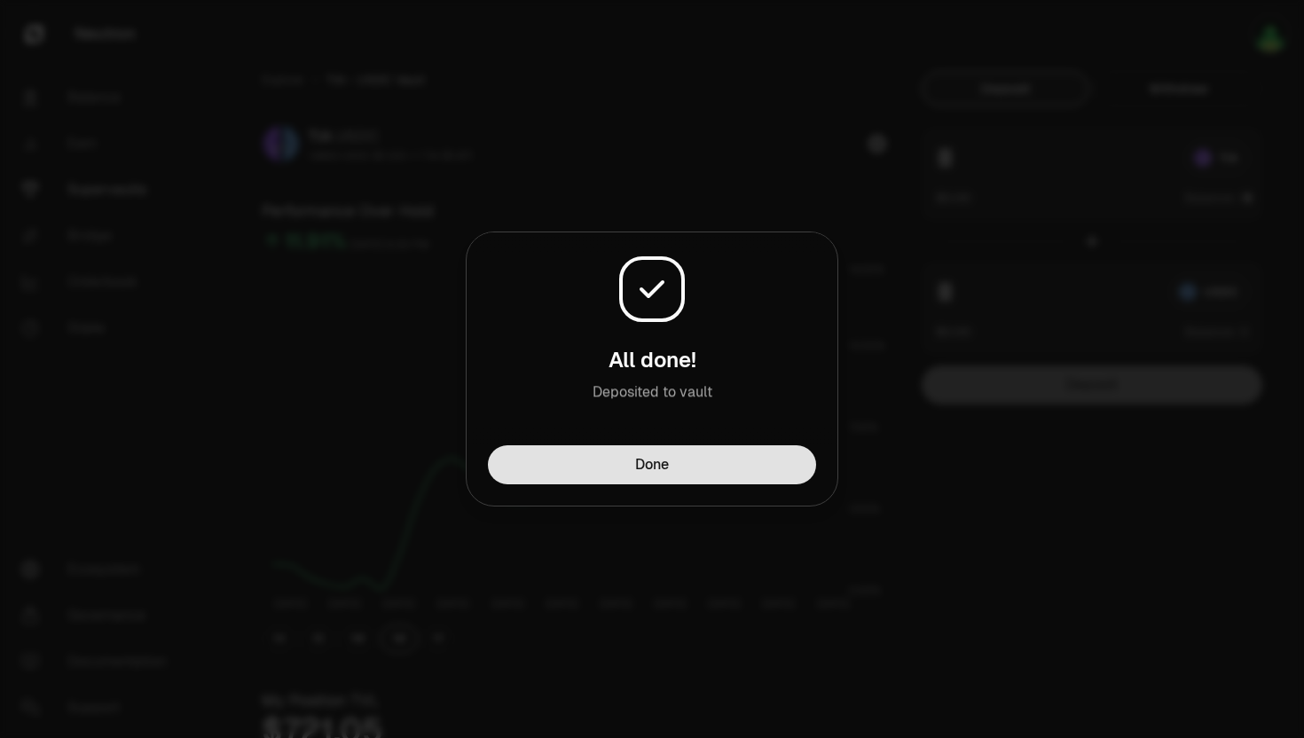
click at [654, 459] on button "Done" at bounding box center [652, 464] width 328 height 39
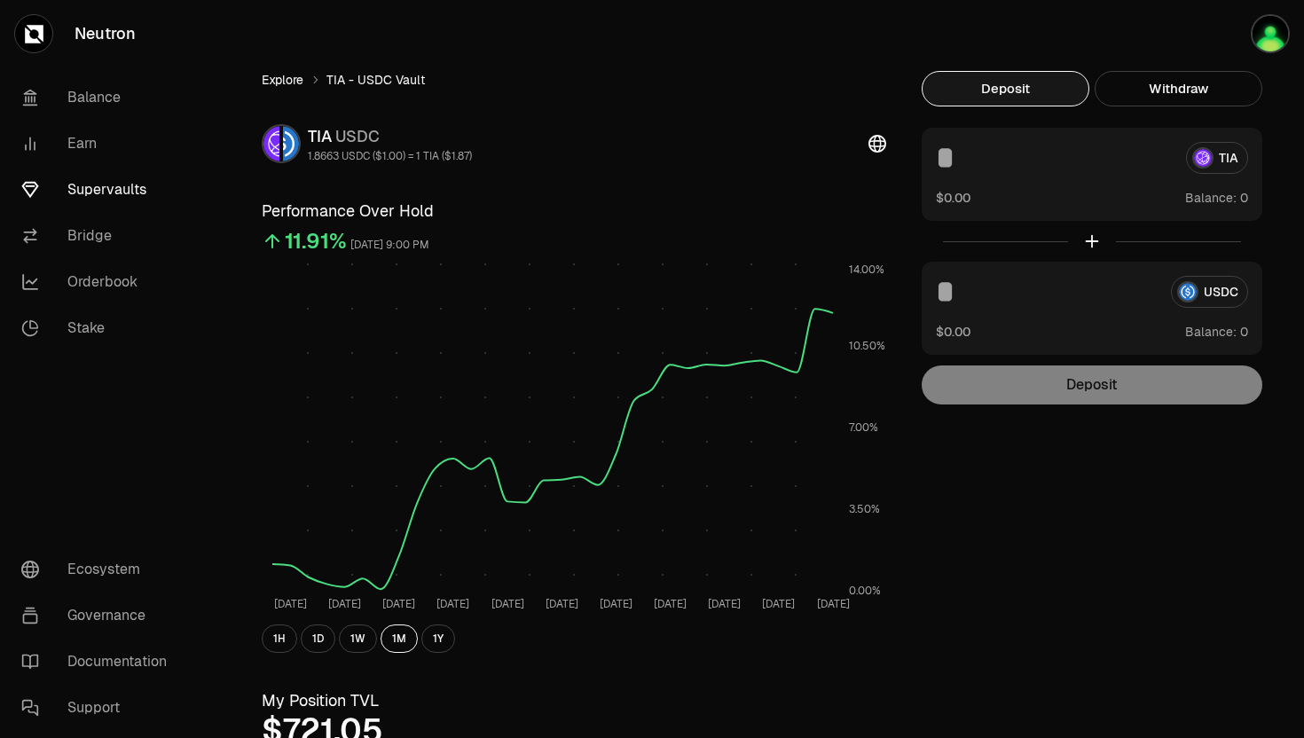
click at [277, 74] on link "Explore" at bounding box center [283, 80] width 42 height 18
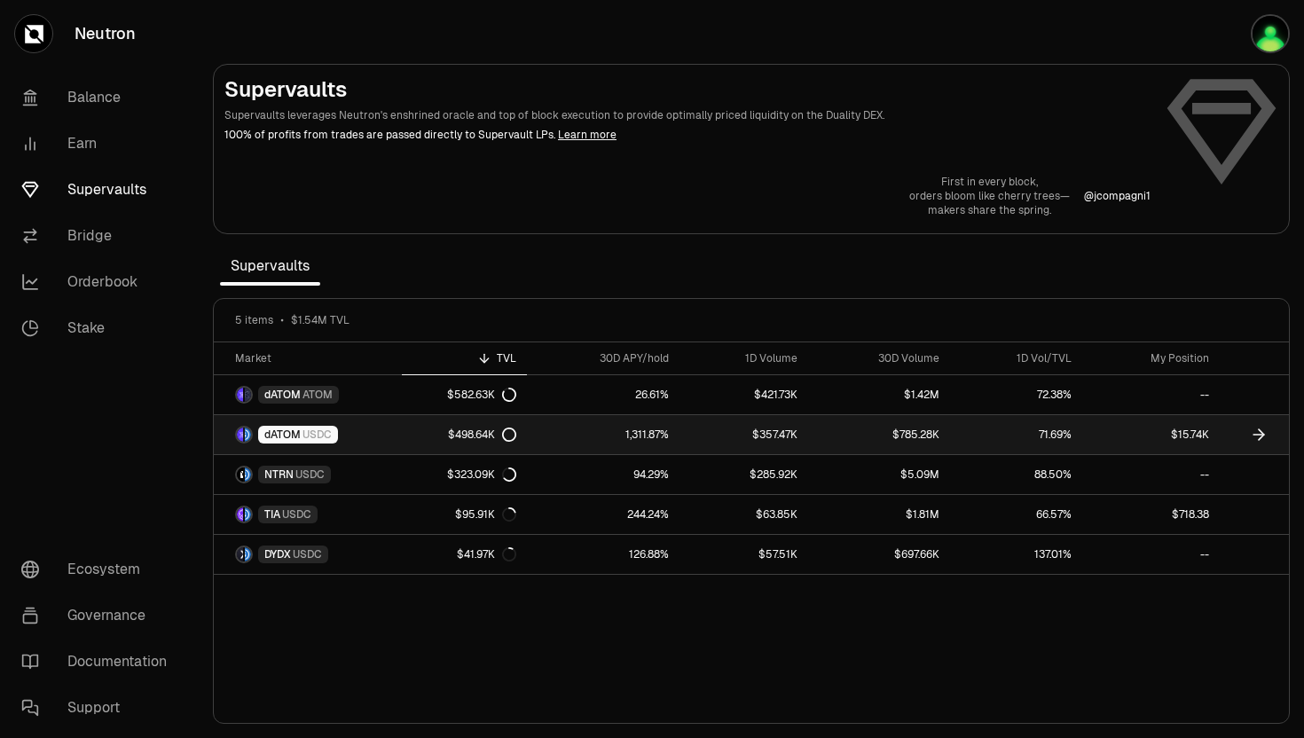
click at [308, 433] on span "USDC" at bounding box center [316, 434] width 29 height 14
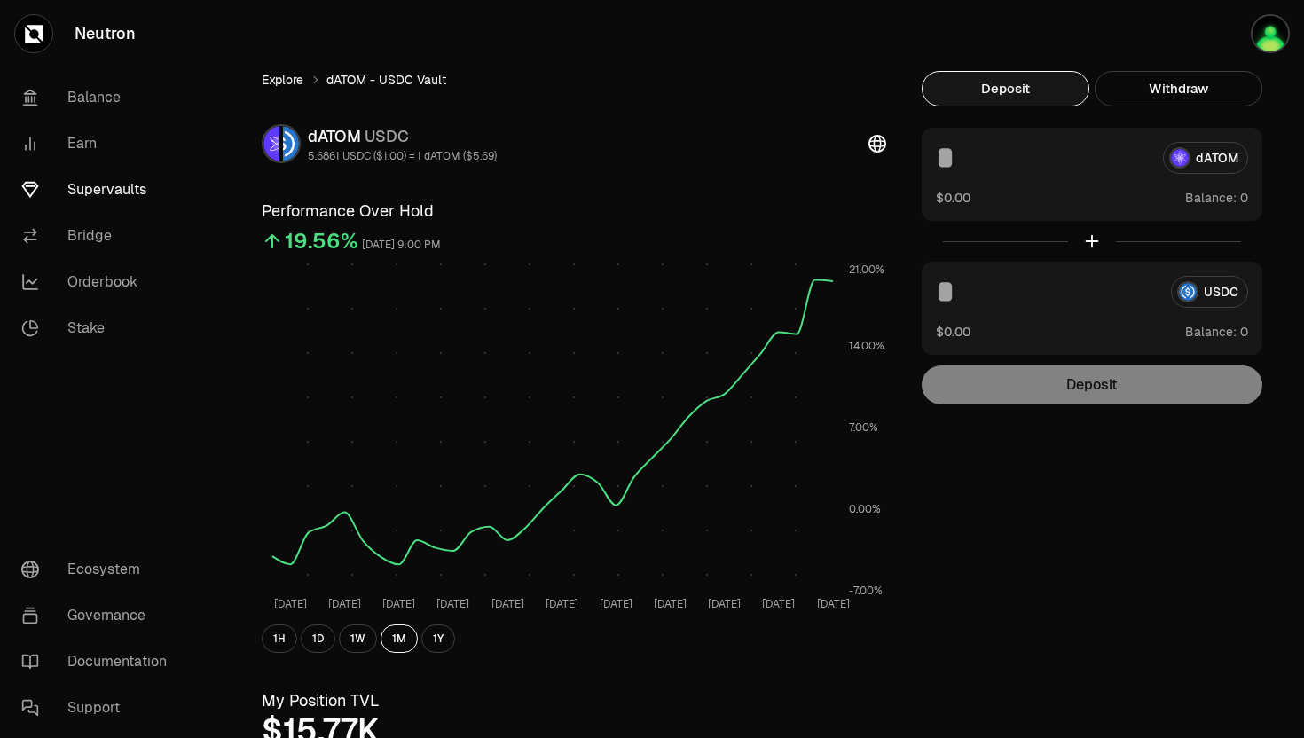
click at [285, 75] on link "Explore" at bounding box center [283, 80] width 42 height 18
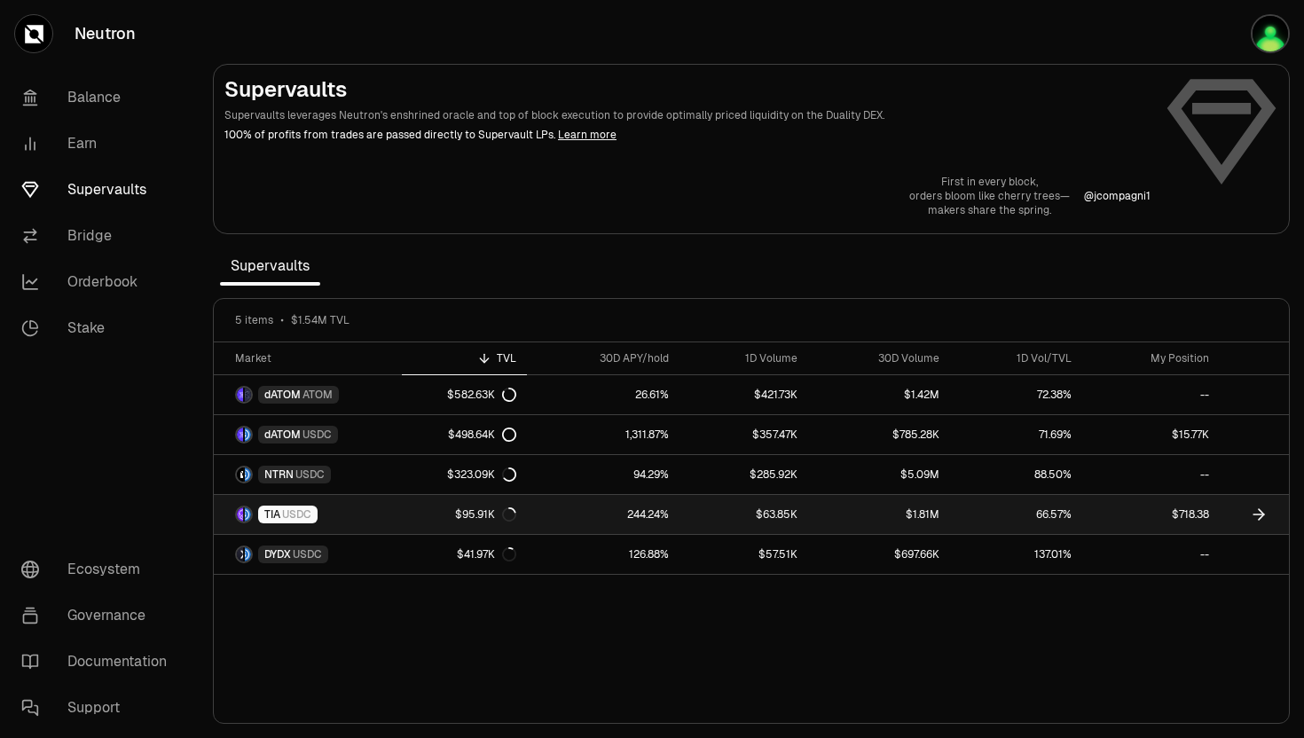
click at [286, 513] on span "USDC" at bounding box center [296, 514] width 29 height 14
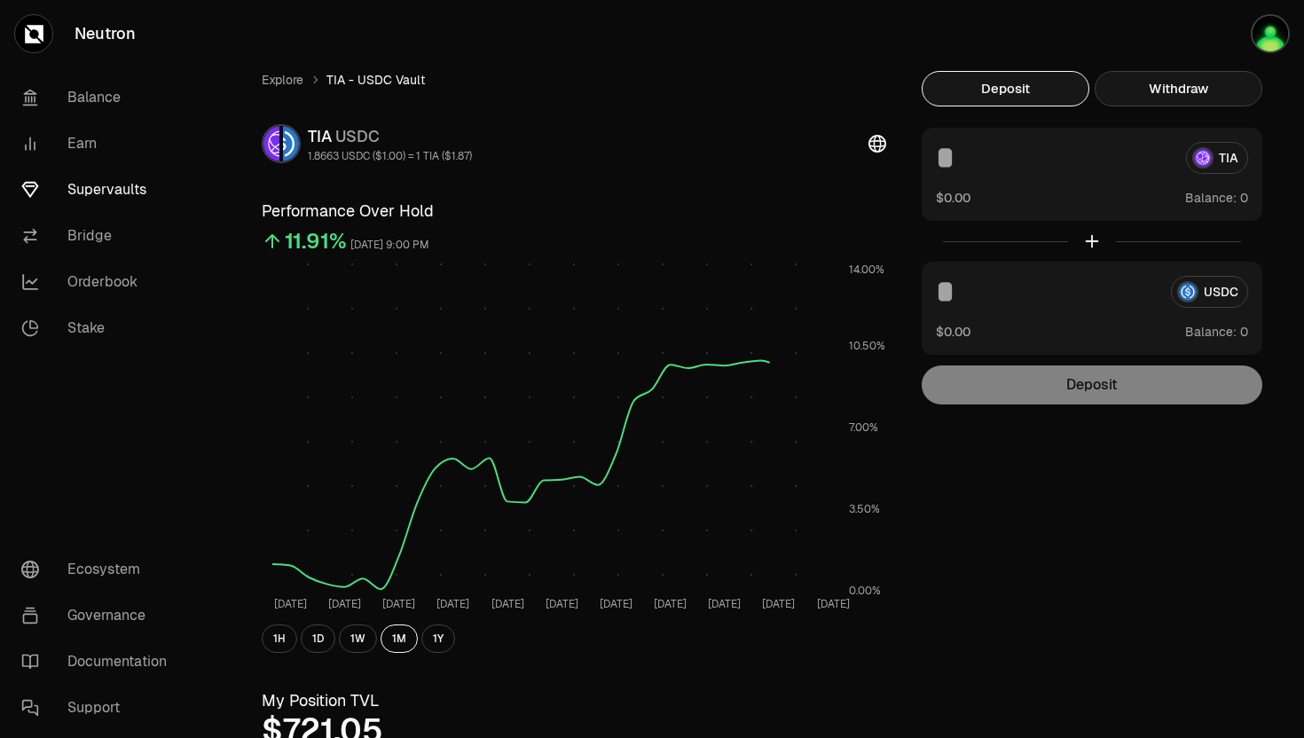
click at [1170, 88] on button "Withdraw" at bounding box center [1178, 88] width 168 height 35
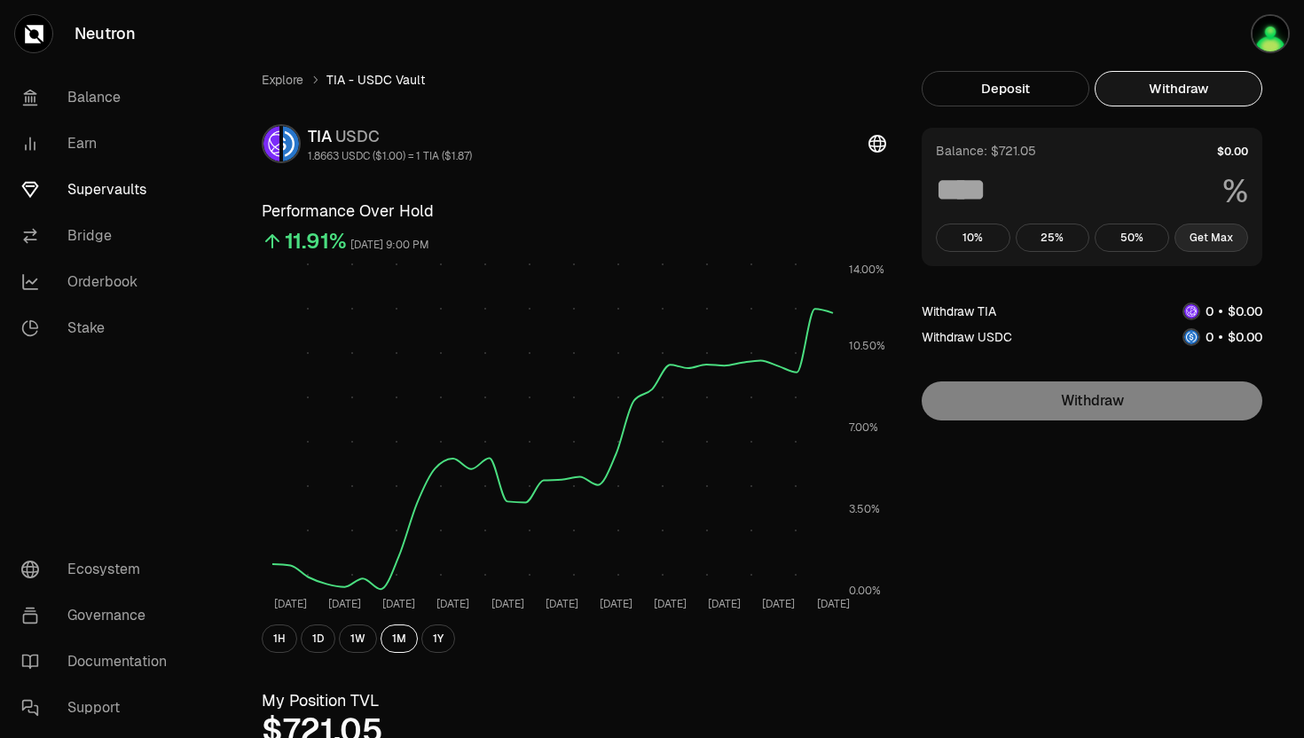
click at [1197, 241] on button "Get Max" at bounding box center [1211, 237] width 74 height 28
type input "***"
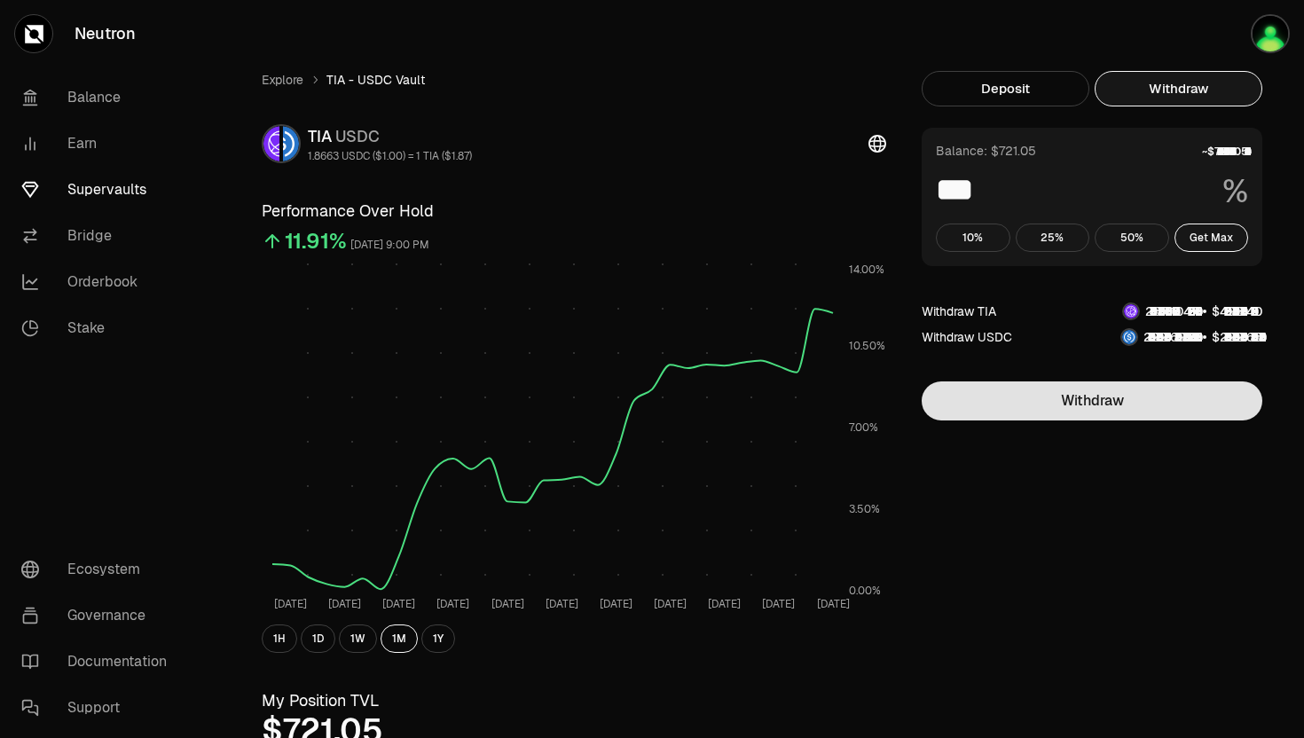
click at [1088, 405] on button "Withdraw" at bounding box center [1091, 400] width 341 height 39
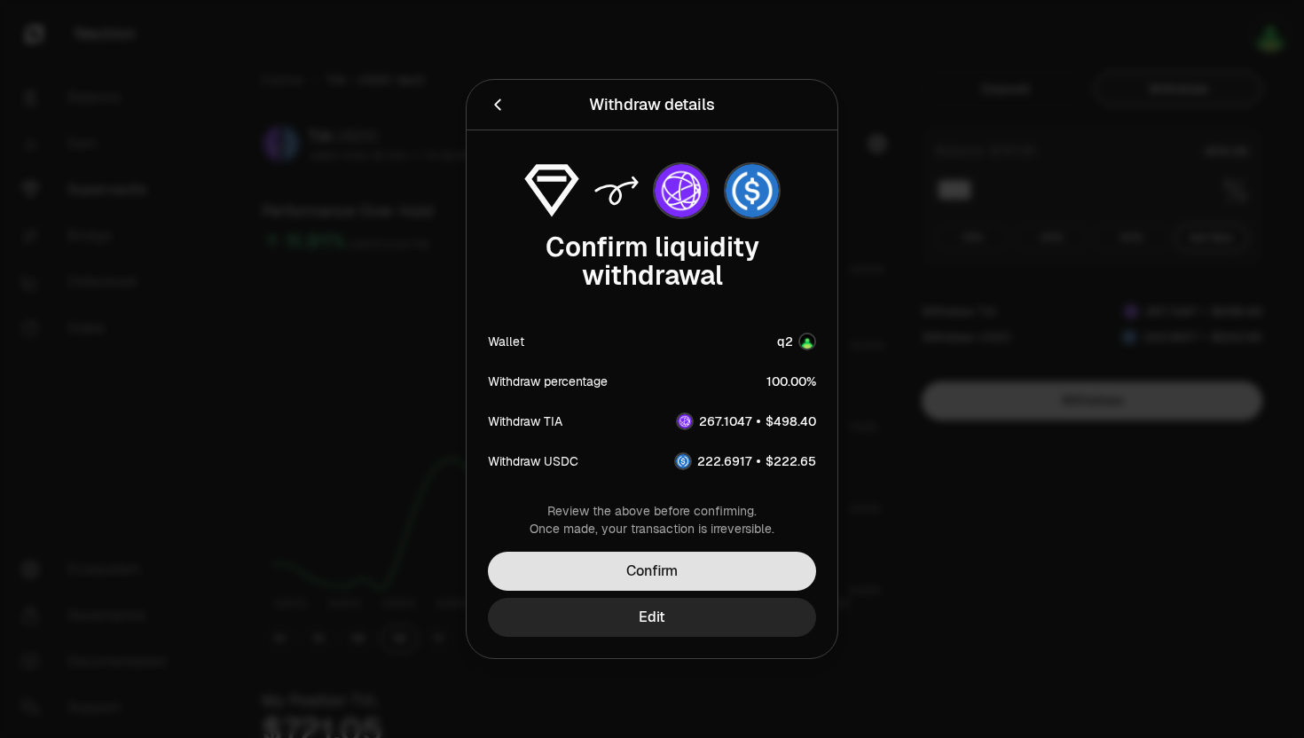
click at [674, 568] on button "Confirm" at bounding box center [652, 571] width 328 height 39
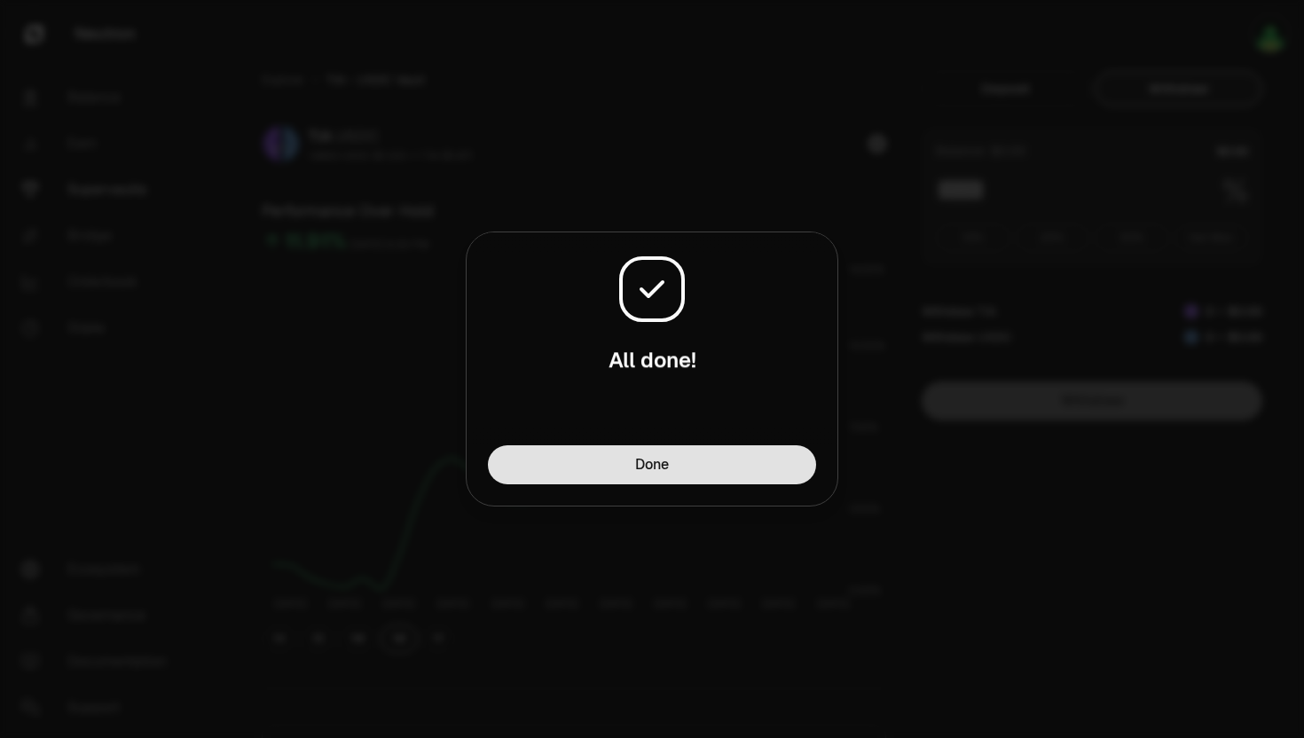
click at [665, 450] on button "Done" at bounding box center [652, 464] width 328 height 39
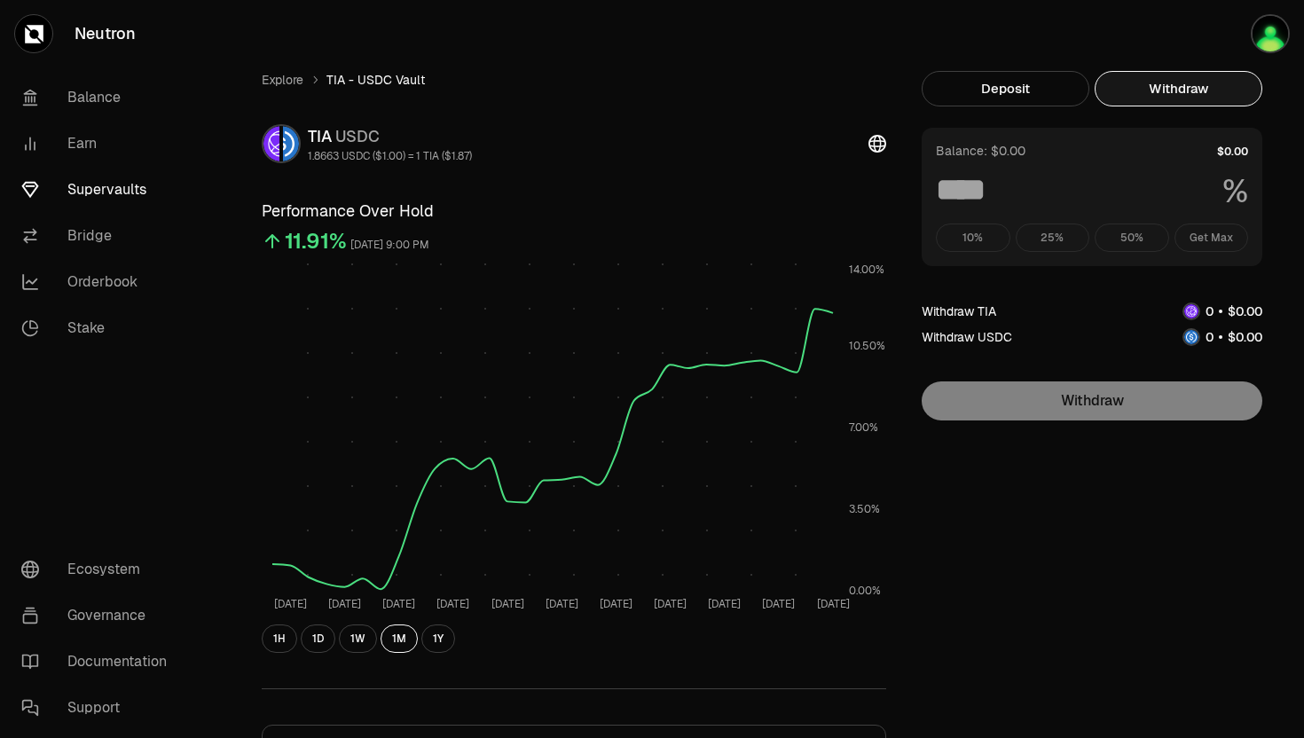
click at [1207, 242] on div "10% 25% 50% Get Max" at bounding box center [1092, 237] width 312 height 28
click at [981, 83] on button "Deposit" at bounding box center [1005, 88] width 168 height 35
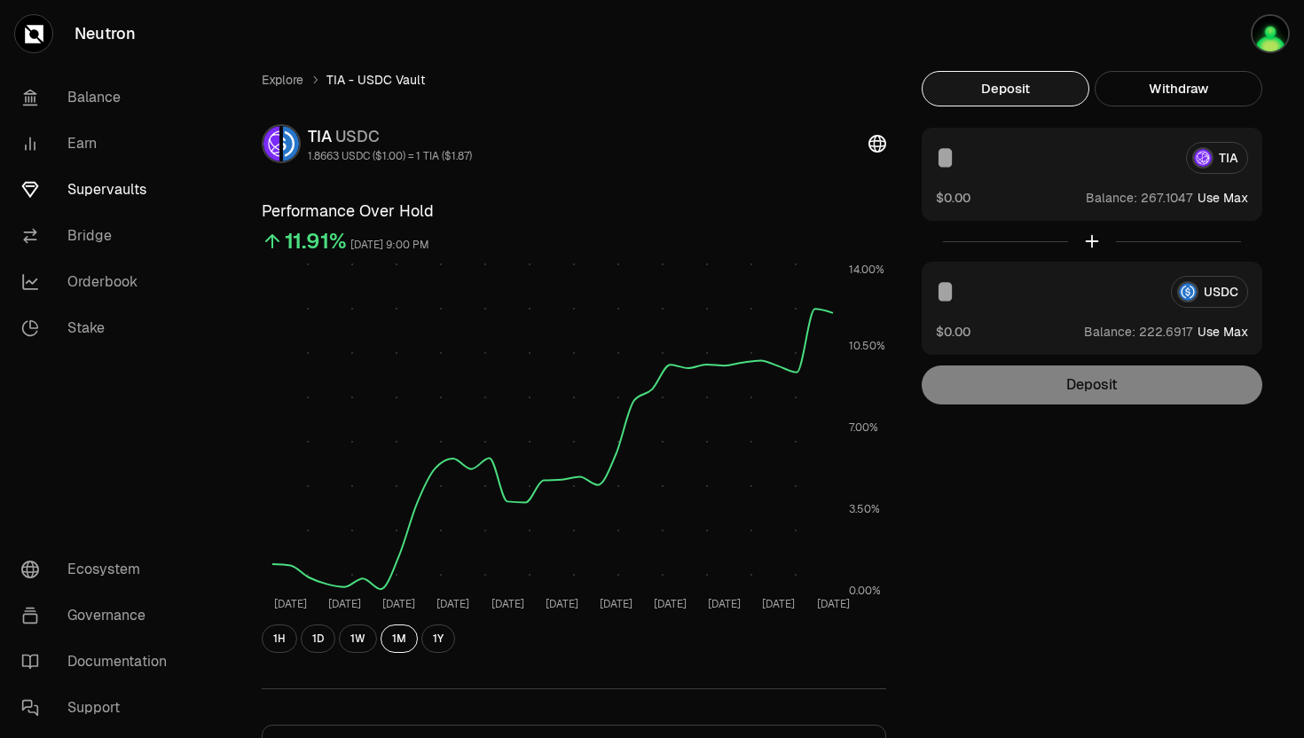
click at [1208, 194] on button "Use Max" at bounding box center [1222, 198] width 51 height 18
type input "**********"
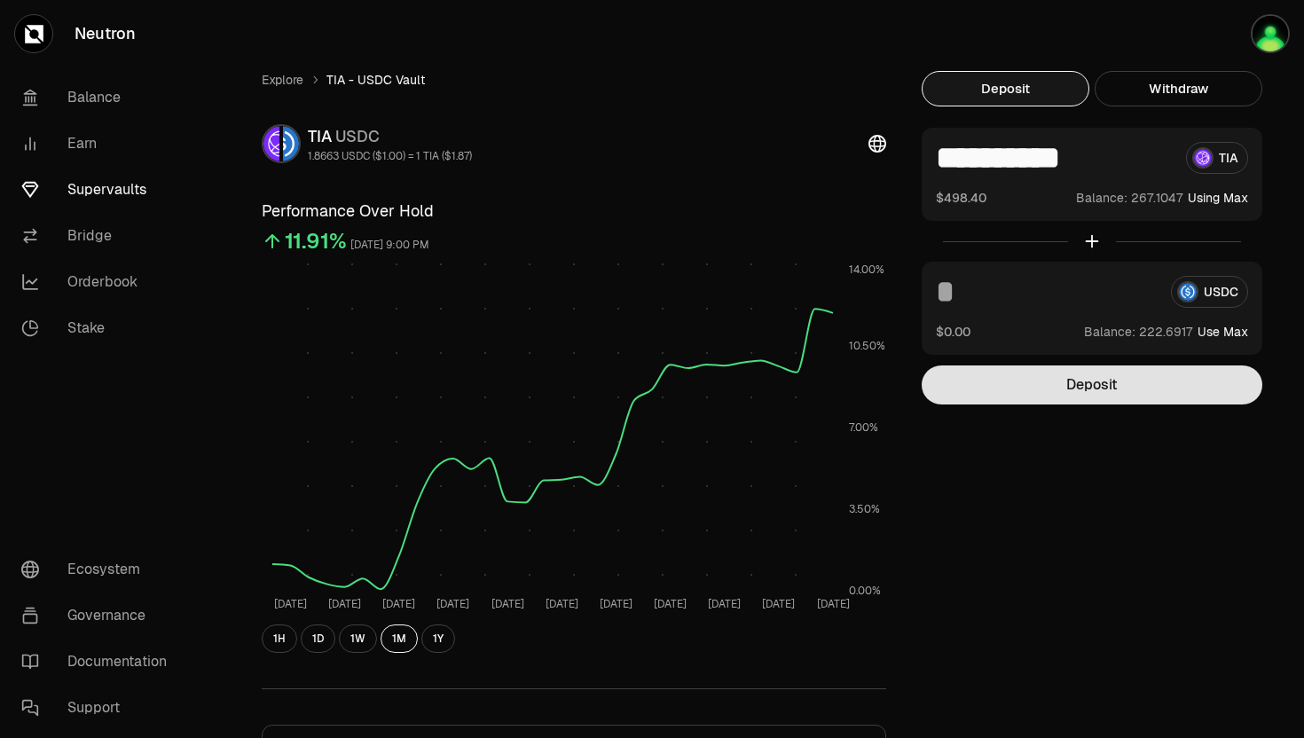
click at [1124, 382] on button "Deposit" at bounding box center [1091, 384] width 341 height 39
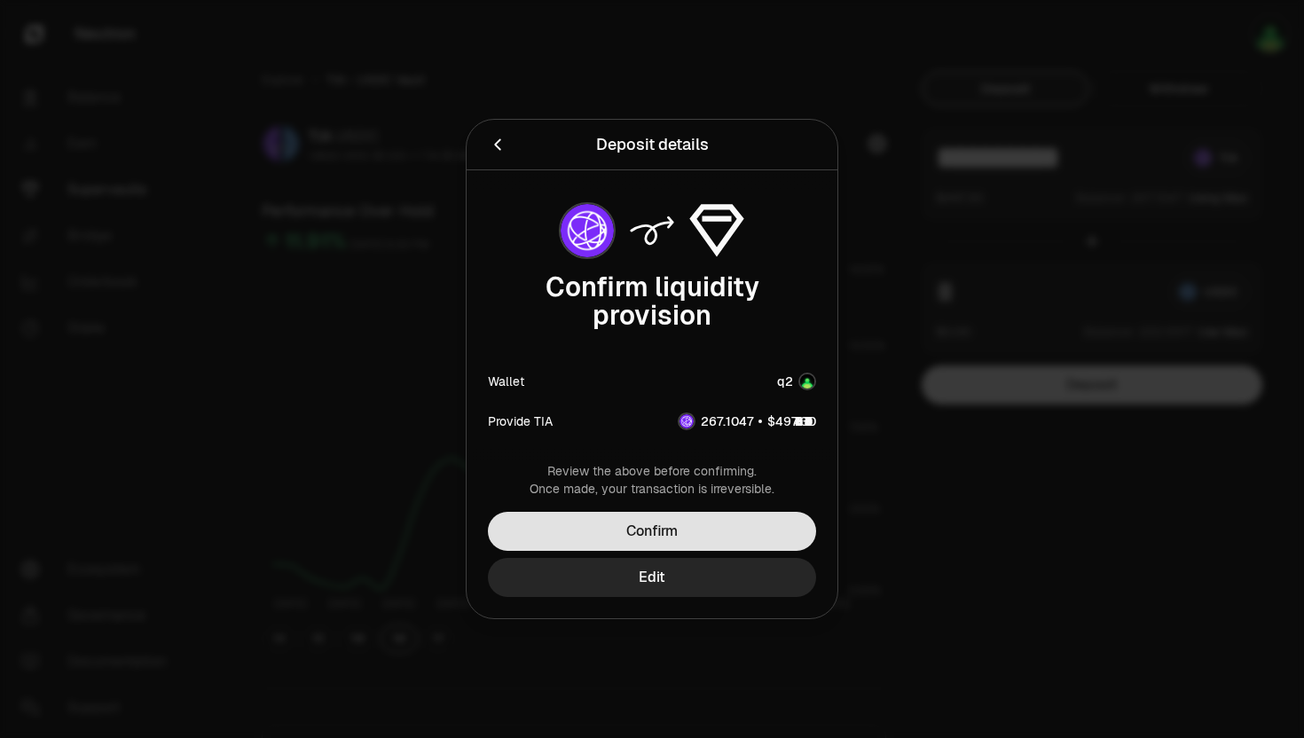
click at [735, 525] on button "Confirm" at bounding box center [652, 531] width 328 height 39
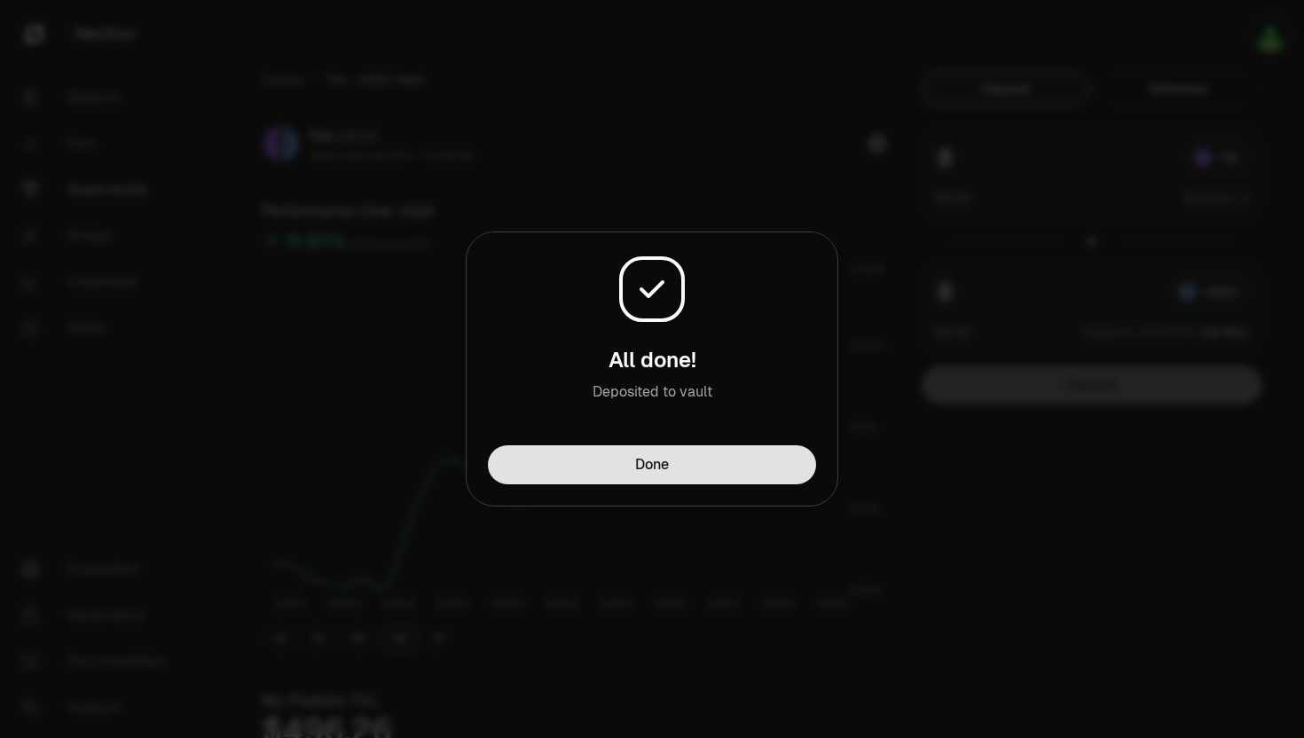
click at [698, 459] on button "Done" at bounding box center [652, 464] width 328 height 39
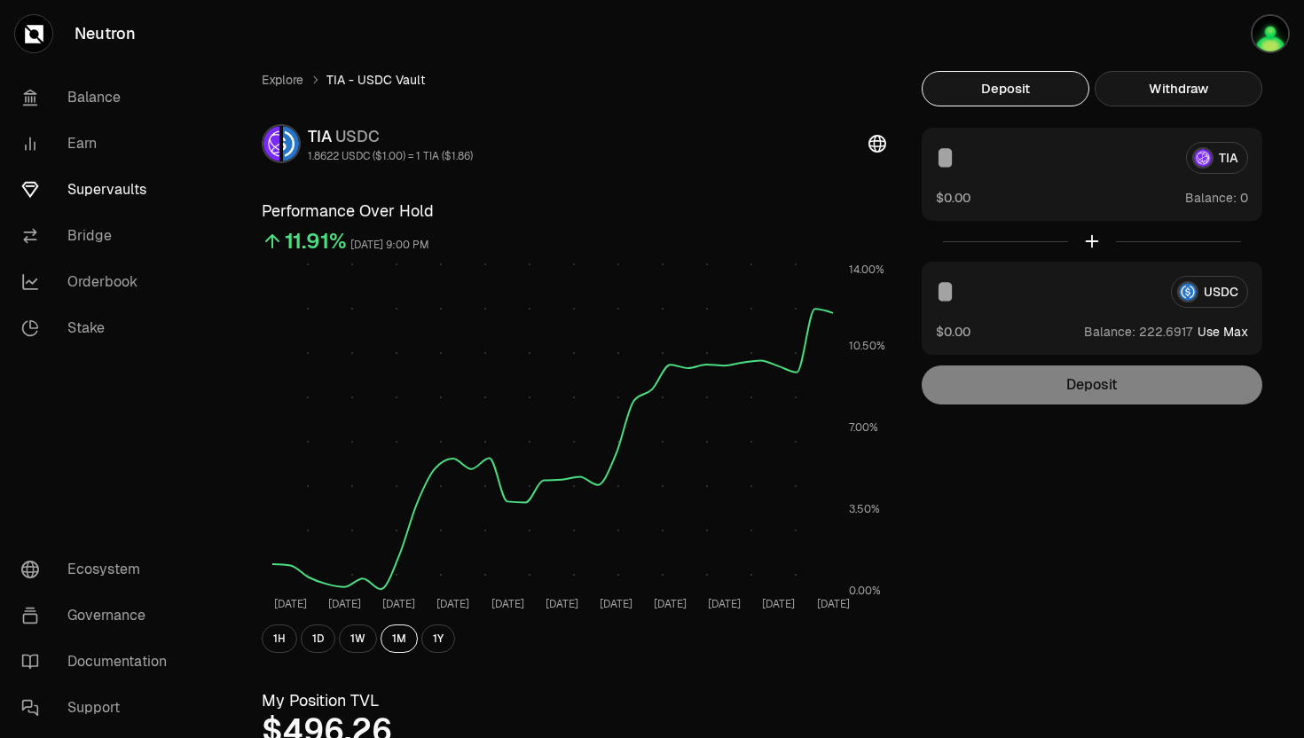
click at [1165, 90] on button "Withdraw" at bounding box center [1178, 88] width 168 height 35
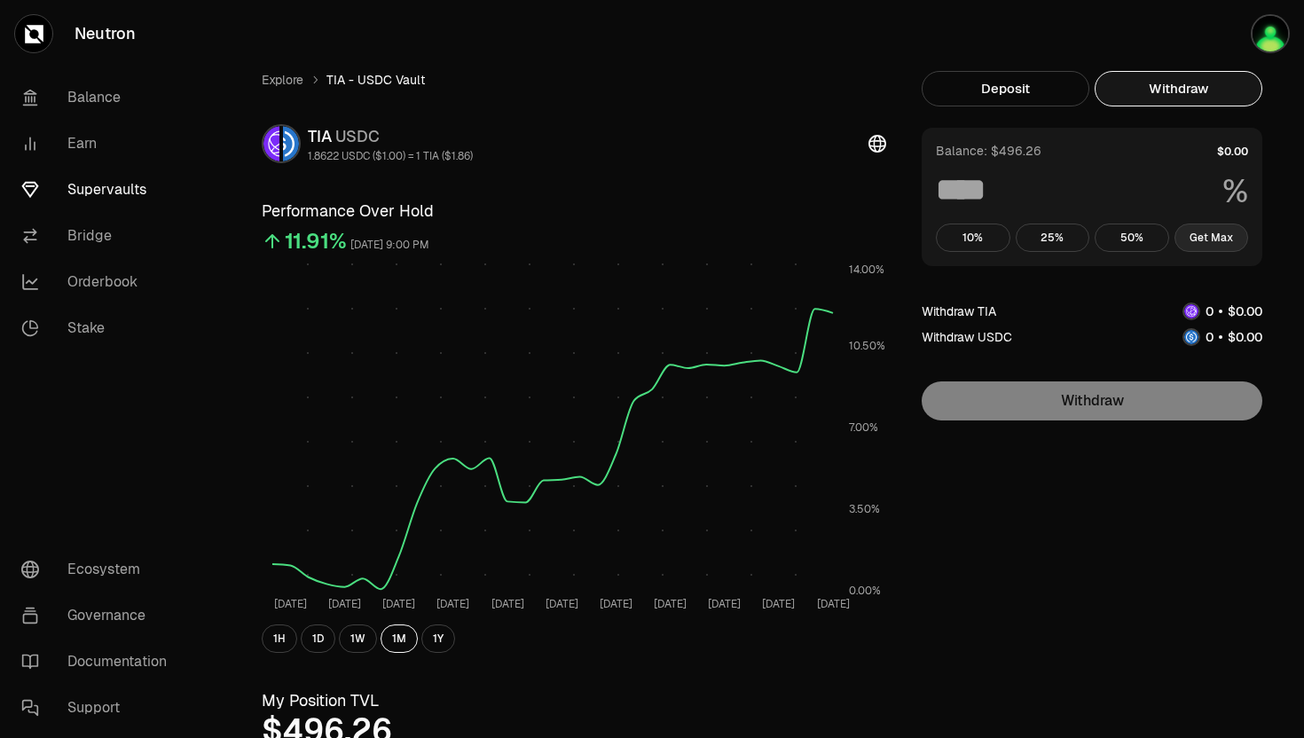
click at [1188, 232] on button "Get Max" at bounding box center [1211, 237] width 74 height 28
type input "***"
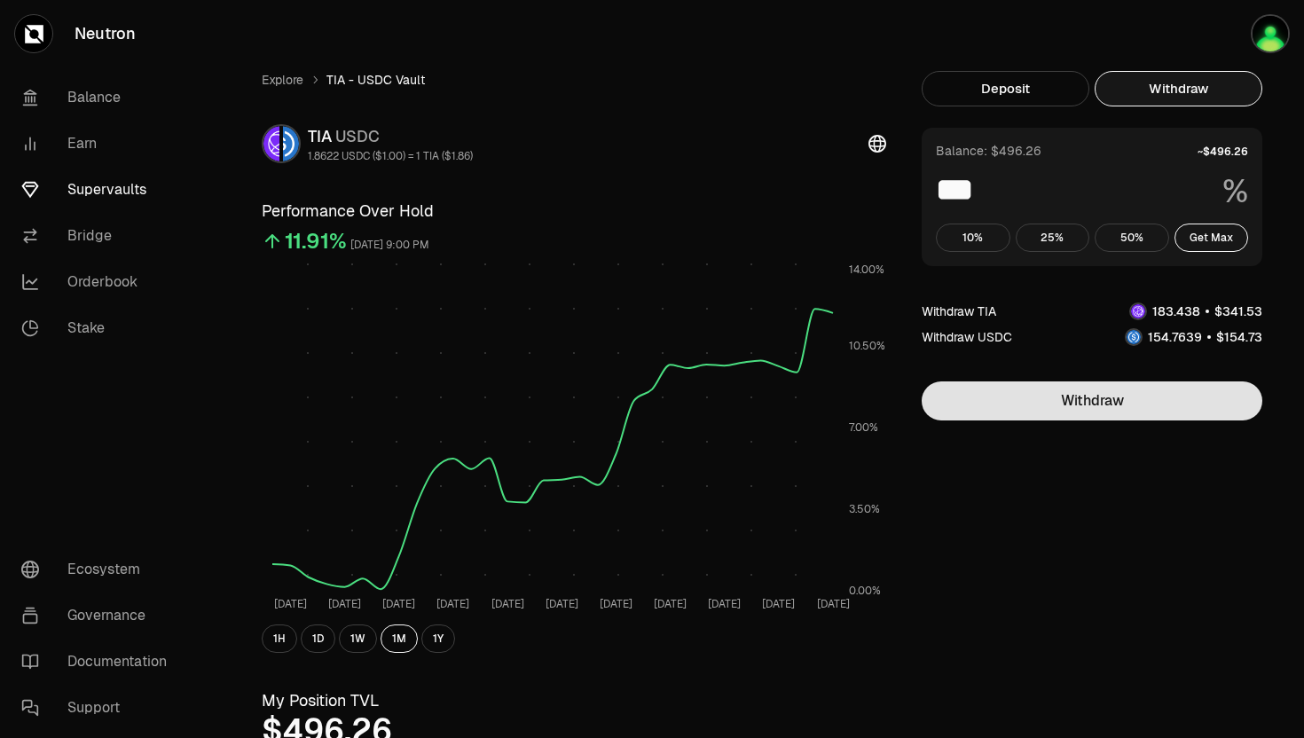
click at [1030, 414] on button "Withdraw" at bounding box center [1091, 400] width 341 height 39
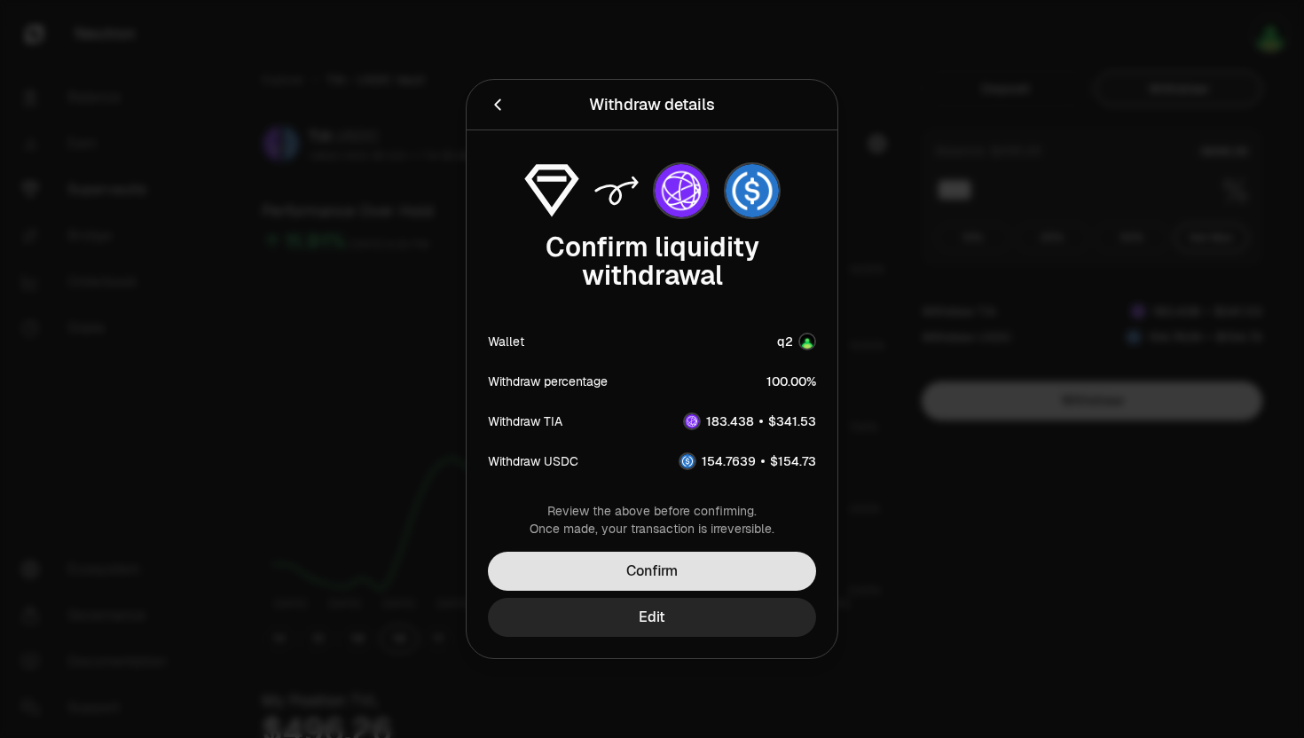
click at [695, 552] on button "Confirm" at bounding box center [652, 571] width 328 height 39
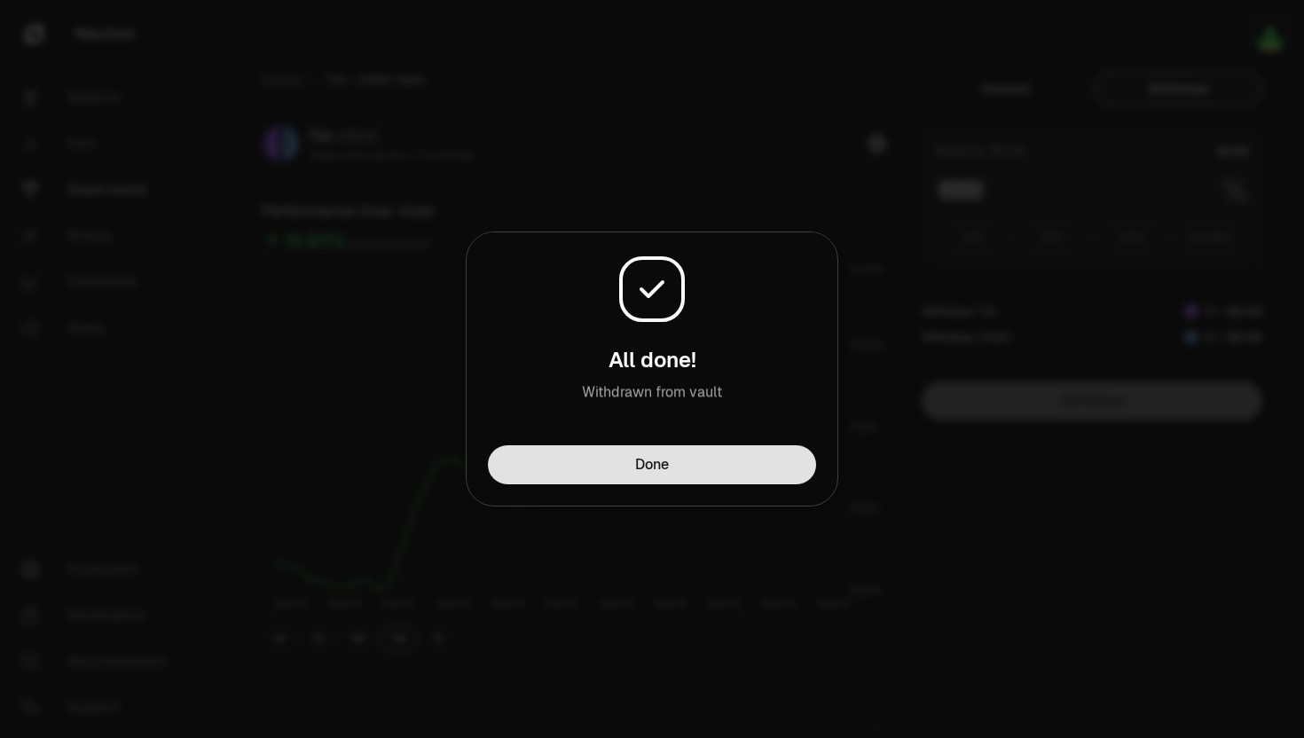
click at [652, 466] on button "Done" at bounding box center [652, 464] width 328 height 39
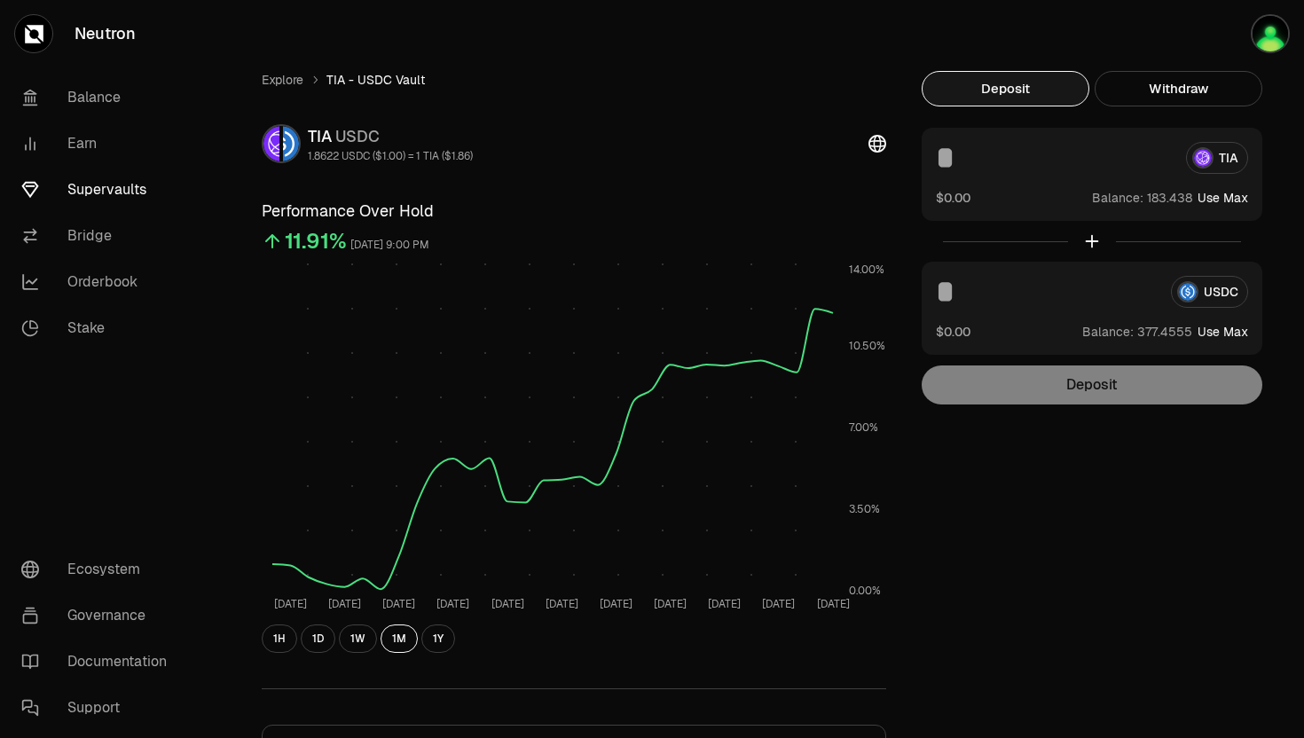
click at [1017, 91] on button "Deposit" at bounding box center [1005, 88] width 168 height 35
click at [270, 83] on link "Explore" at bounding box center [283, 80] width 42 height 18
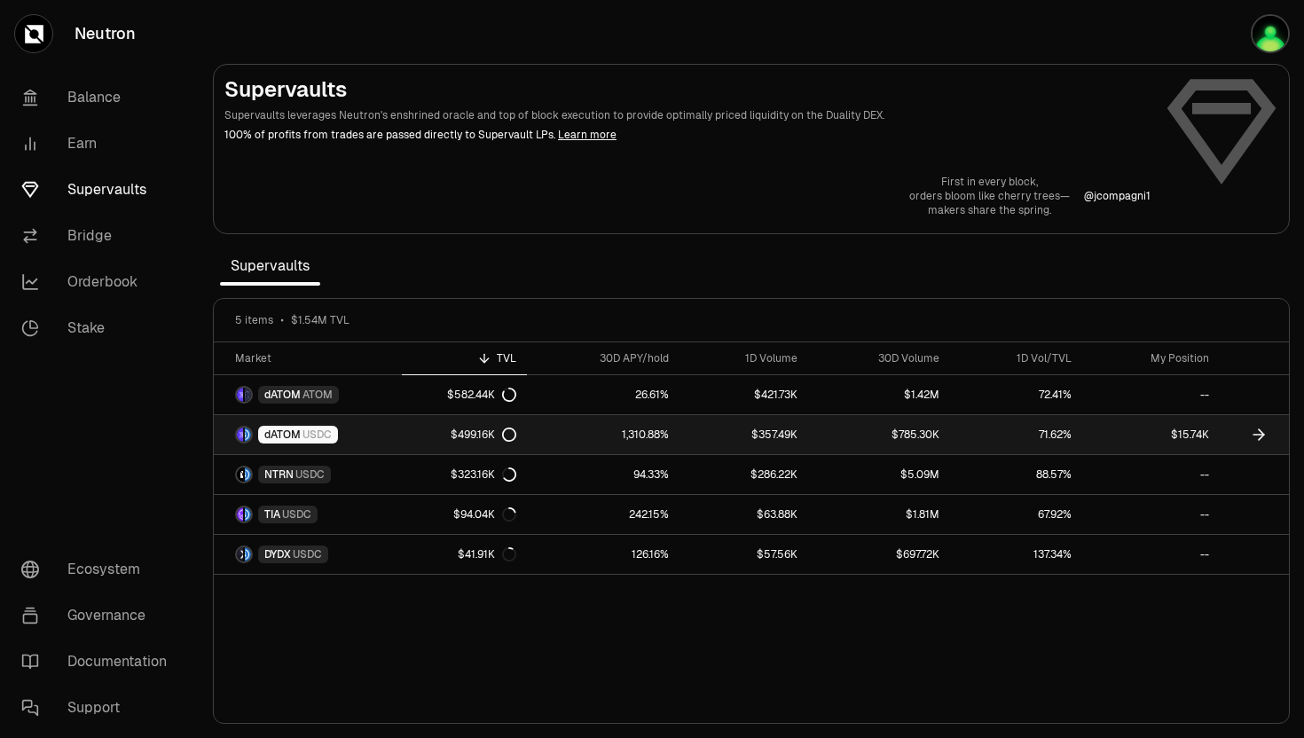
click at [296, 436] on span "dATOM" at bounding box center [282, 434] width 36 height 14
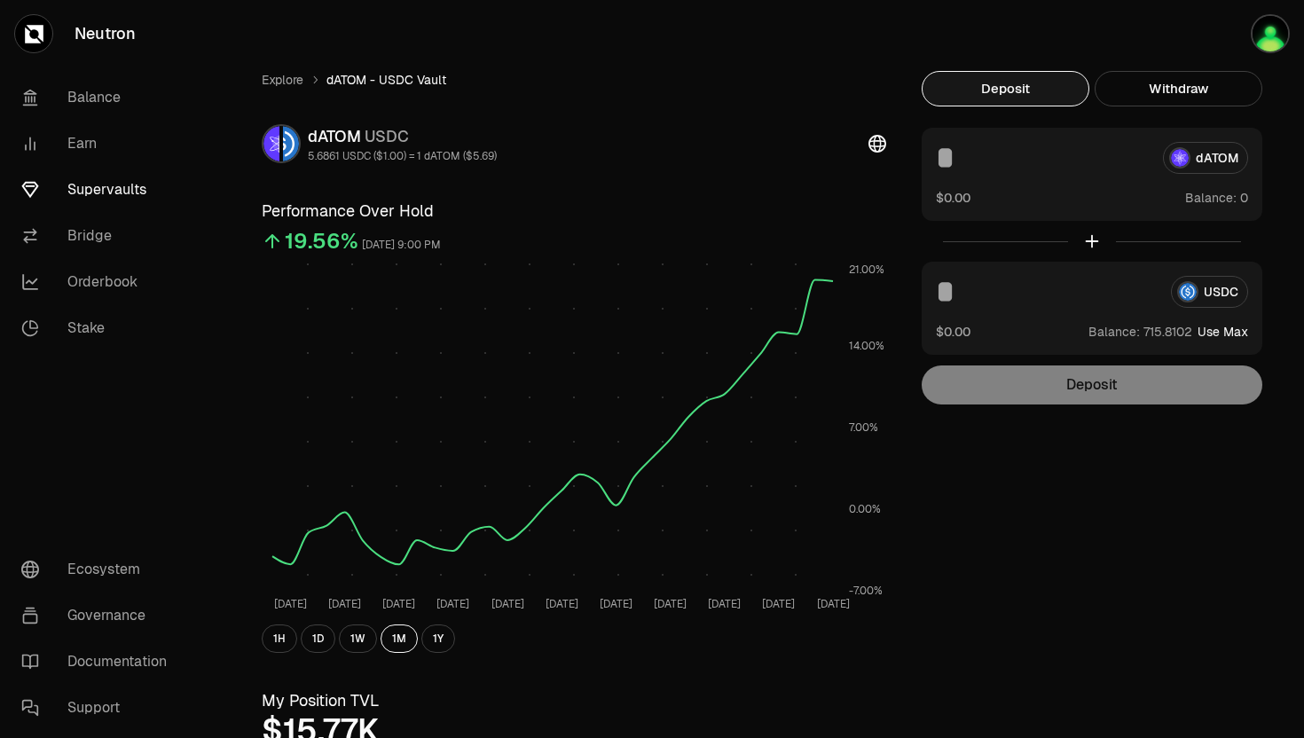
click at [1223, 333] on button "Use Max" at bounding box center [1222, 332] width 51 height 18
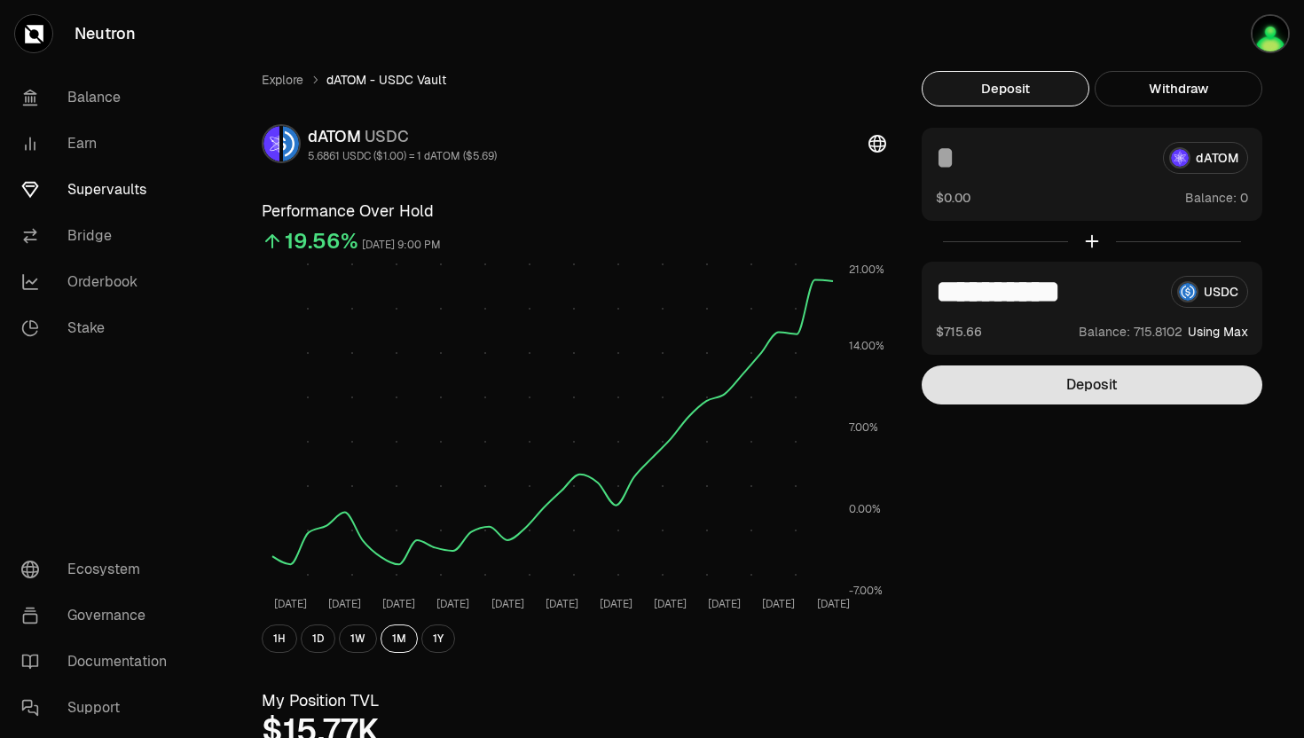
click at [1084, 392] on button "Deposit" at bounding box center [1091, 384] width 341 height 39
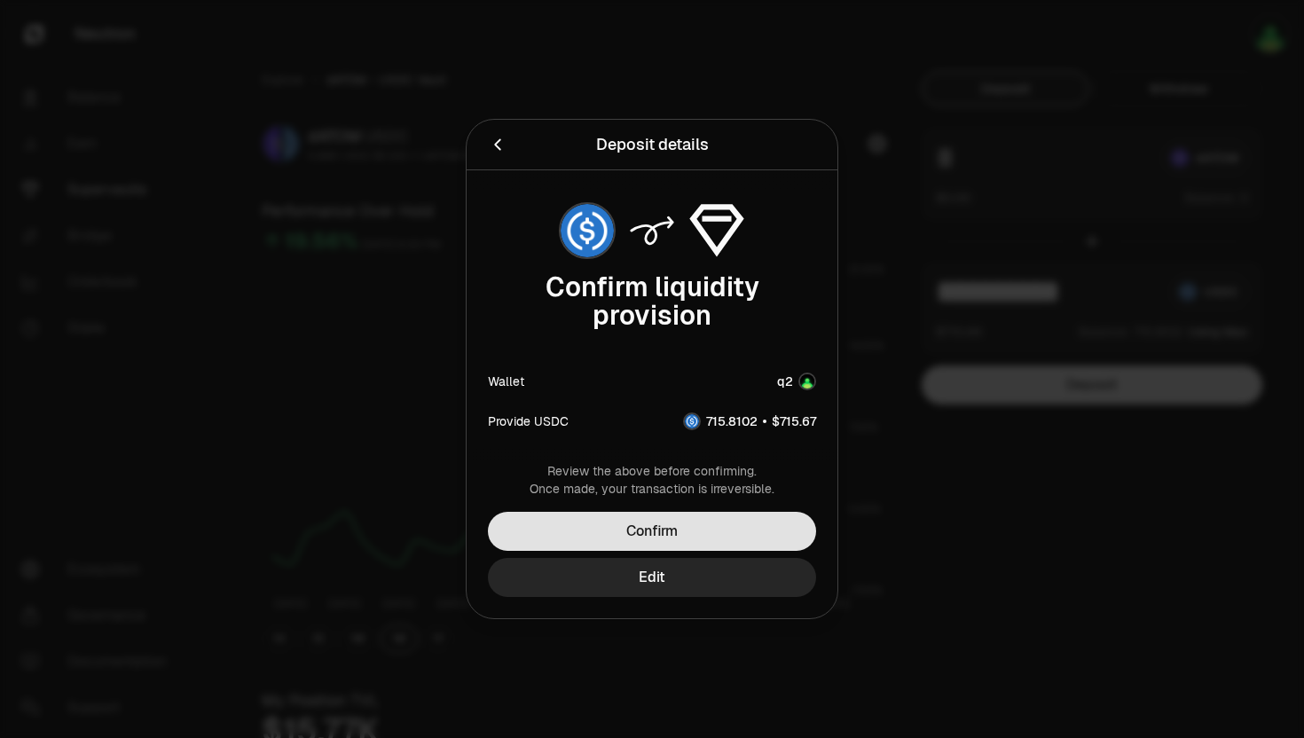
click at [711, 540] on button "Confirm" at bounding box center [652, 531] width 328 height 39
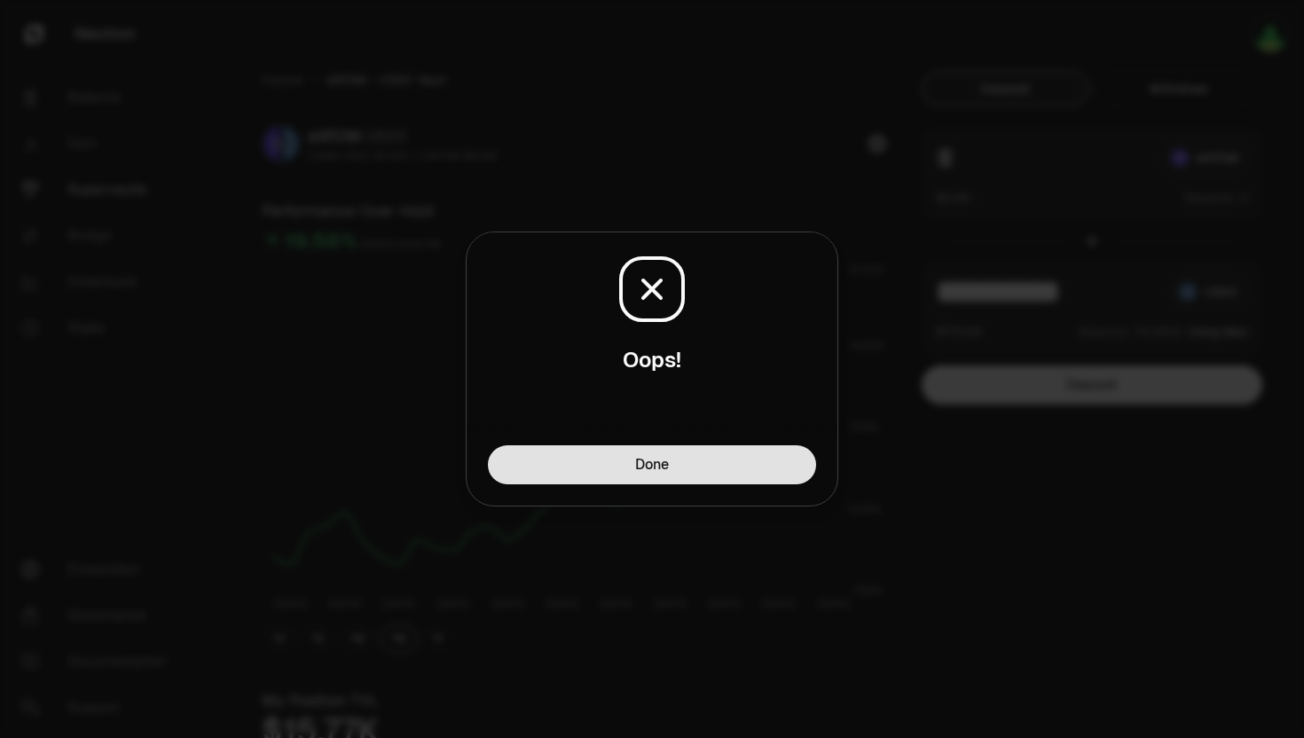
click at [699, 469] on button "Done" at bounding box center [652, 464] width 328 height 39
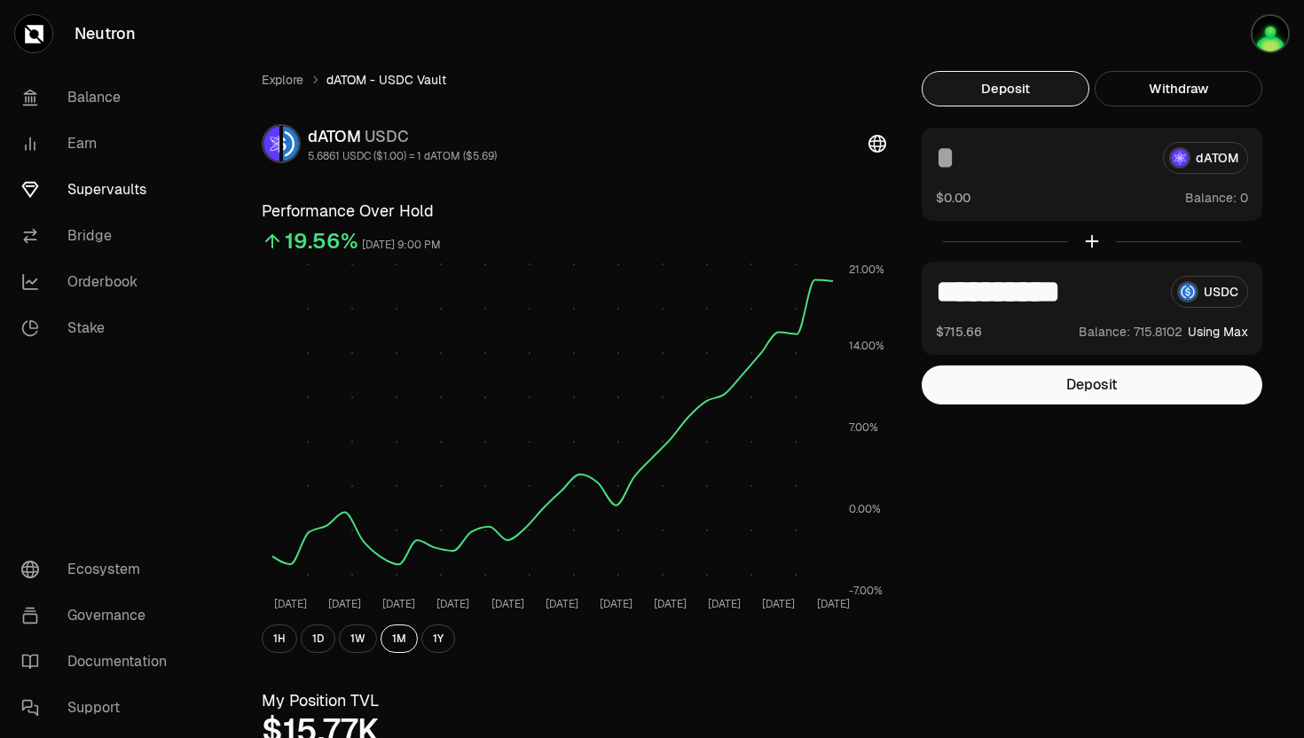
click at [1061, 289] on input "**********" at bounding box center [1046, 292] width 221 height 32
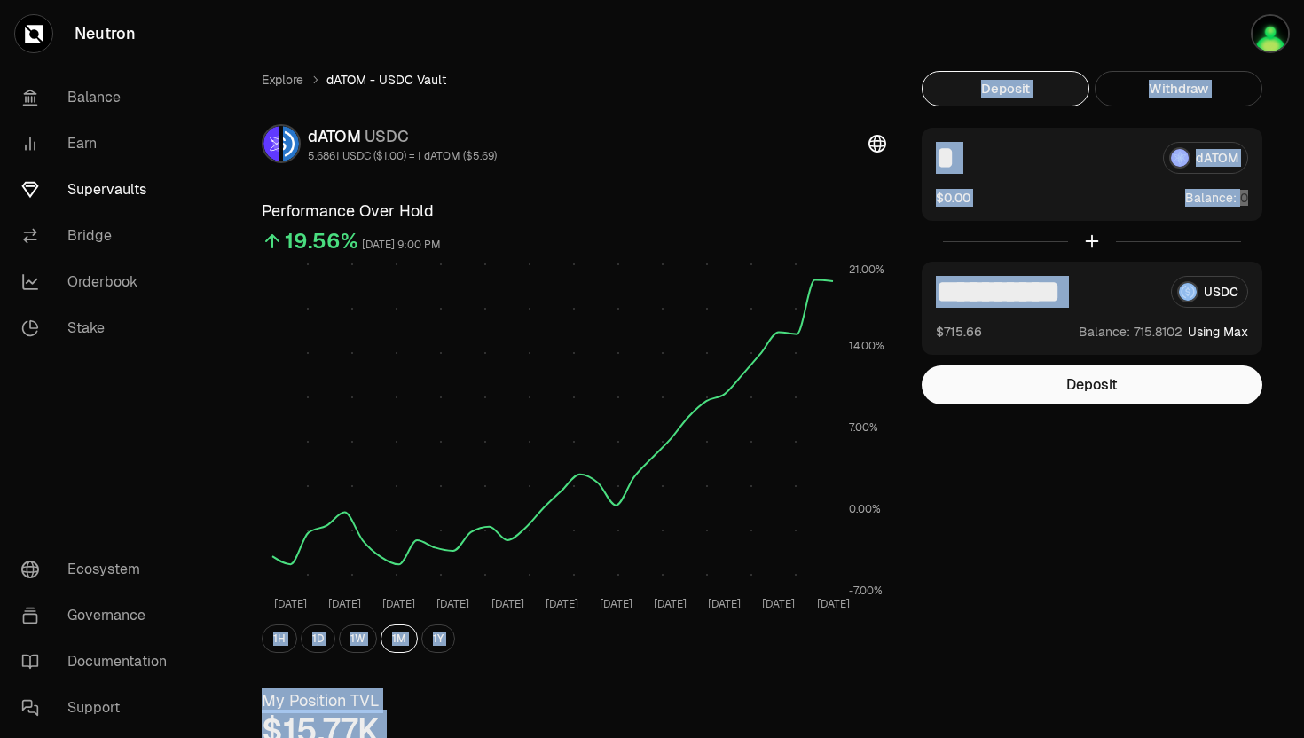
drag, startPoint x: 1163, startPoint y: 278, endPoint x: 864, endPoint y: 286, distance: 299.9
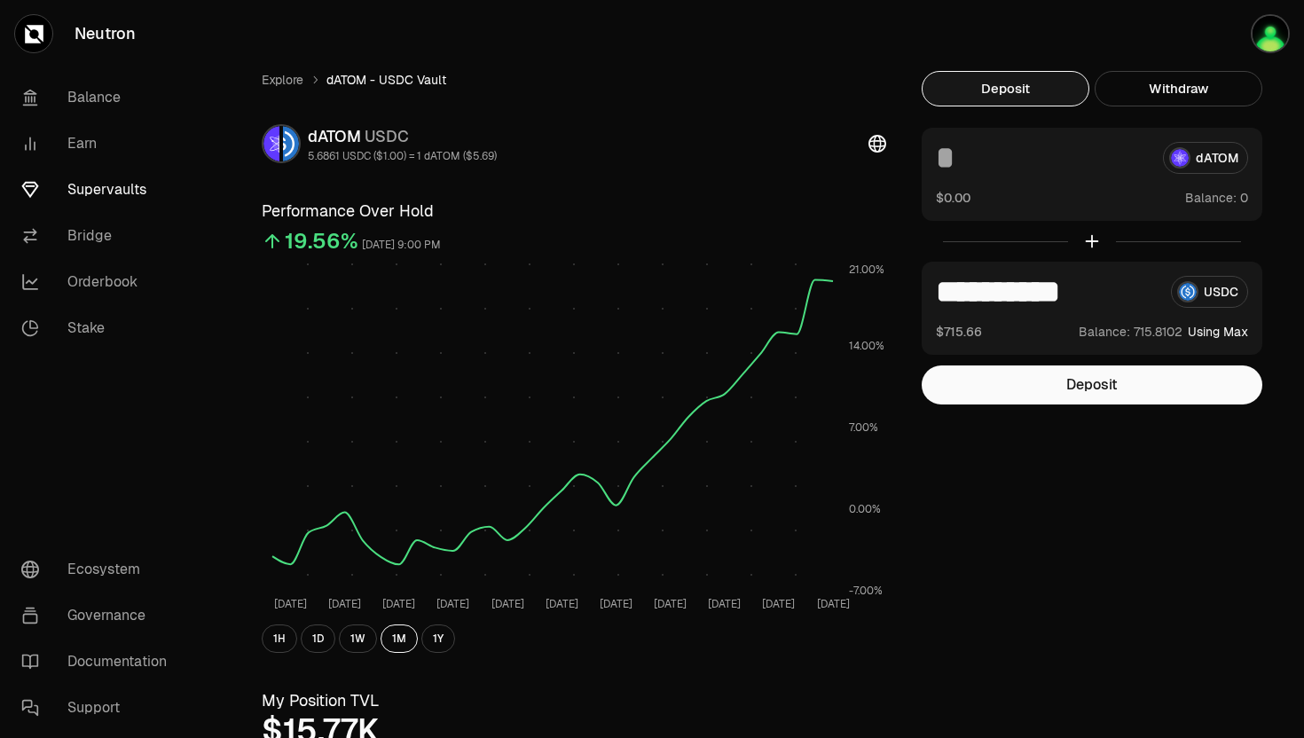
click at [955, 276] on input "**********" at bounding box center [1046, 292] width 221 height 32
drag, startPoint x: 938, startPoint y: 292, endPoint x: 1303, endPoint y: 292, distance: 364.5
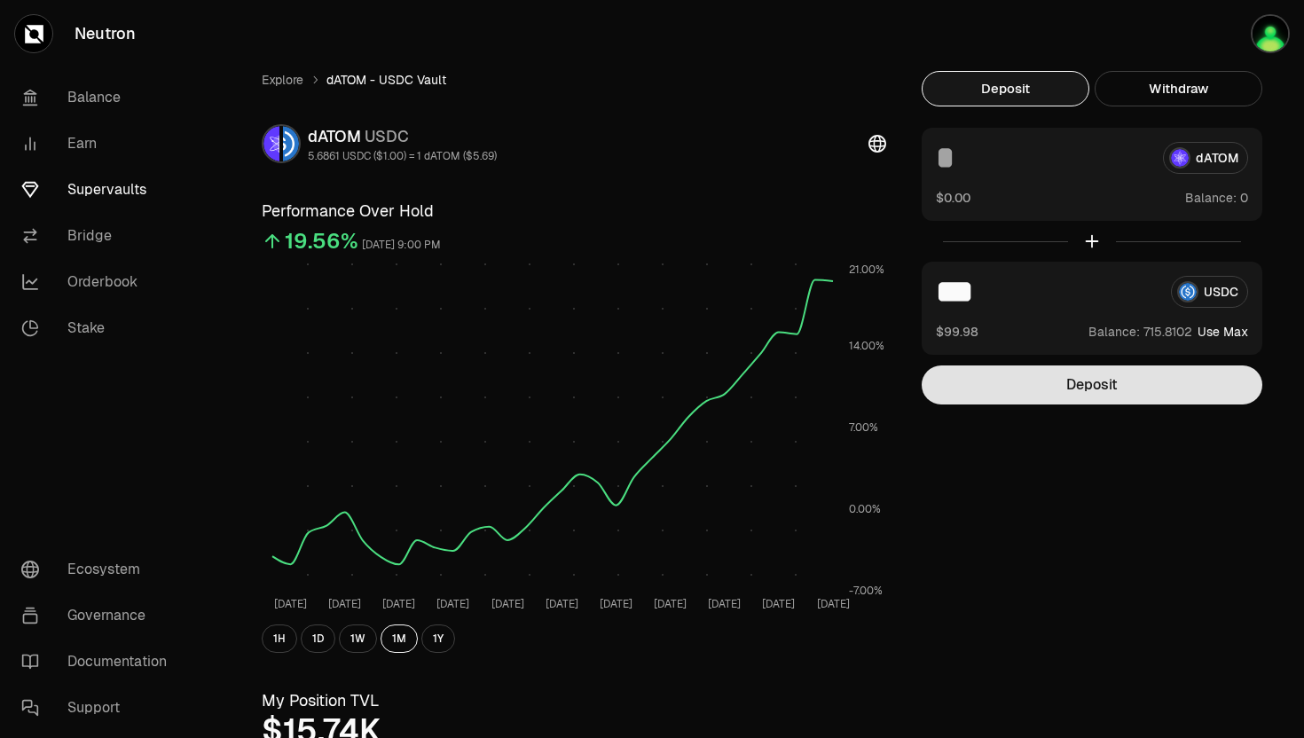
type input "***"
click at [1068, 396] on button "Deposit" at bounding box center [1091, 384] width 341 height 39
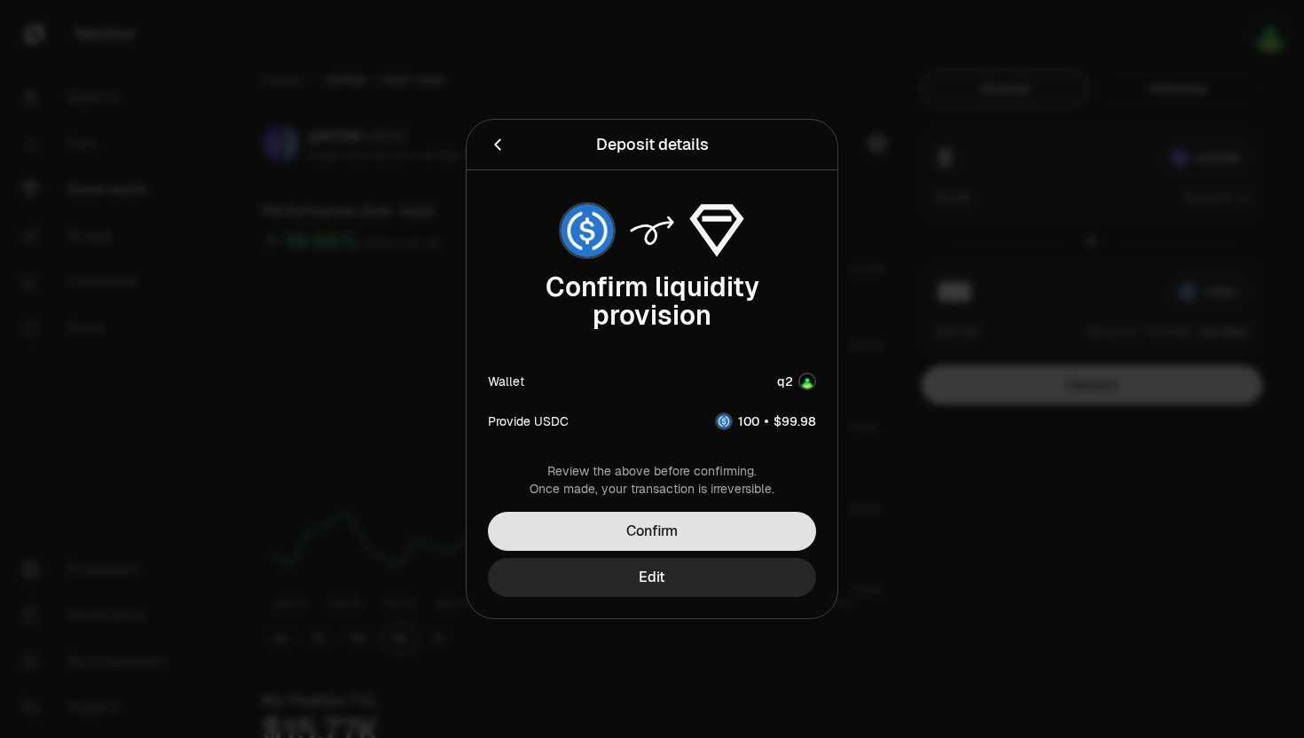
click at [672, 525] on button "Confirm" at bounding box center [652, 531] width 328 height 39
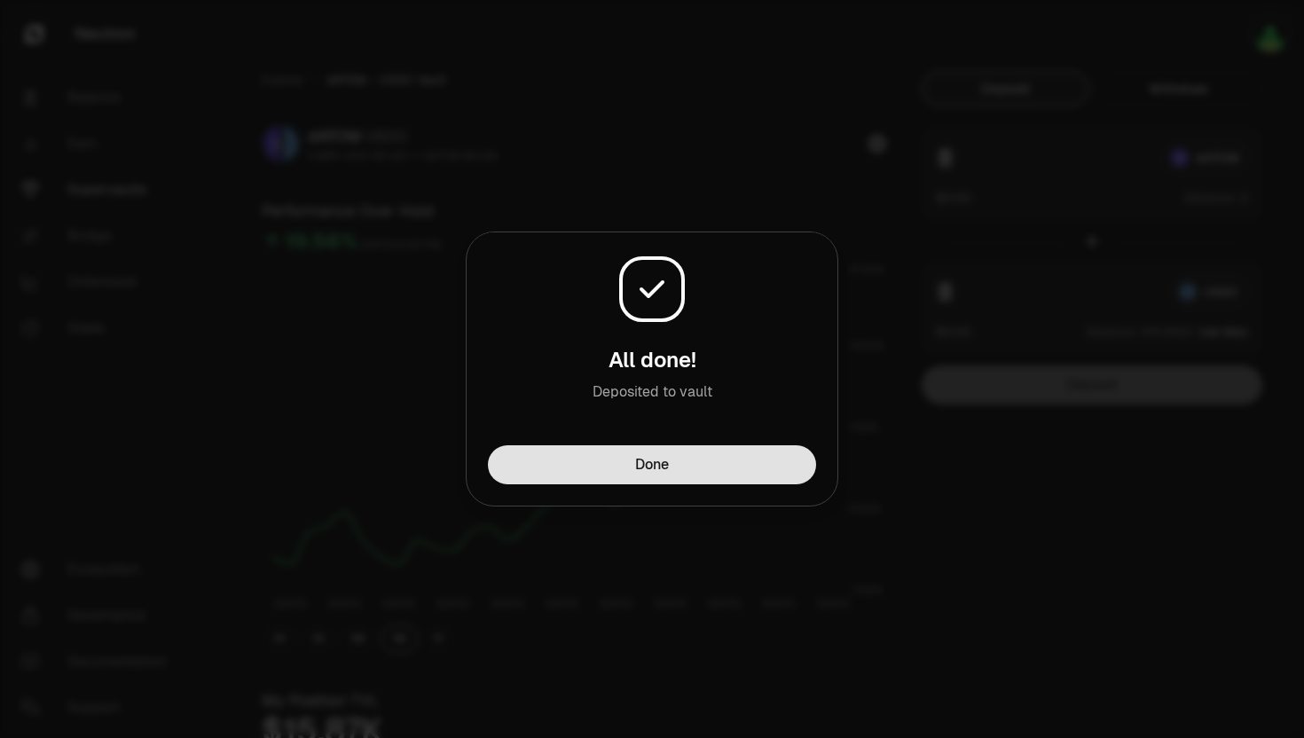
click at [556, 465] on button "Done" at bounding box center [652, 464] width 328 height 39
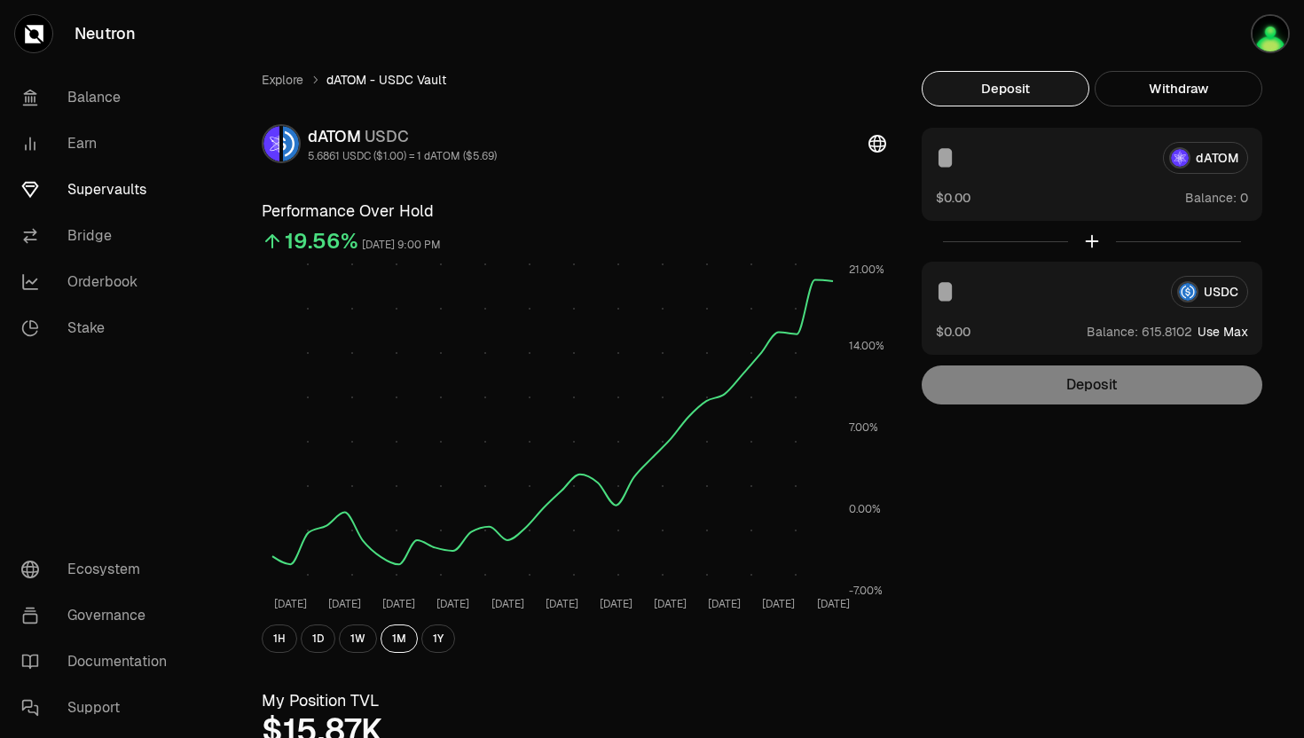
click at [1223, 332] on button "Use Max" at bounding box center [1222, 332] width 51 height 18
type input "**********"
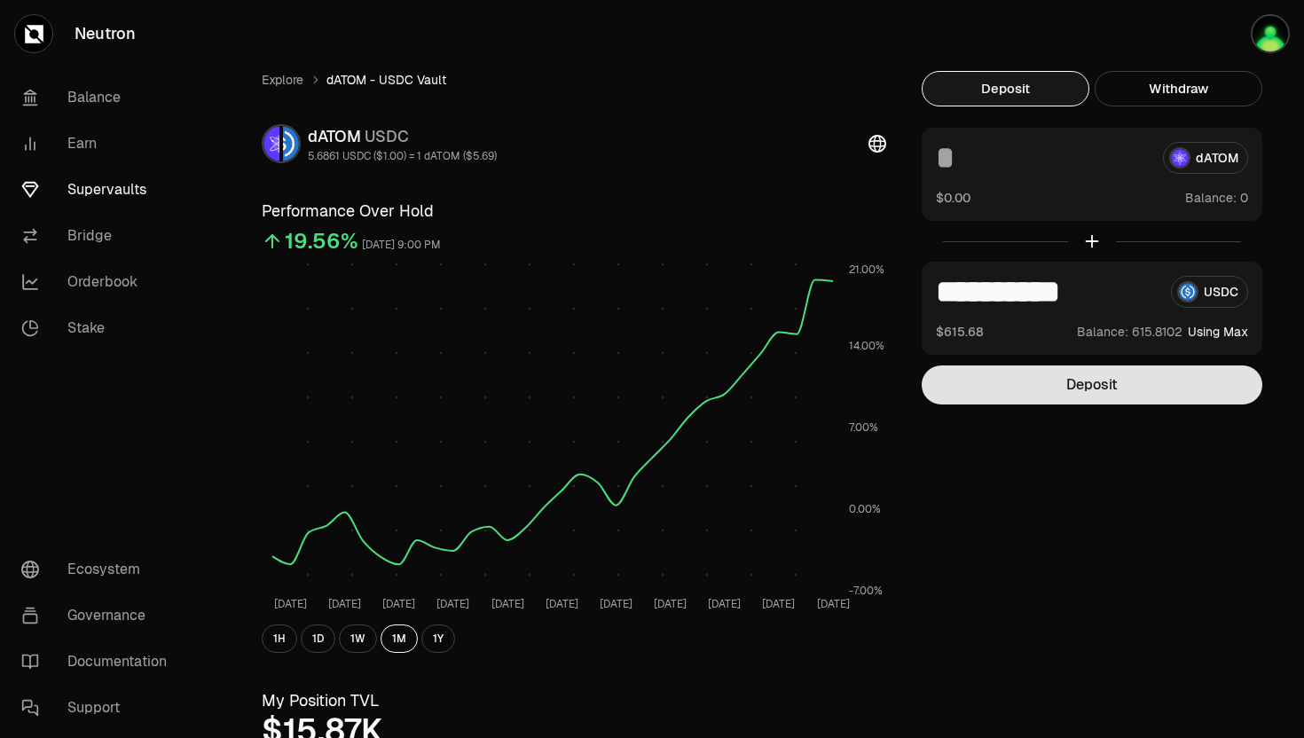
click at [1033, 387] on button "Deposit" at bounding box center [1091, 384] width 341 height 39
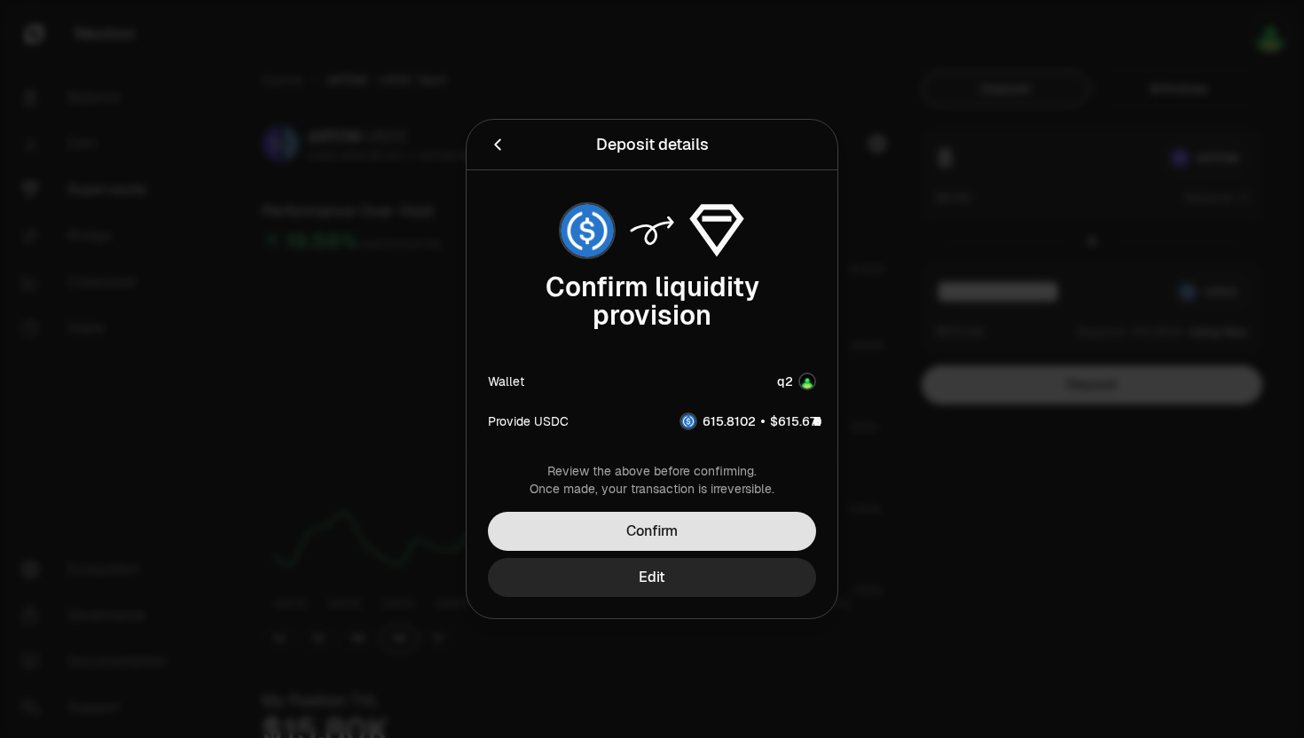
click at [681, 521] on button "Confirm" at bounding box center [652, 531] width 328 height 39
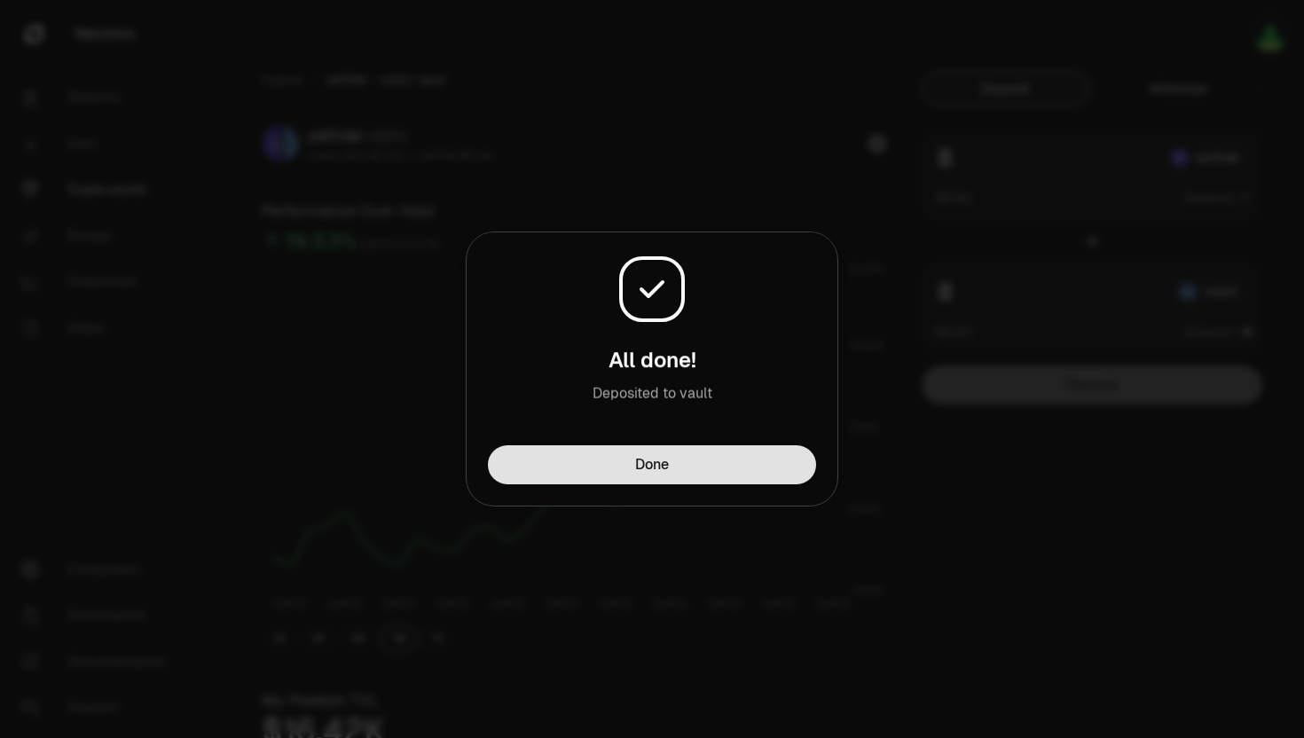
click at [650, 474] on button "Done" at bounding box center [652, 464] width 328 height 39
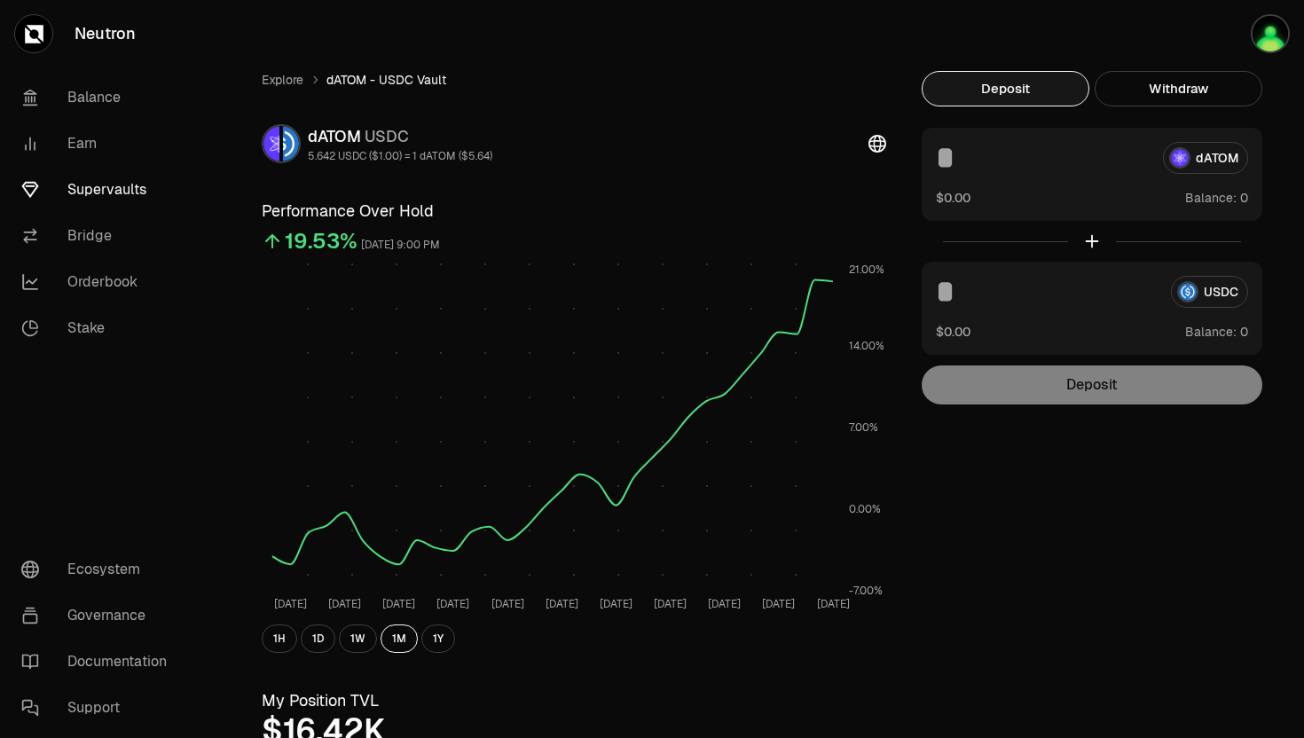
click at [119, 42] on link "Neutron" at bounding box center [99, 33] width 199 height 67
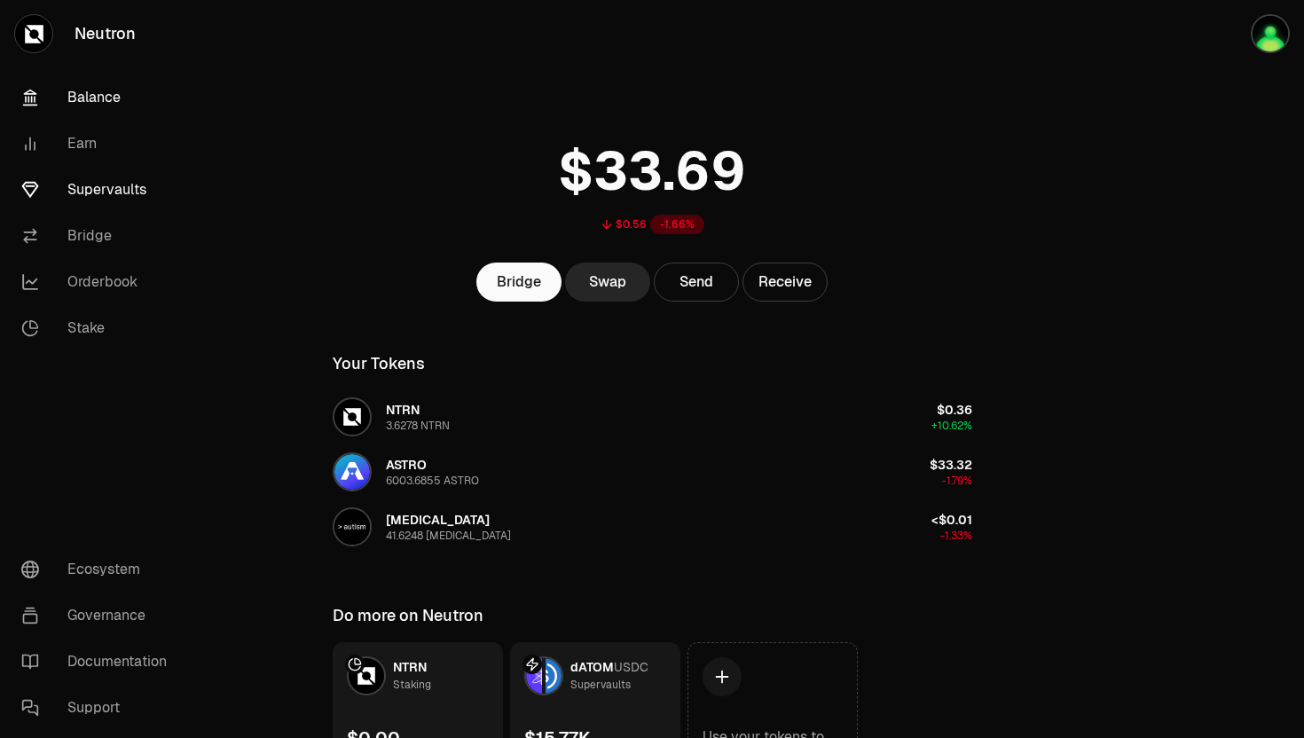
click at [96, 191] on link "Supervaults" at bounding box center [99, 190] width 184 height 46
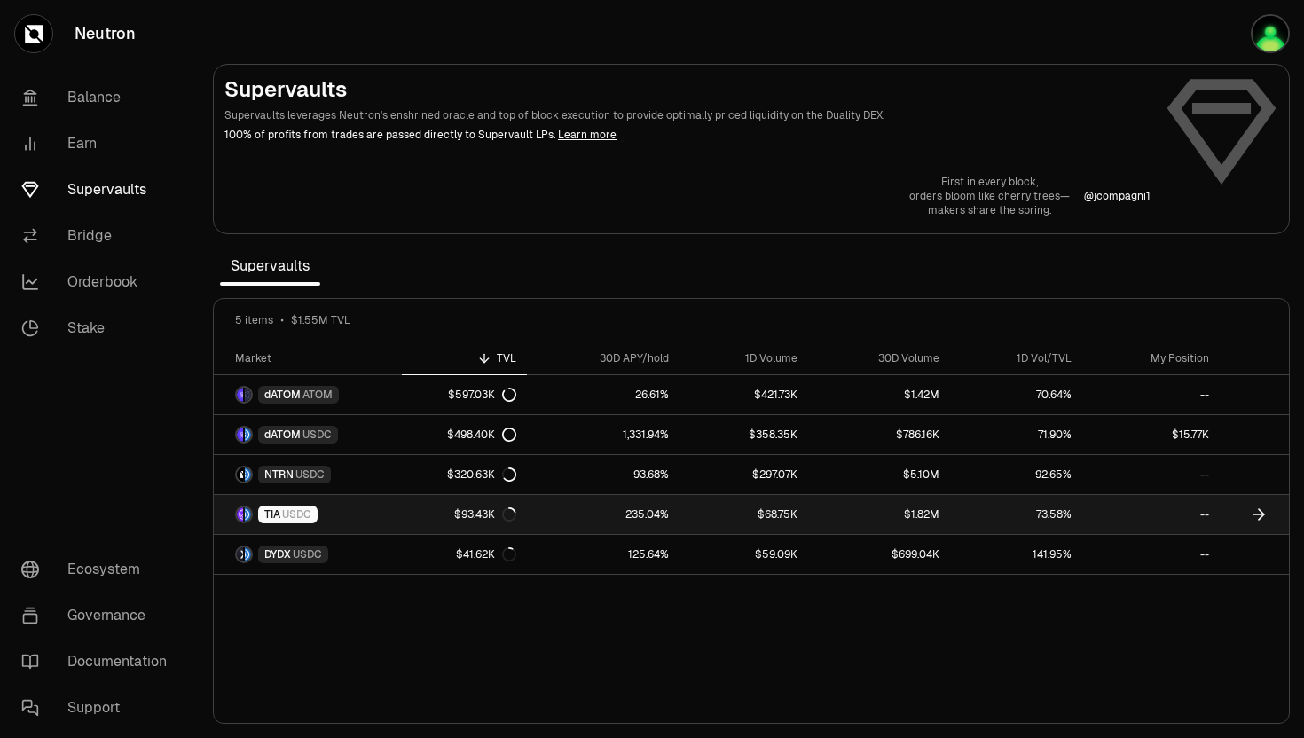
click at [278, 513] on span "TIA" at bounding box center [272, 514] width 16 height 14
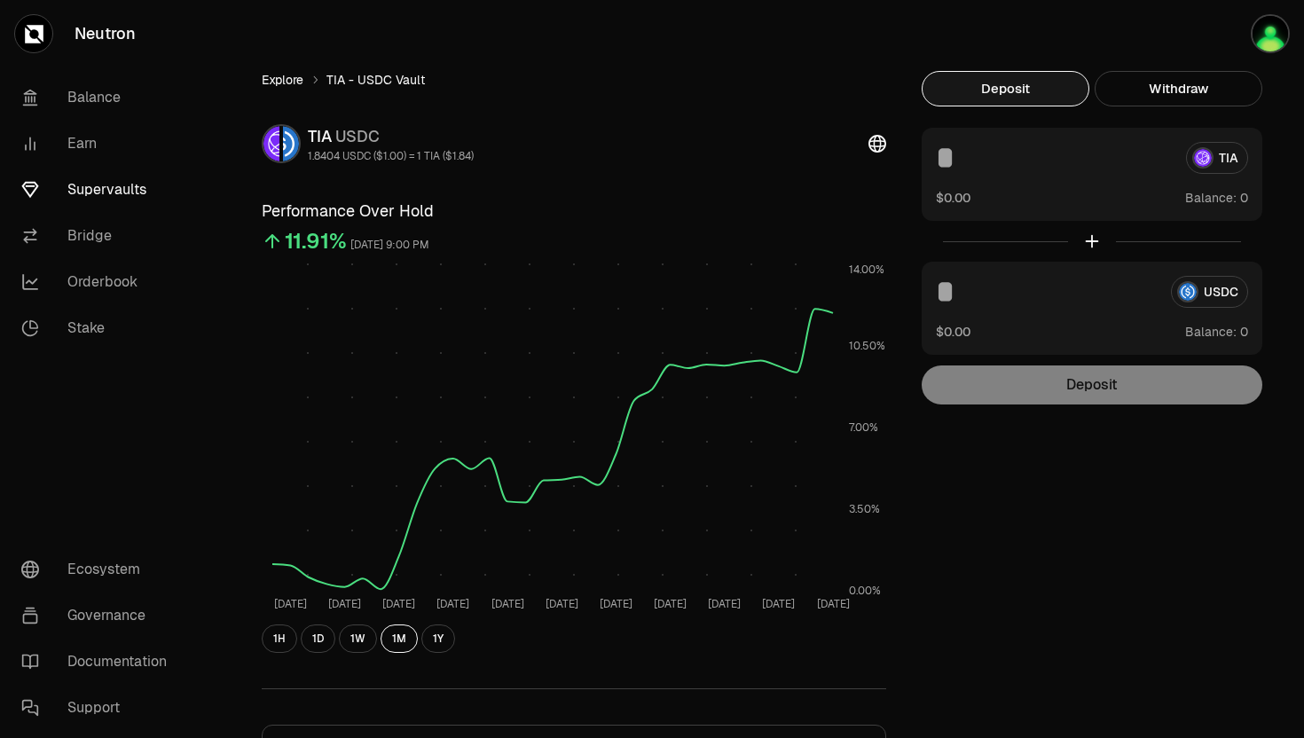
click at [281, 79] on link "Explore" at bounding box center [283, 80] width 42 height 18
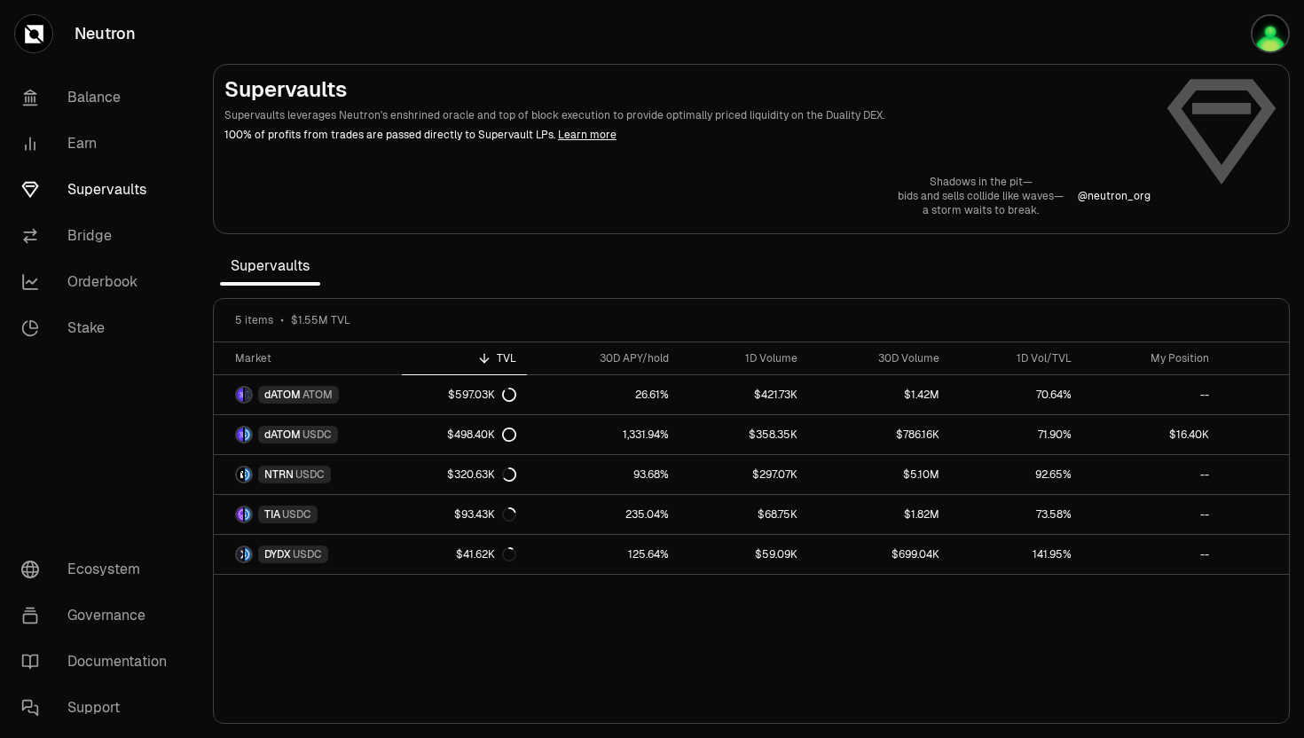
click at [560, 141] on link "Learn more" at bounding box center [587, 135] width 59 height 14
